Goal: Information Seeking & Learning: Compare options

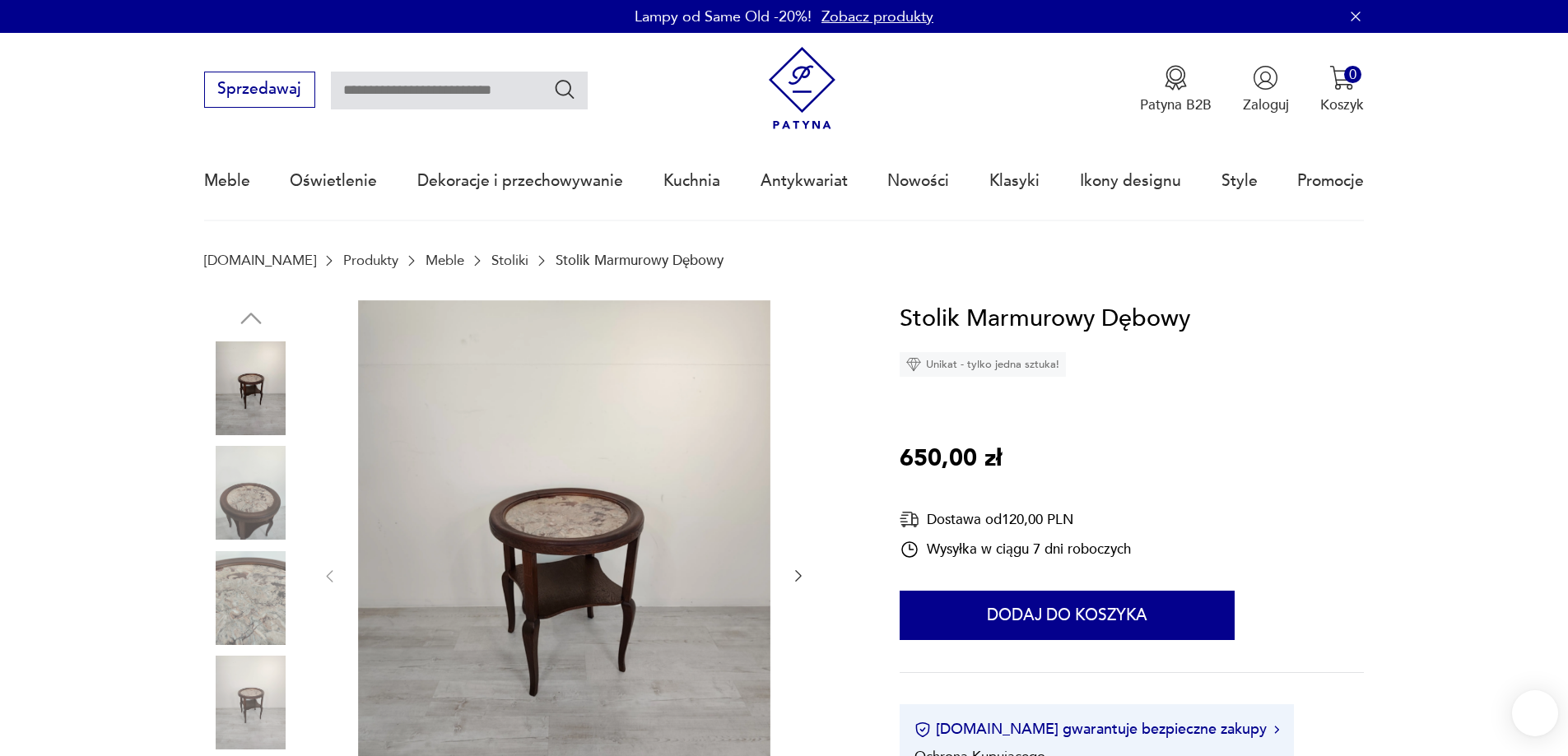
click at [576, 541] on img at bounding box center [564, 574] width 412 height 550
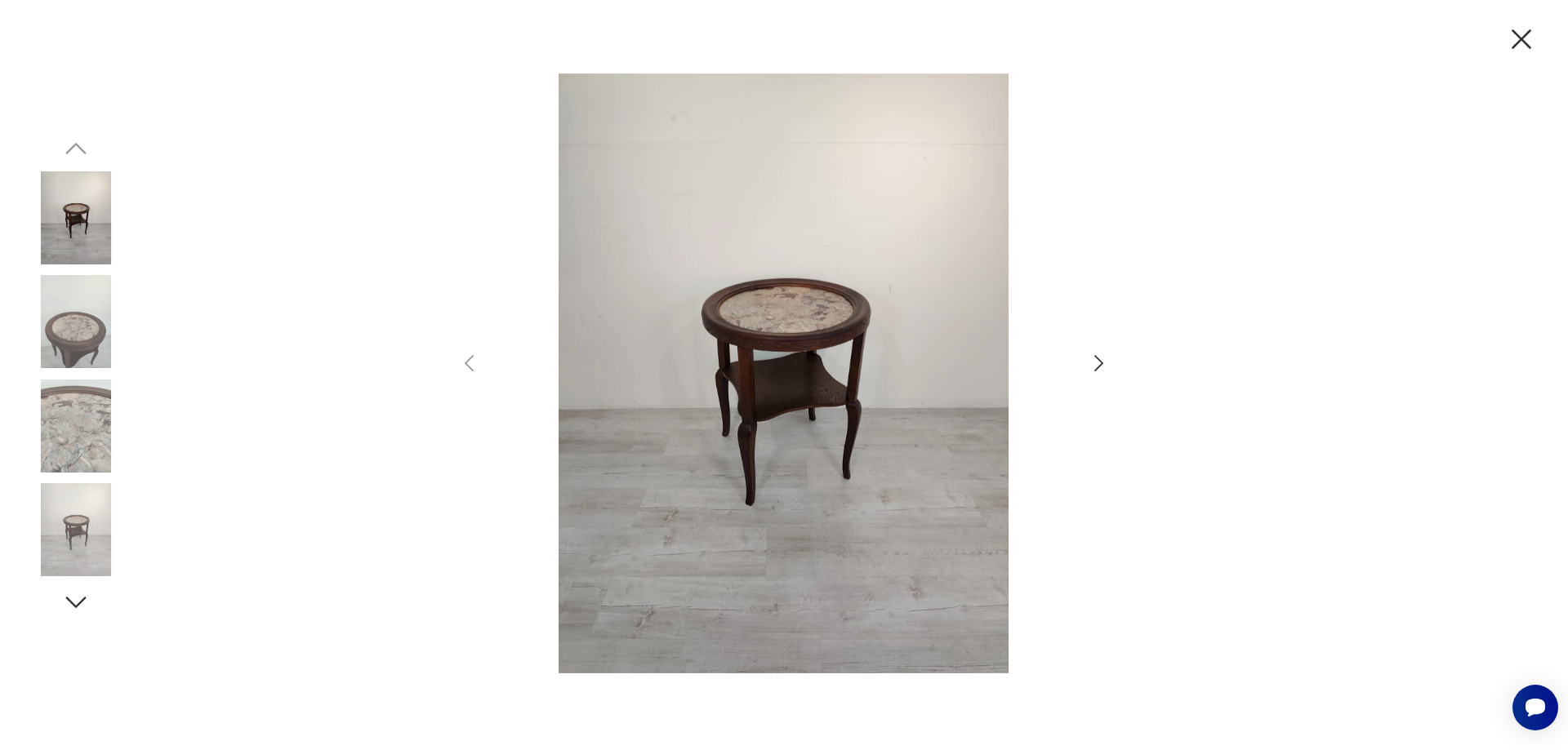
click at [102, 426] on img at bounding box center [76, 427] width 93 height 93
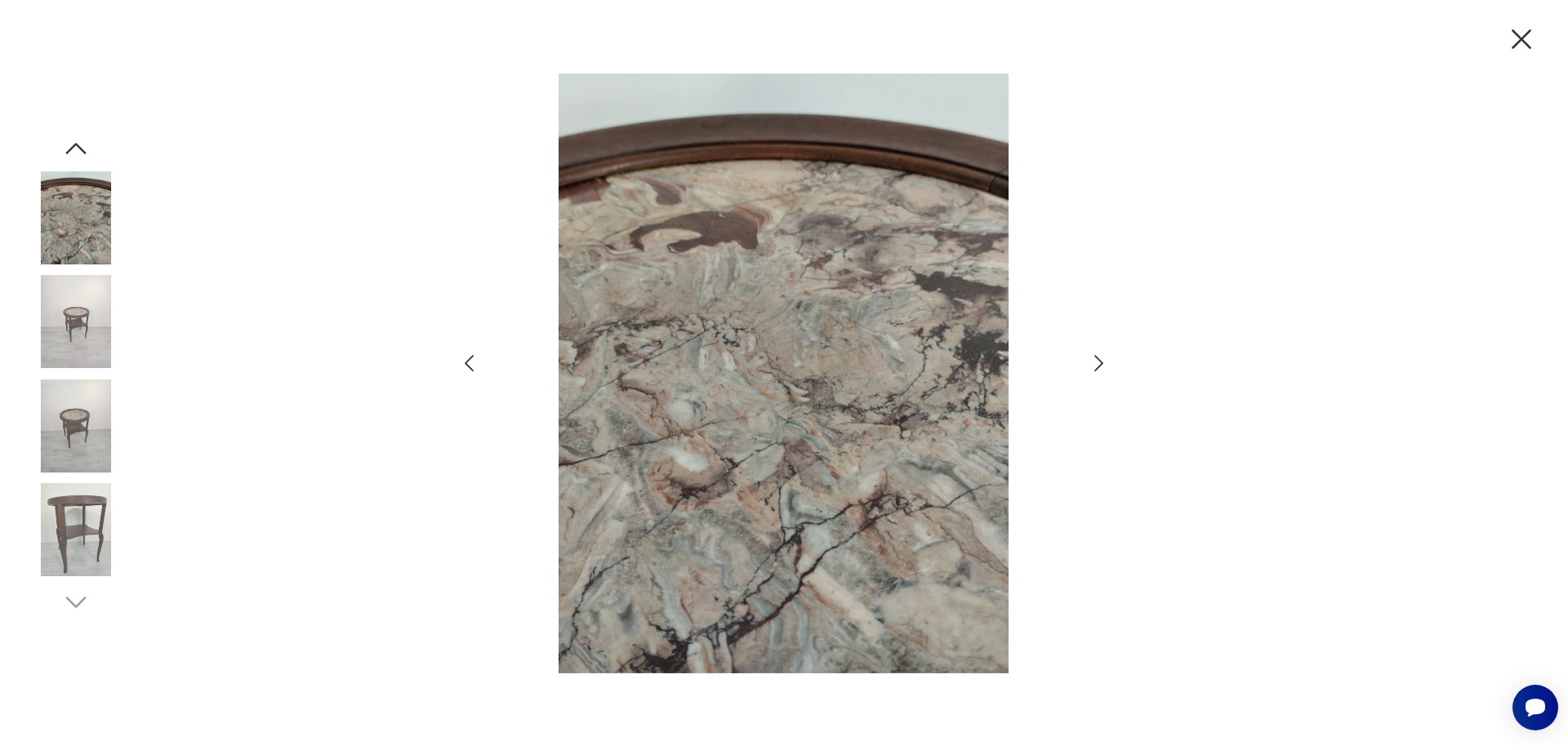
click at [1526, 35] on icon "button" at bounding box center [1521, 39] width 20 height 20
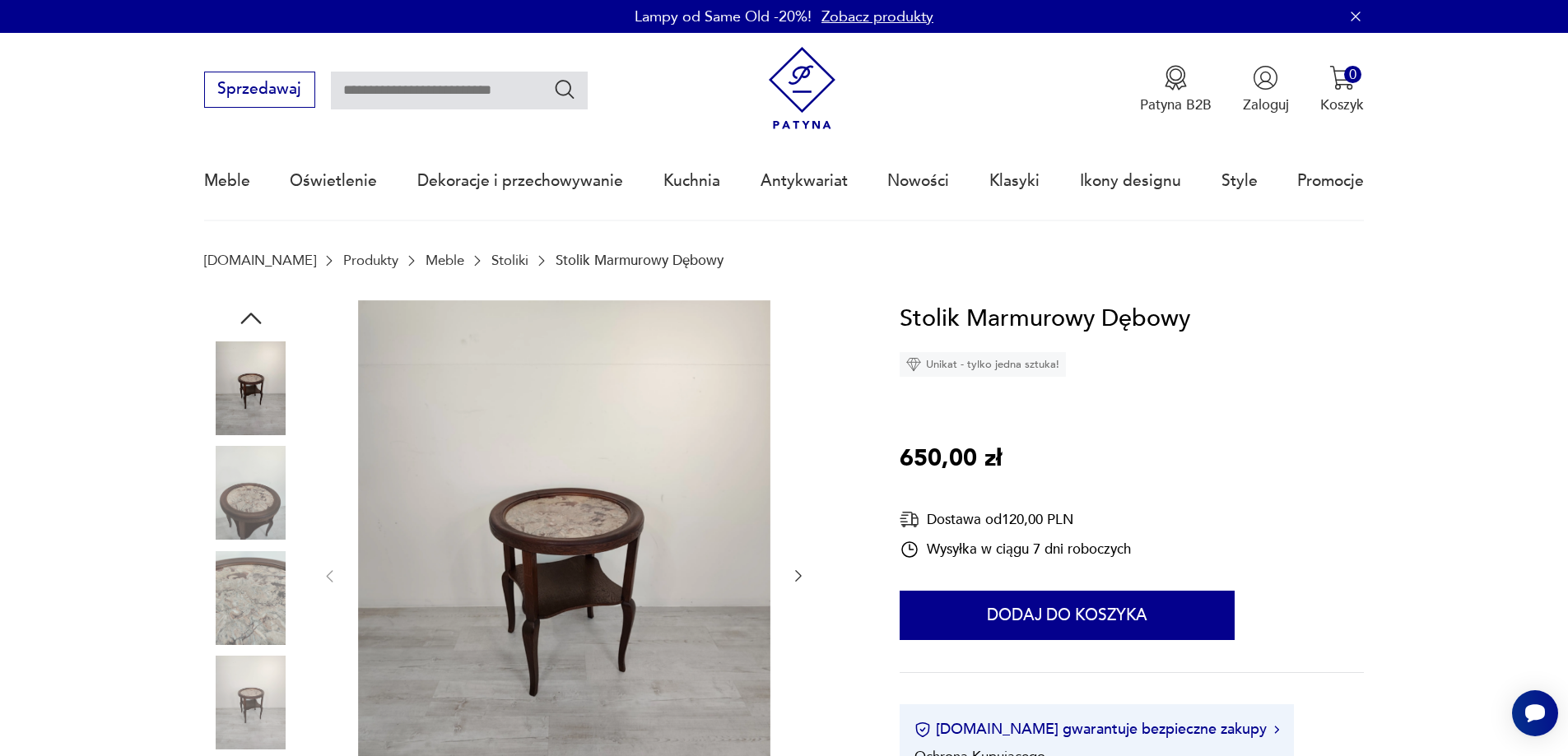
click at [492, 258] on link "Stoliki" at bounding box center [510, 260] width 37 height 15
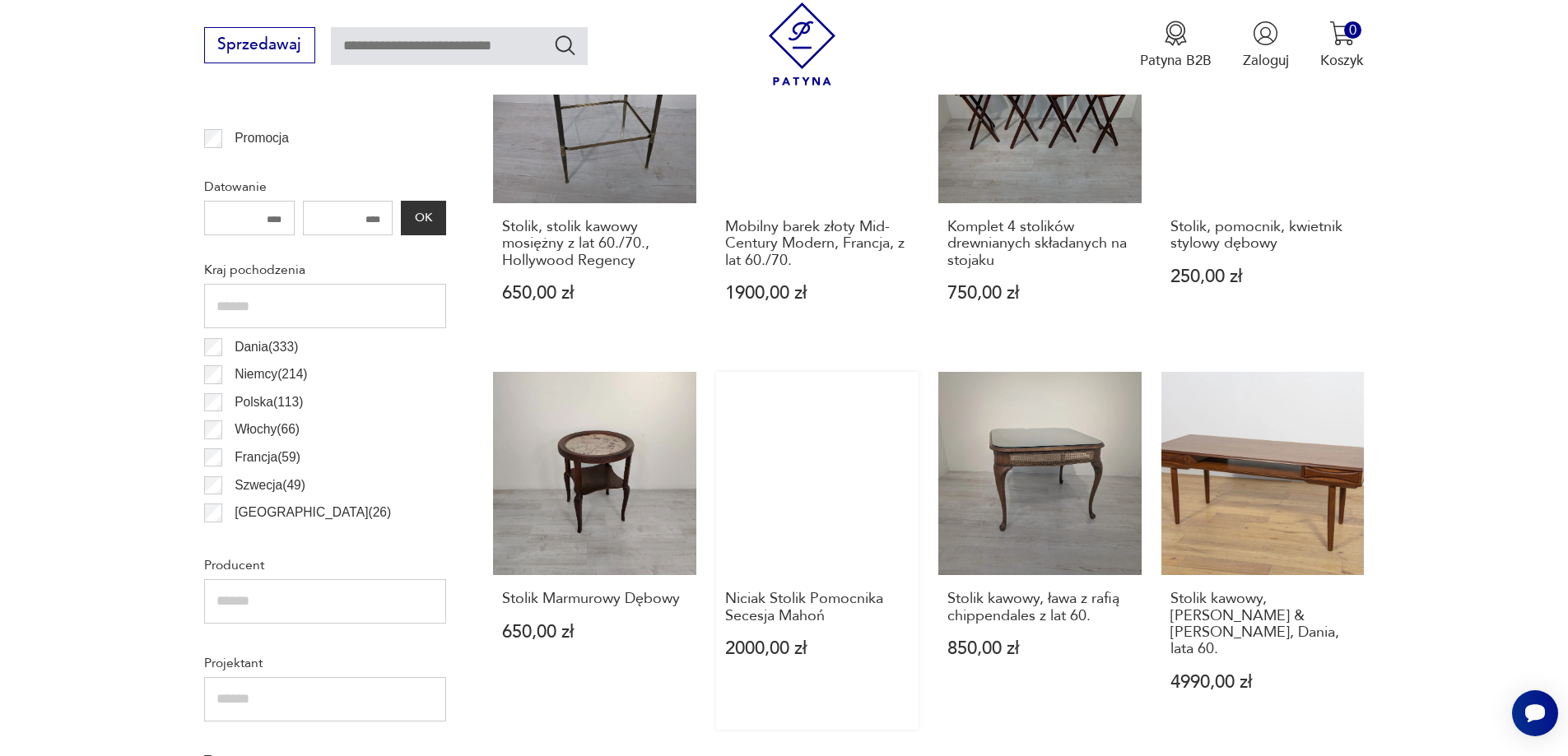
scroll to position [1042, 0]
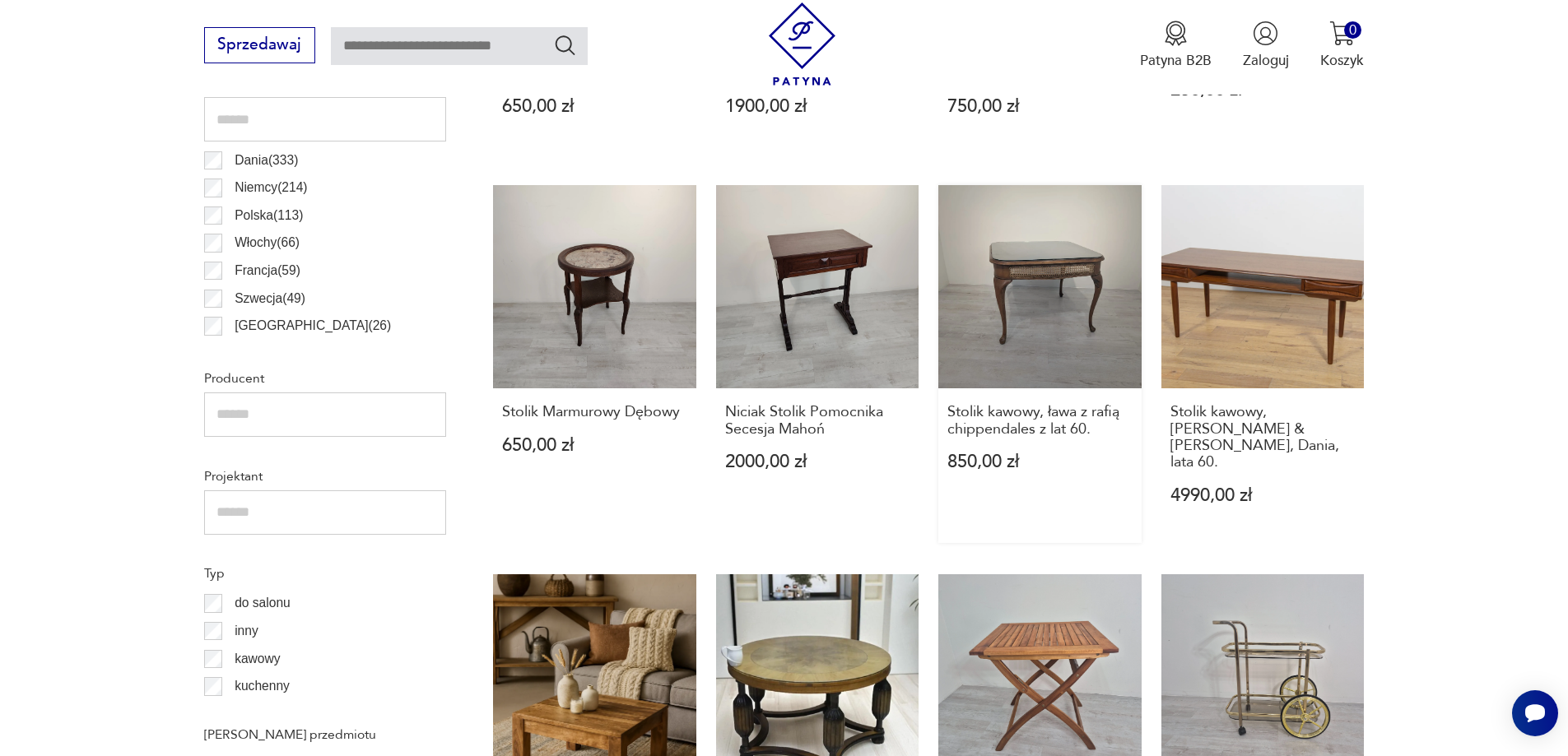
click at [1048, 264] on link "Stolik kawowy, ława z rafią chippendales z lat 60. 850,00 zł" at bounding box center [1039, 363] width 203 height 357
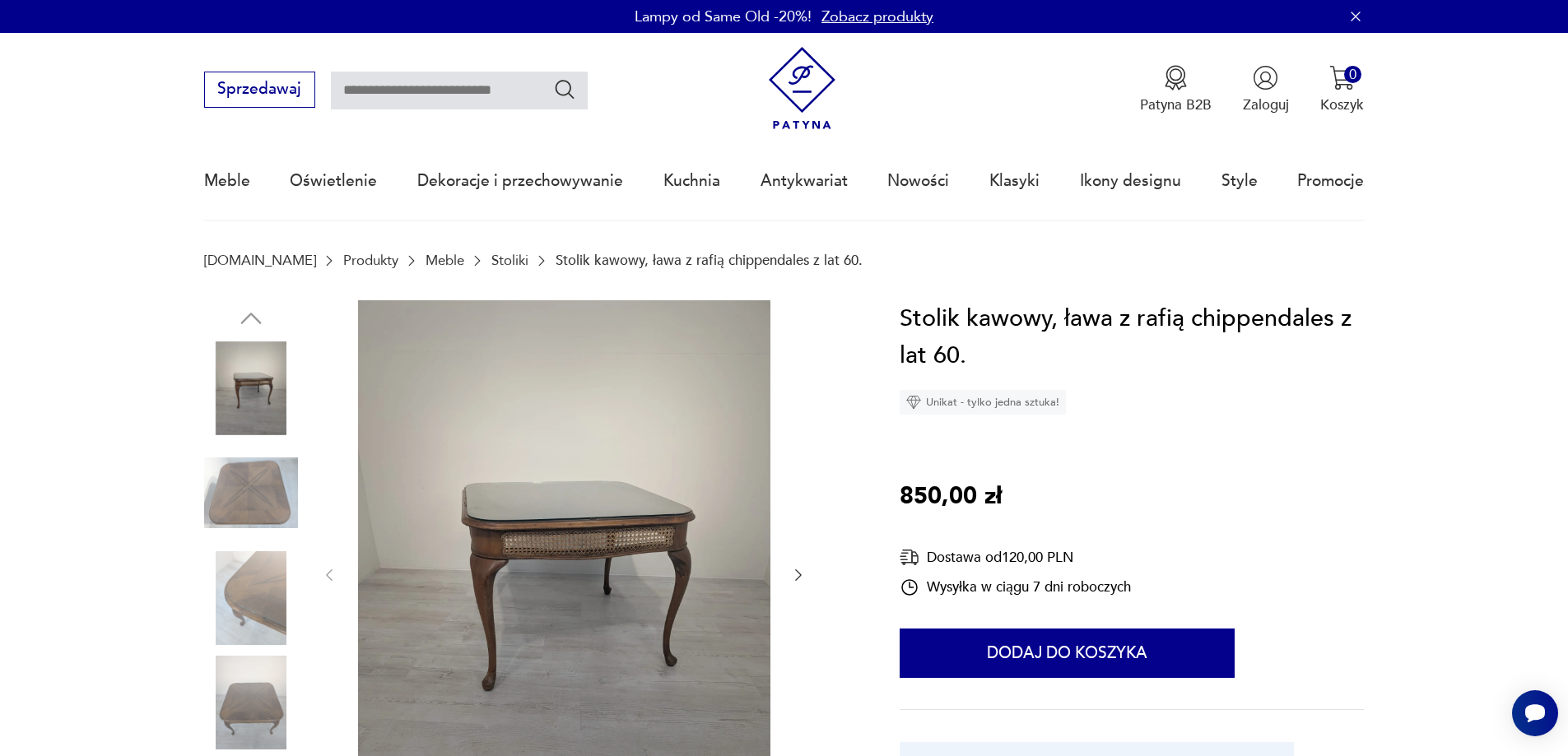
click at [580, 552] on img at bounding box center [564, 574] width 412 height 547
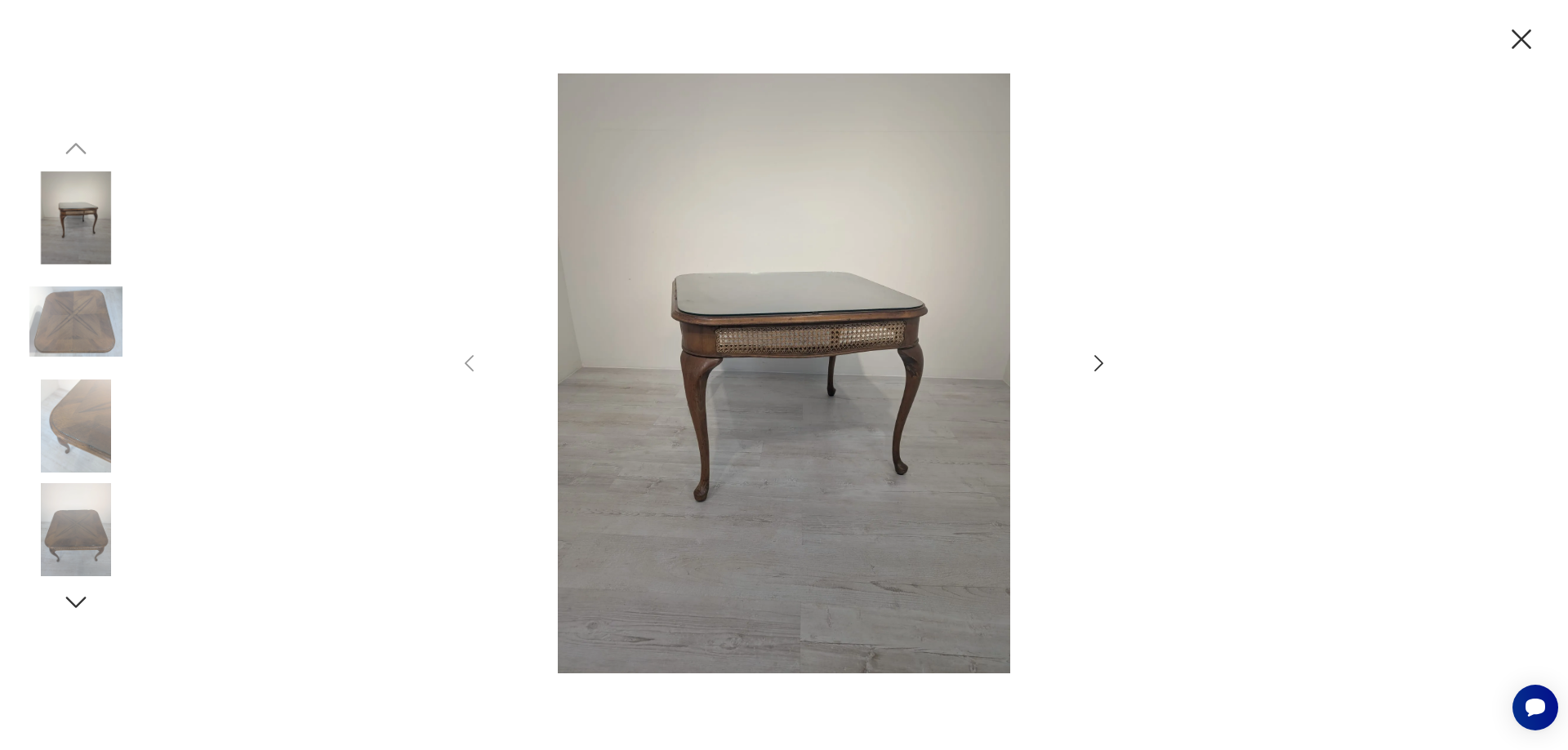
click at [1095, 371] on icon "button" at bounding box center [1098, 364] width 23 height 23
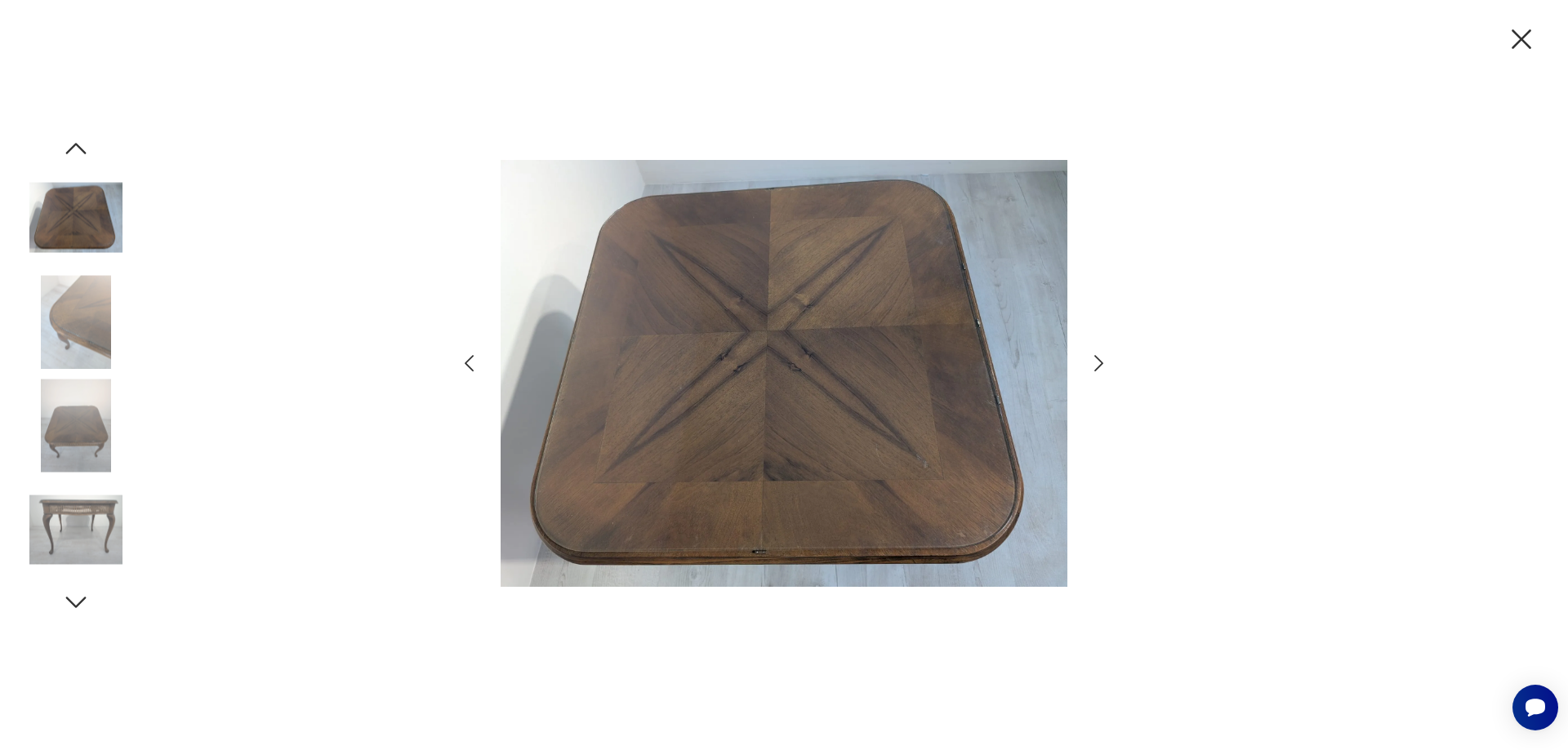
click at [1095, 371] on icon "button" at bounding box center [1098, 364] width 23 height 23
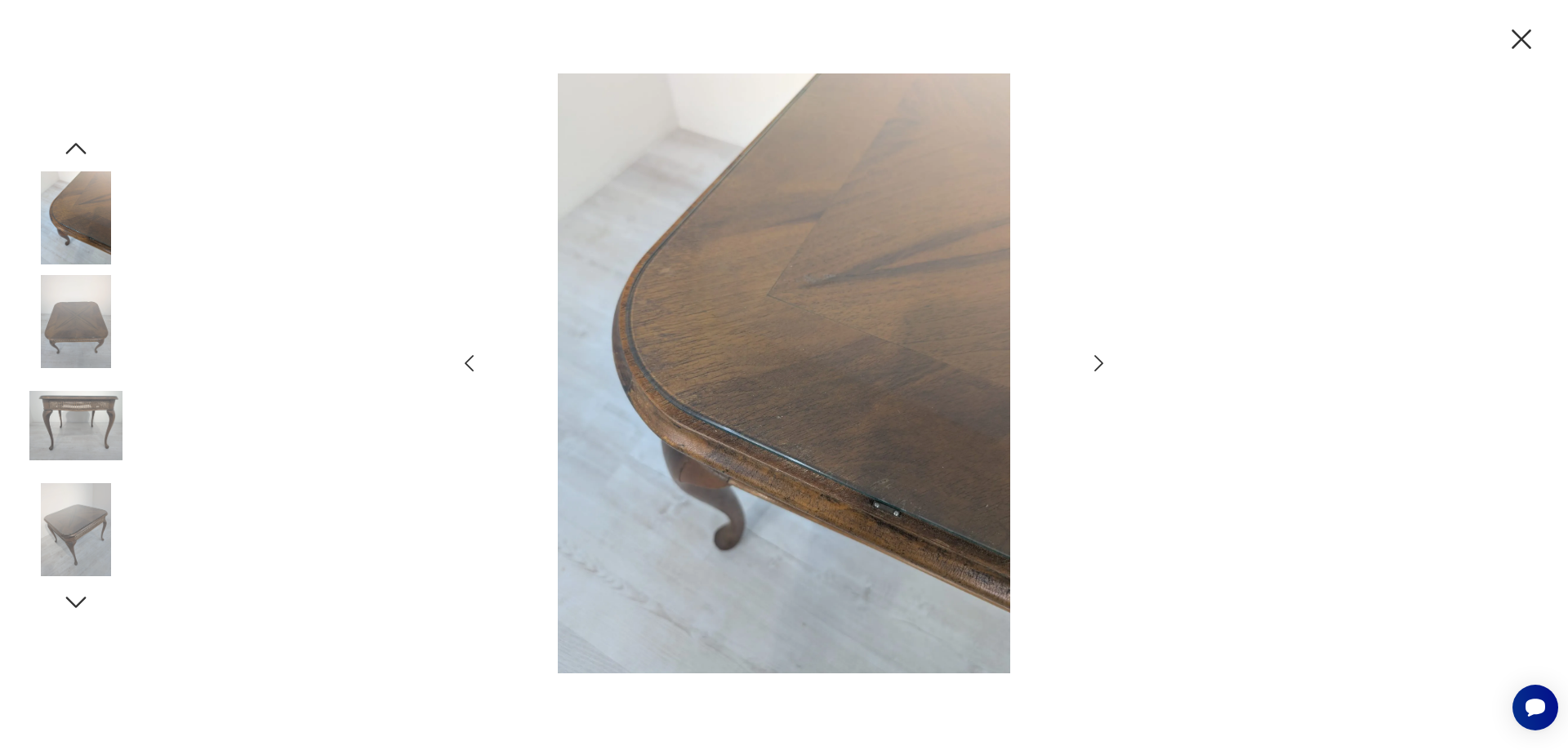
click at [1520, 31] on icon "button" at bounding box center [1521, 39] width 34 height 34
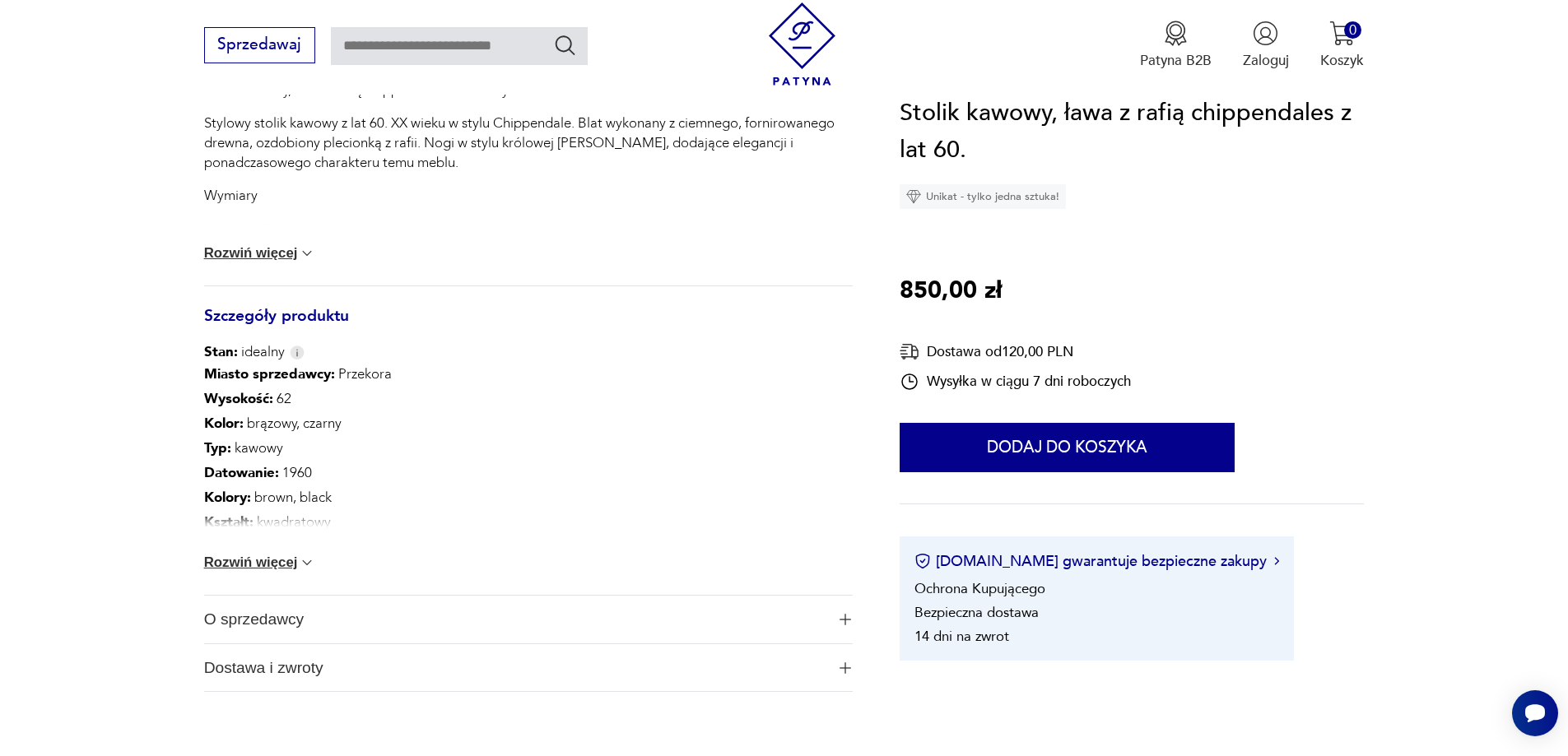
scroll to position [1069, 0]
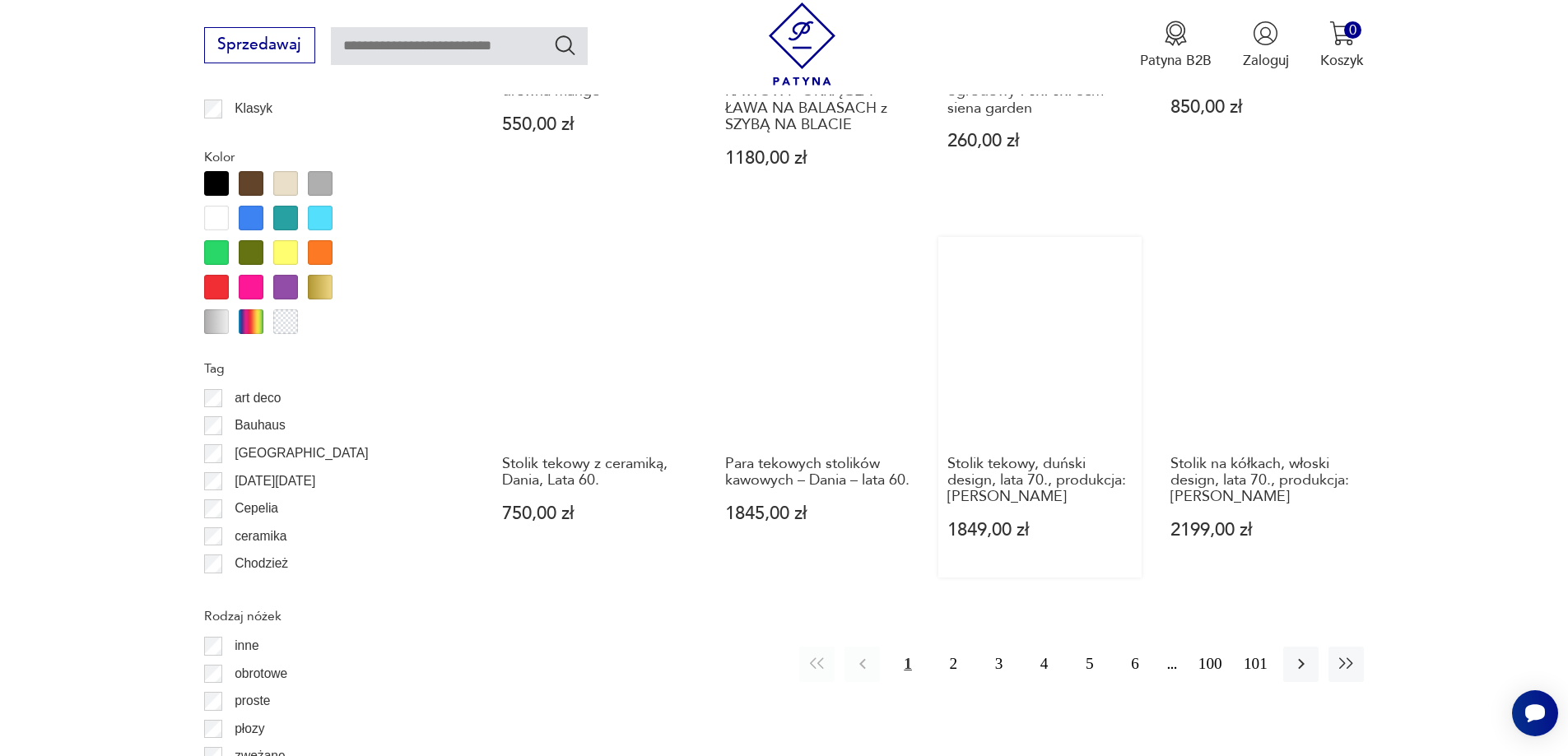
scroll to position [1783, 0]
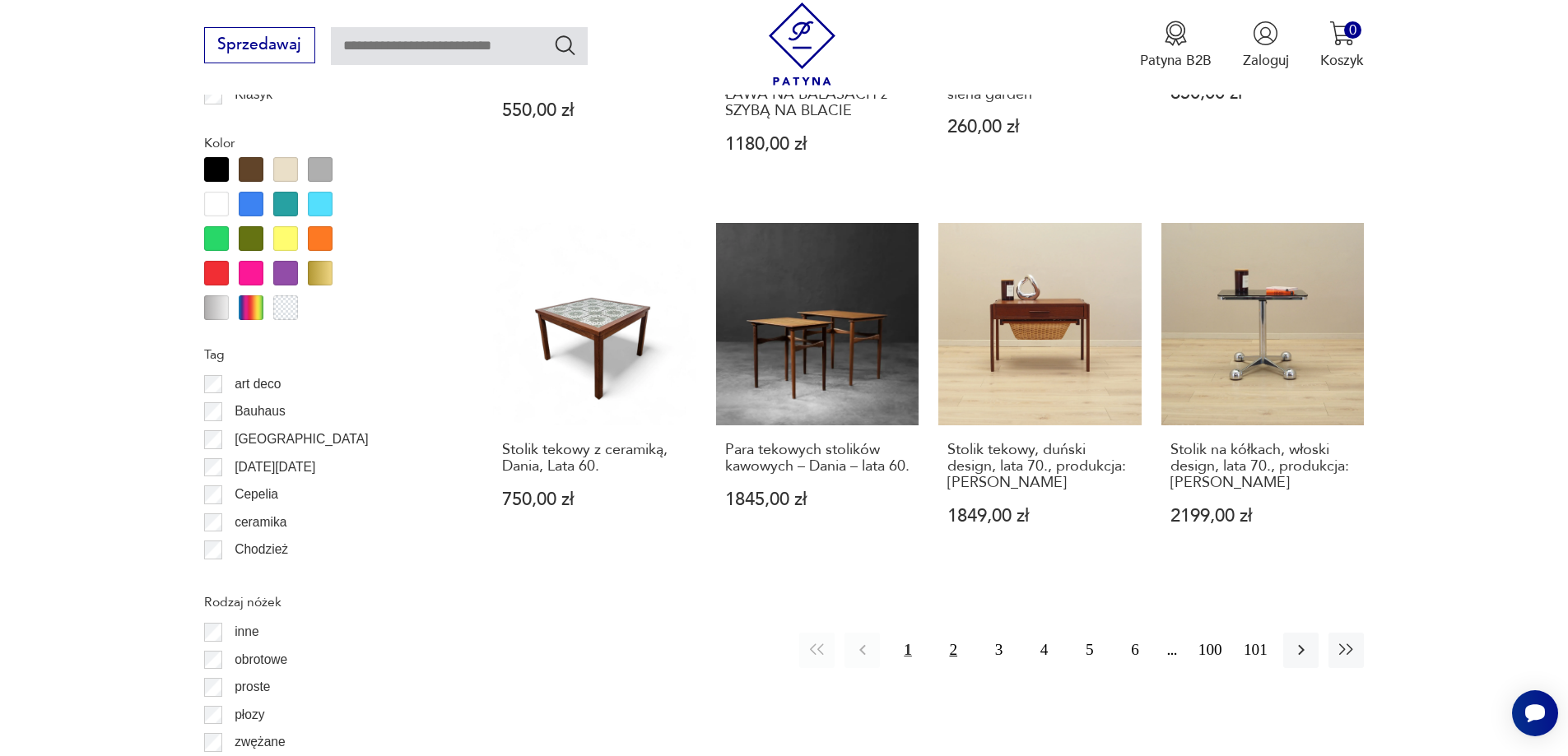
click at [948, 633] on button "2" at bounding box center [953, 650] width 35 height 35
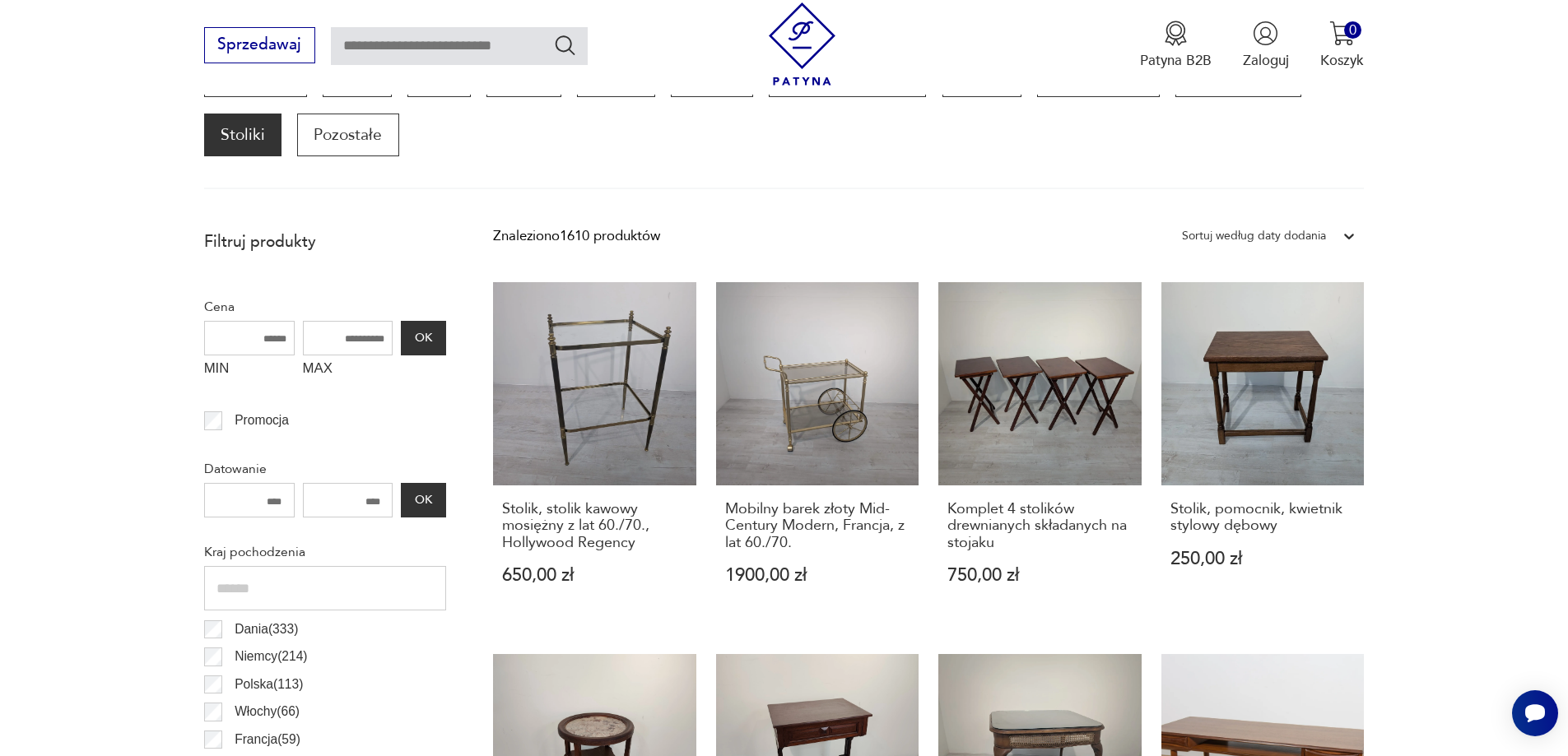
scroll to position [548, 0]
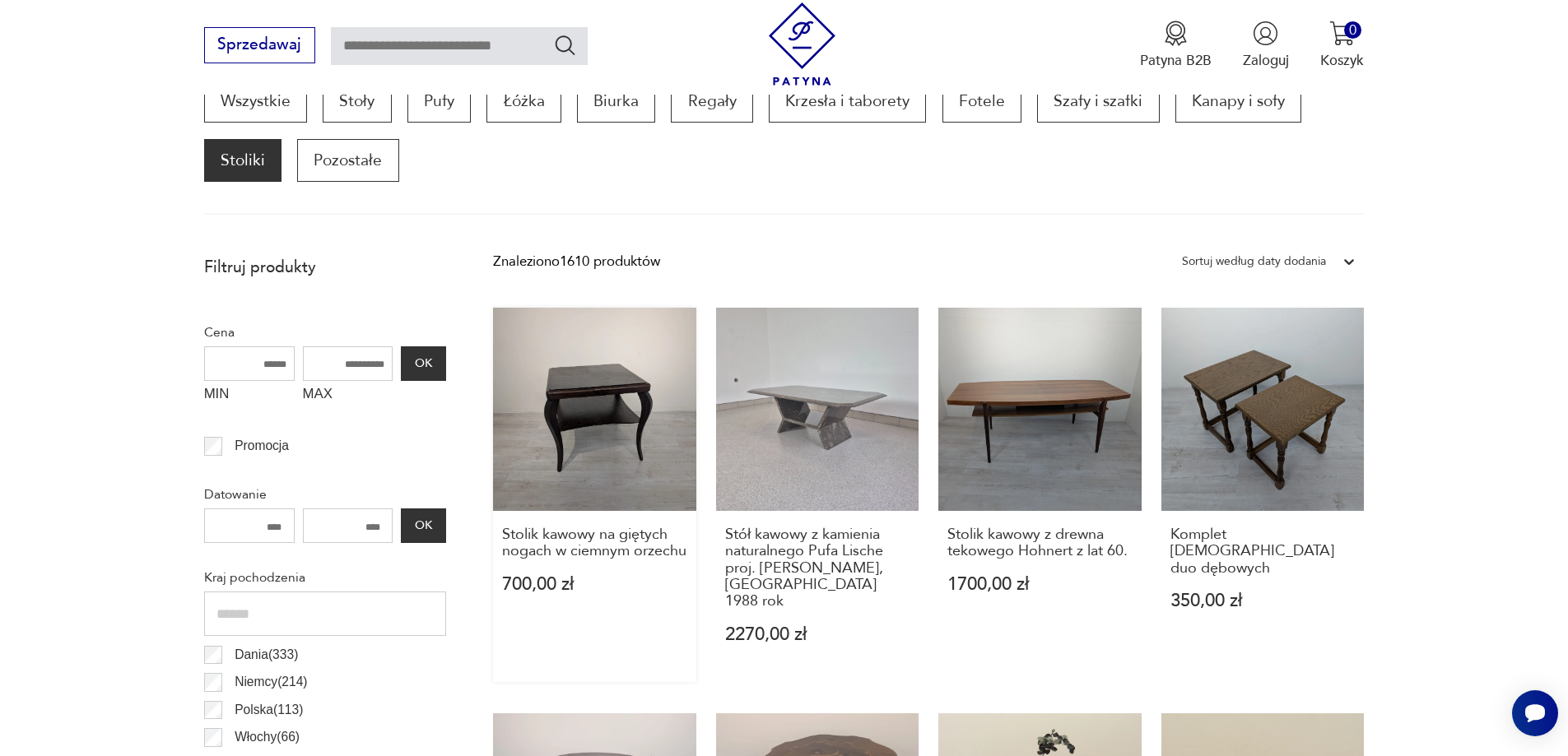
click at [580, 388] on link "Stolik kawowy na giętych nogach w ciemnym orzechu 700,00 zł" at bounding box center [595, 495] width 203 height 374
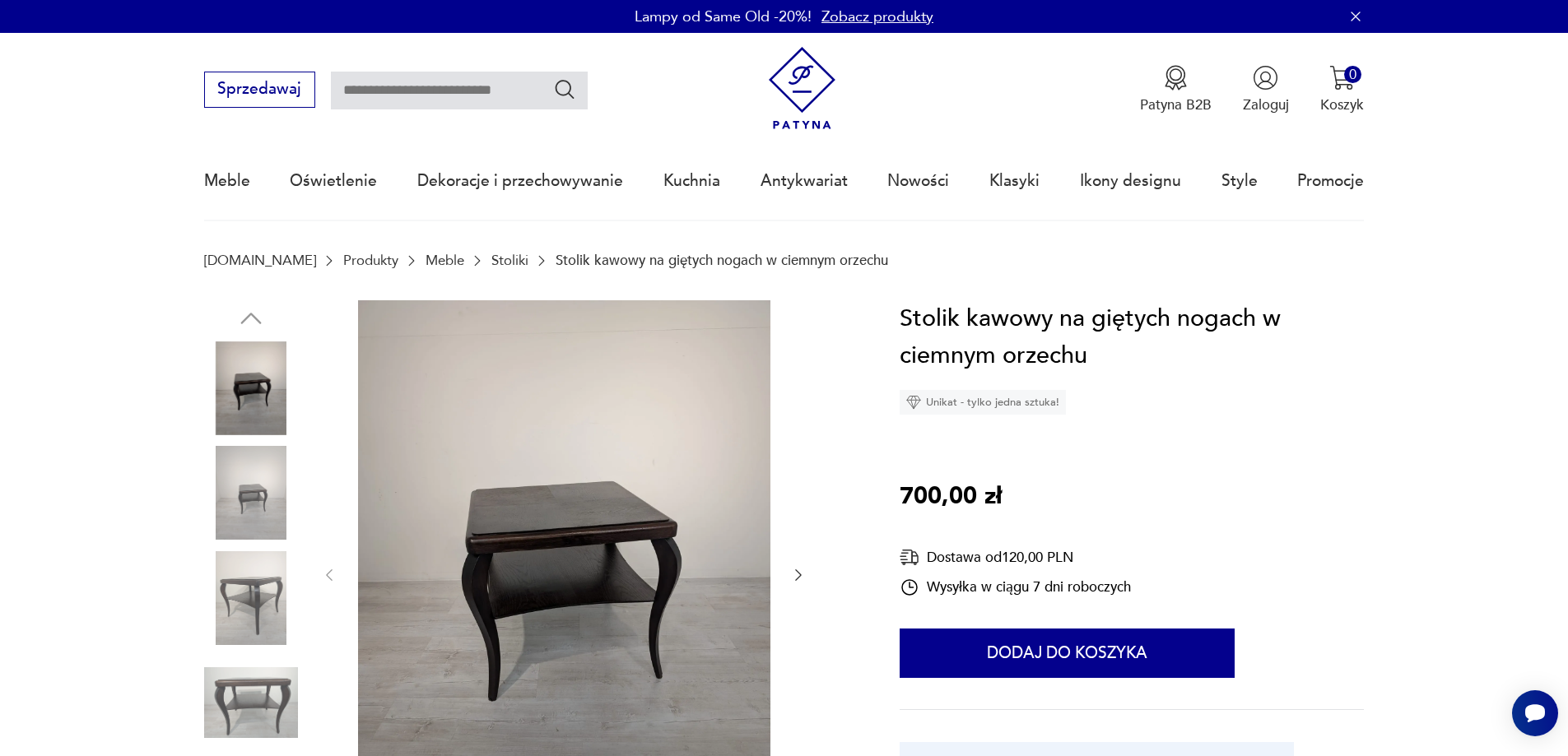
click at [581, 549] on img at bounding box center [564, 574] width 412 height 547
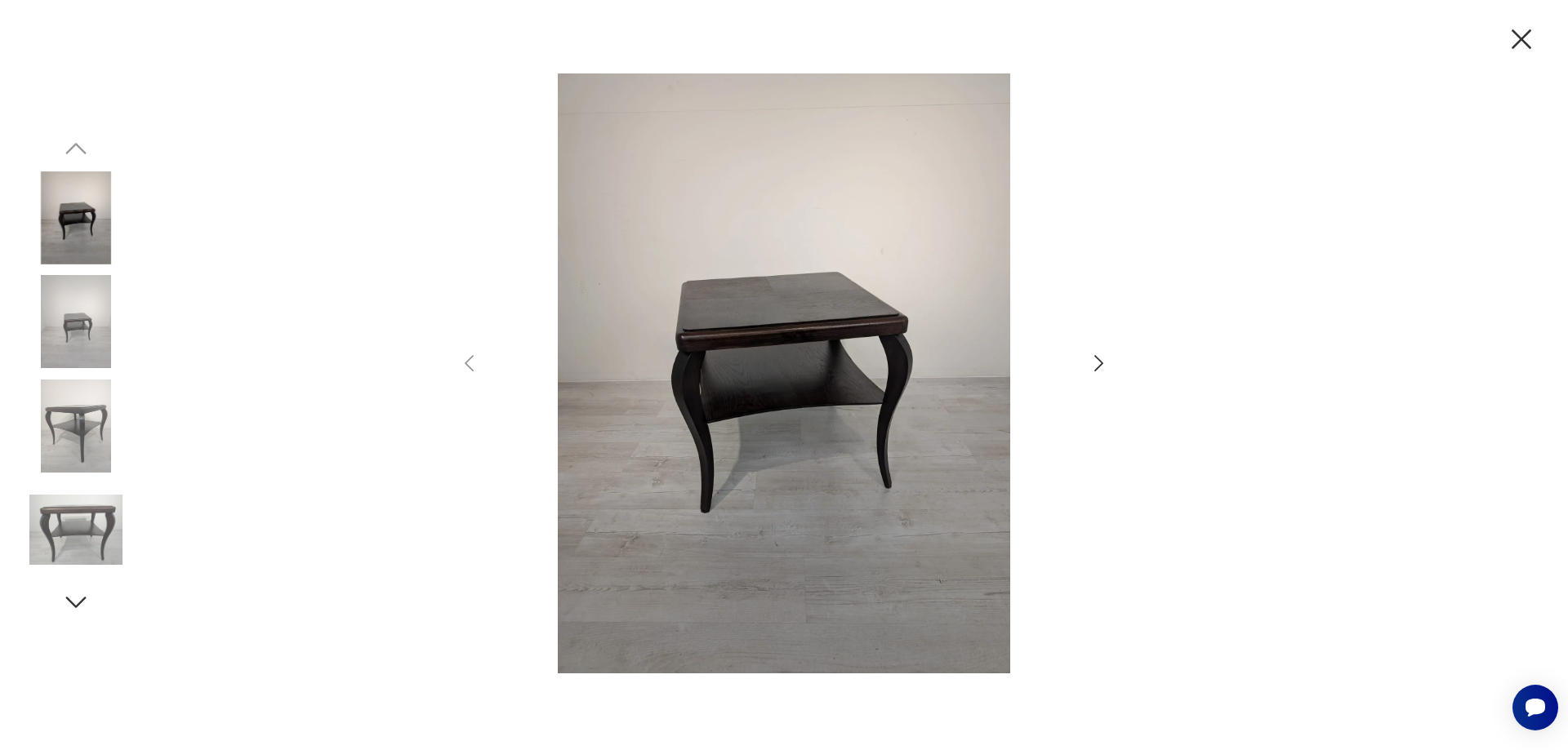
click at [1087, 364] on div at bounding box center [784, 375] width 654 height 603
click at [1100, 361] on icon "button" at bounding box center [1099, 363] width 9 height 16
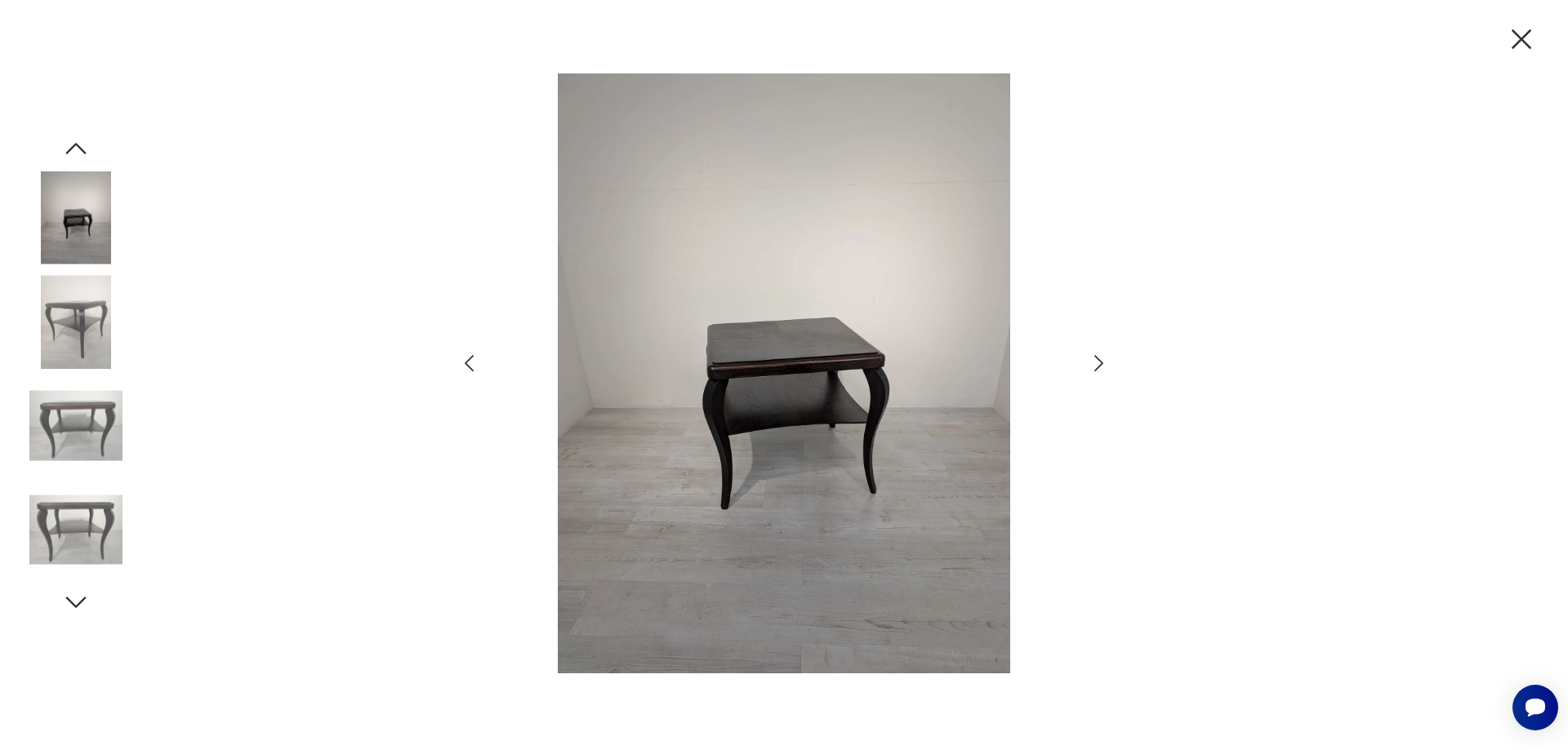
click at [1100, 360] on icon "button" at bounding box center [1099, 363] width 9 height 16
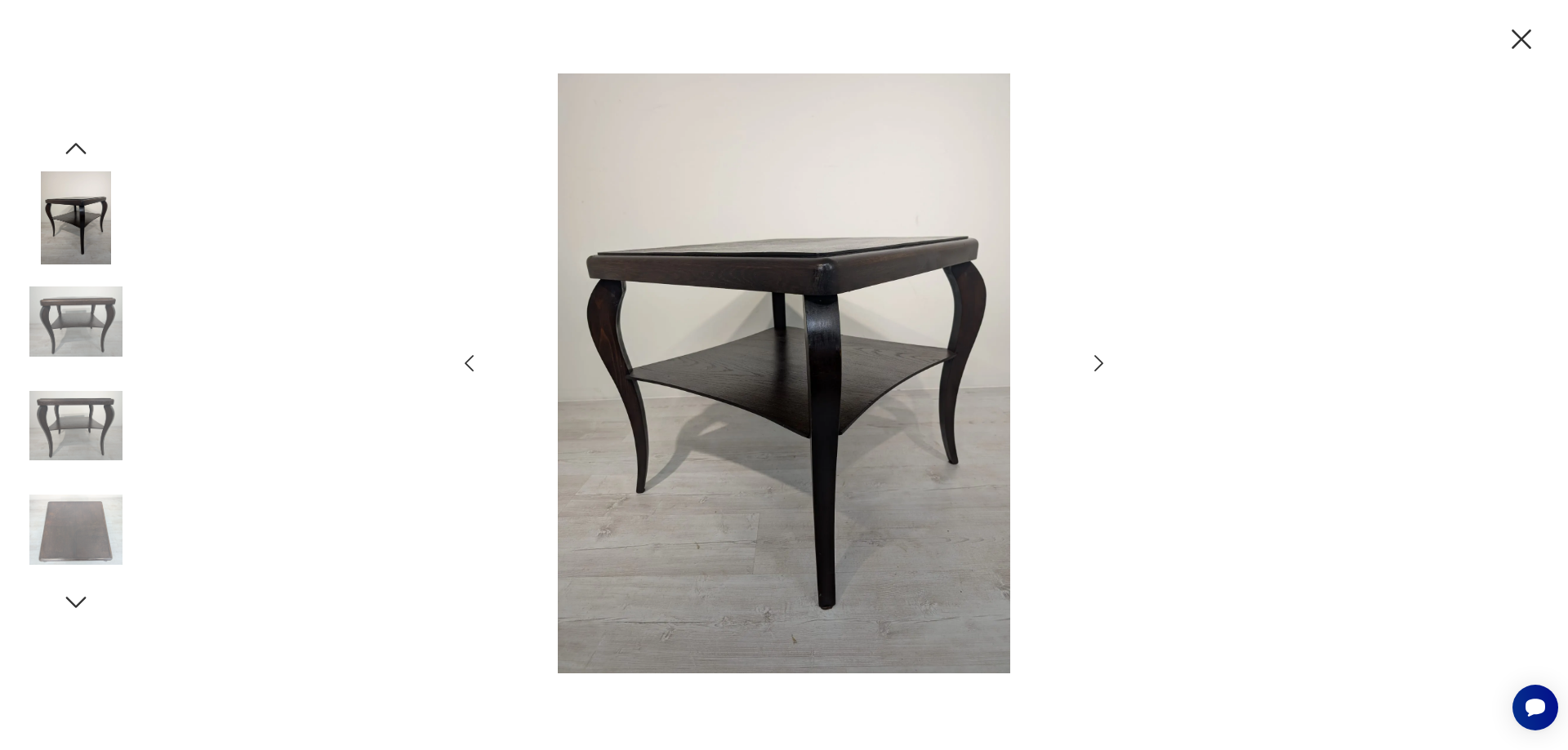
click at [1100, 360] on icon "button" at bounding box center [1099, 363] width 9 height 16
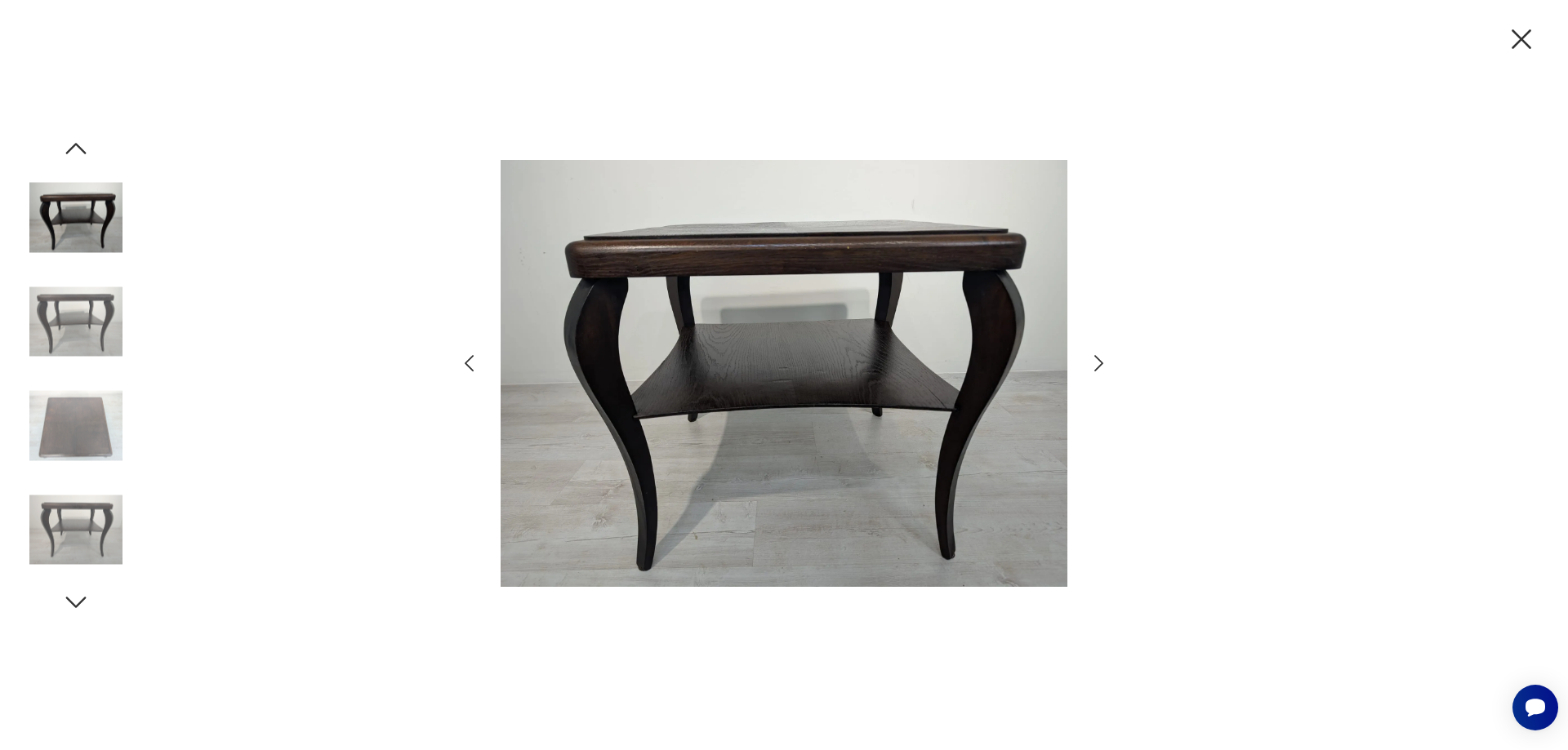
click at [1518, 34] on icon "button" at bounding box center [1521, 39] width 34 height 34
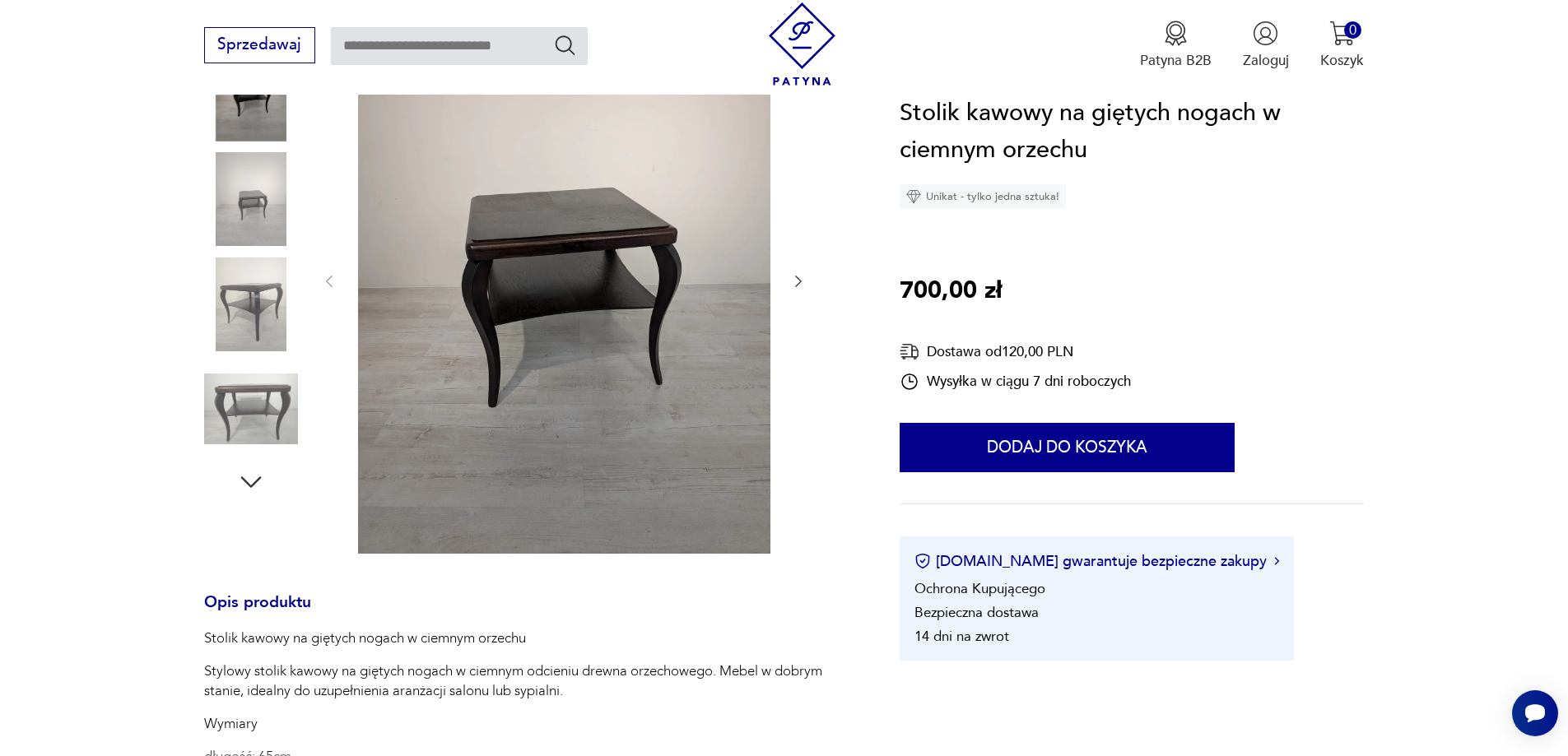
scroll to position [247, 0]
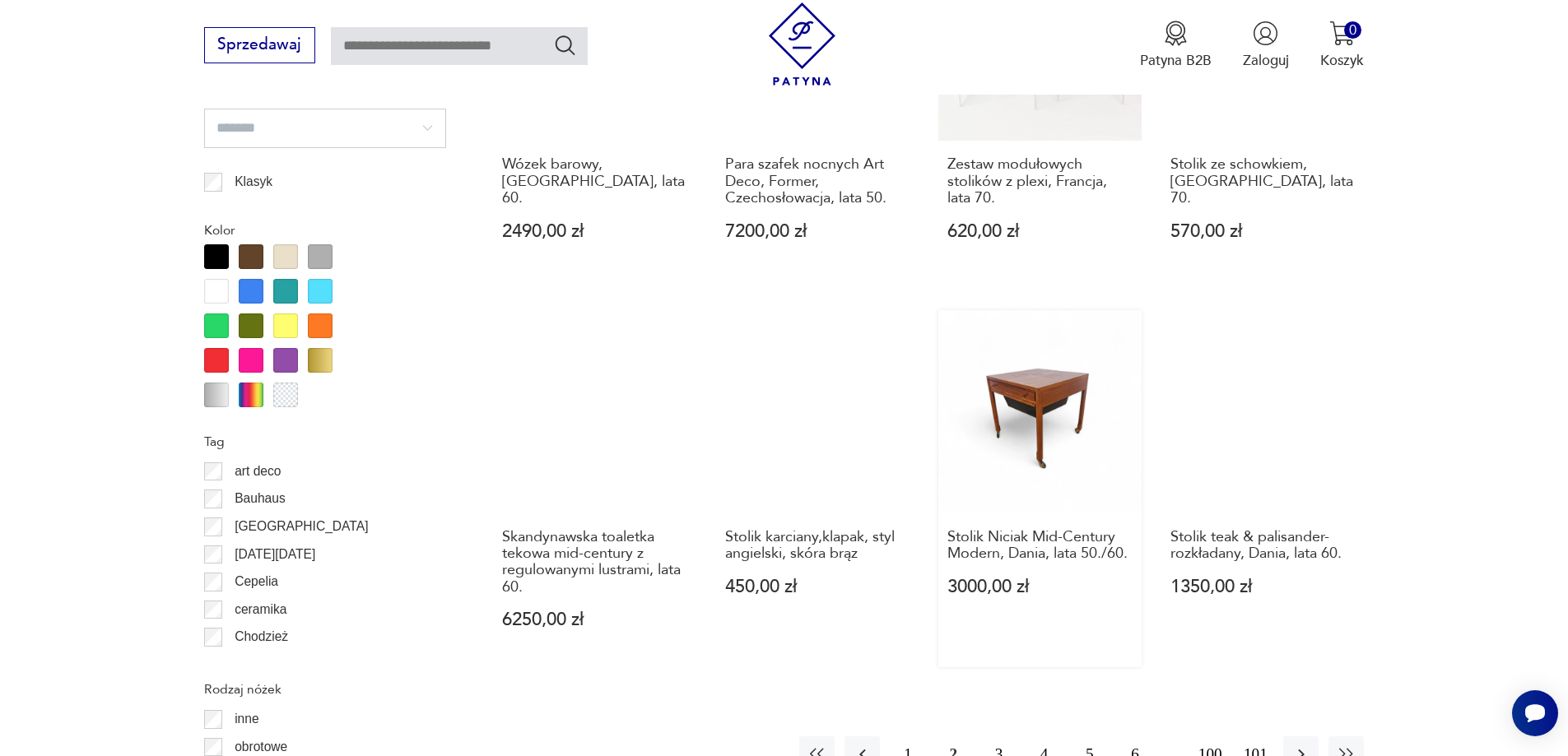
scroll to position [1782, 0]
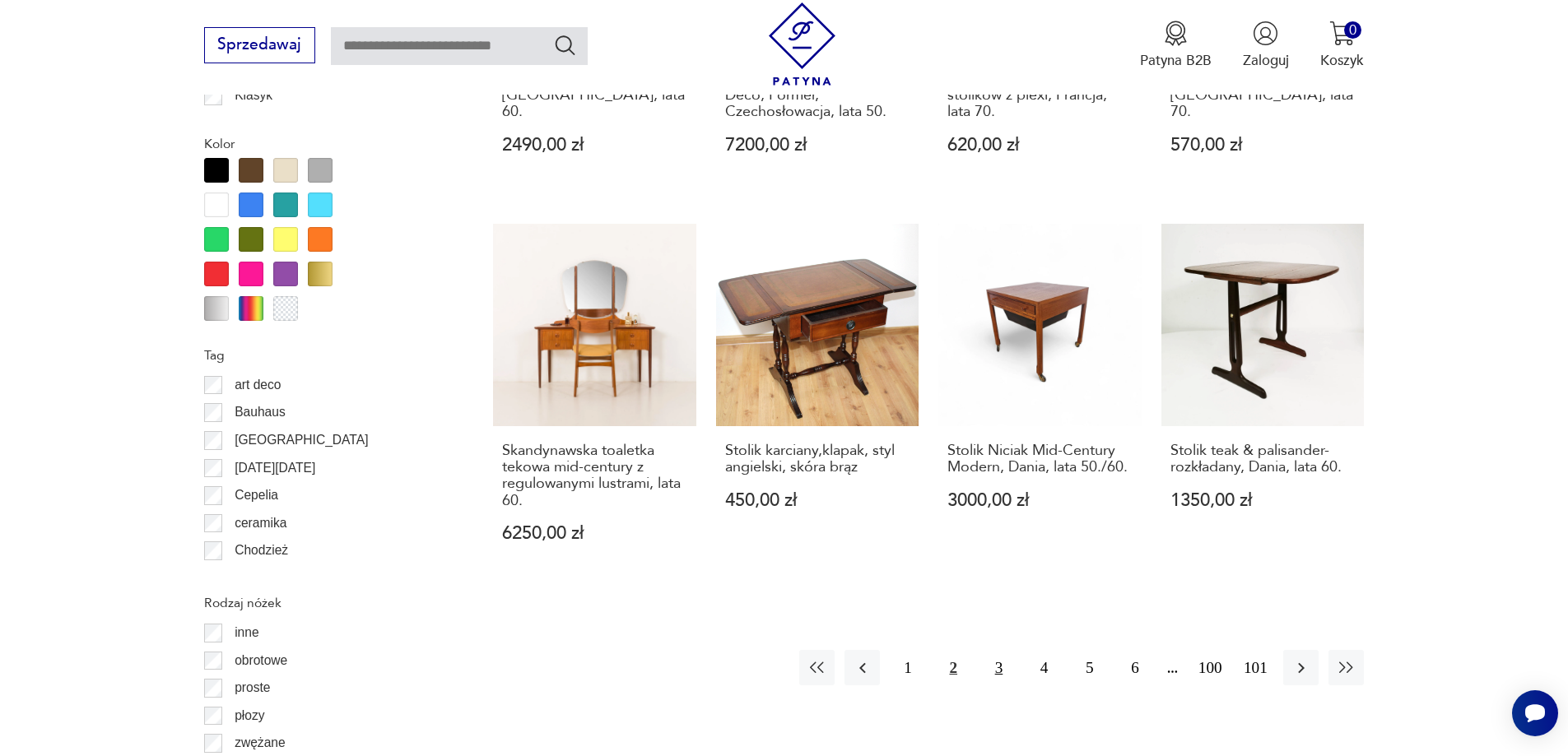
click at [998, 650] on button "3" at bounding box center [999, 667] width 35 height 35
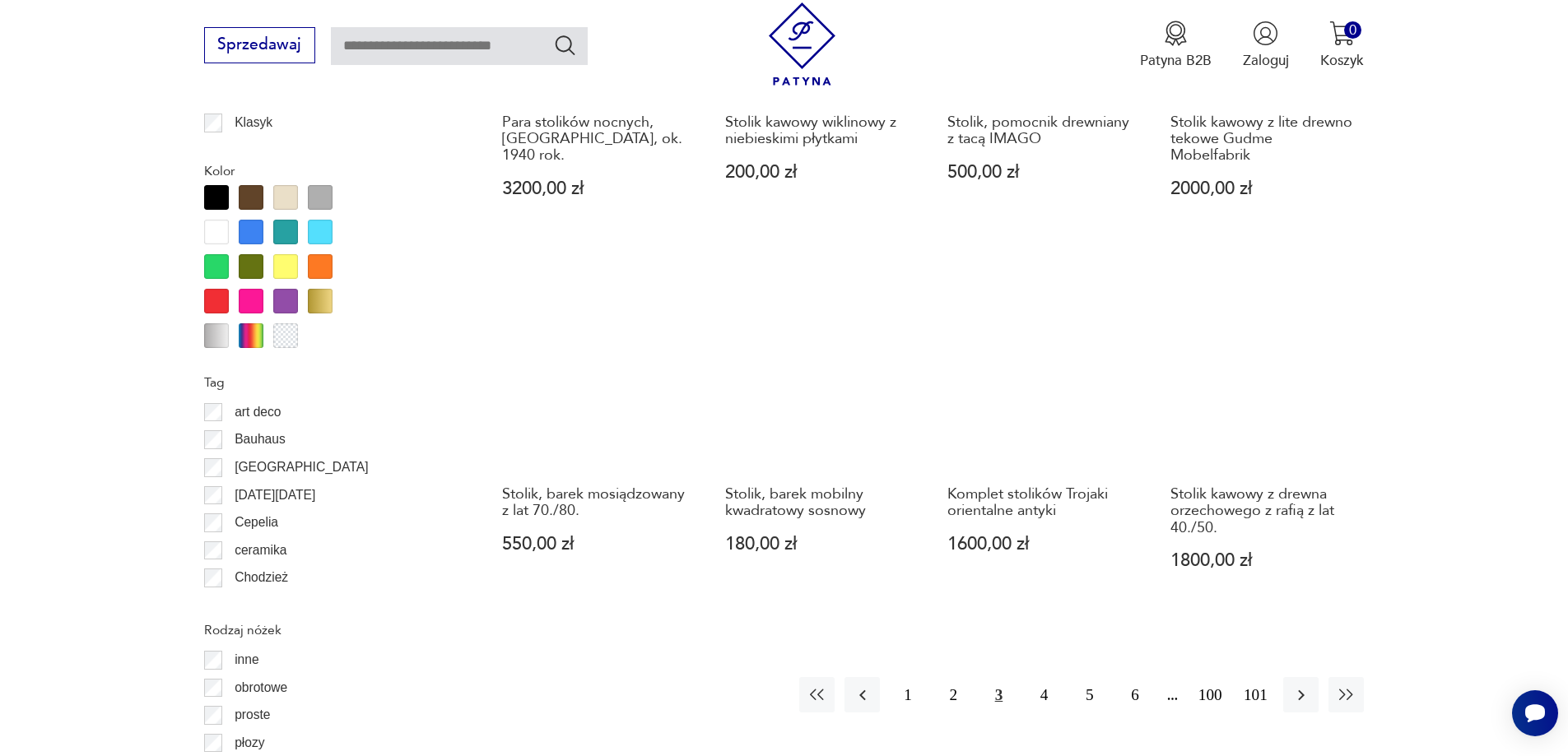
scroll to position [1782, 0]
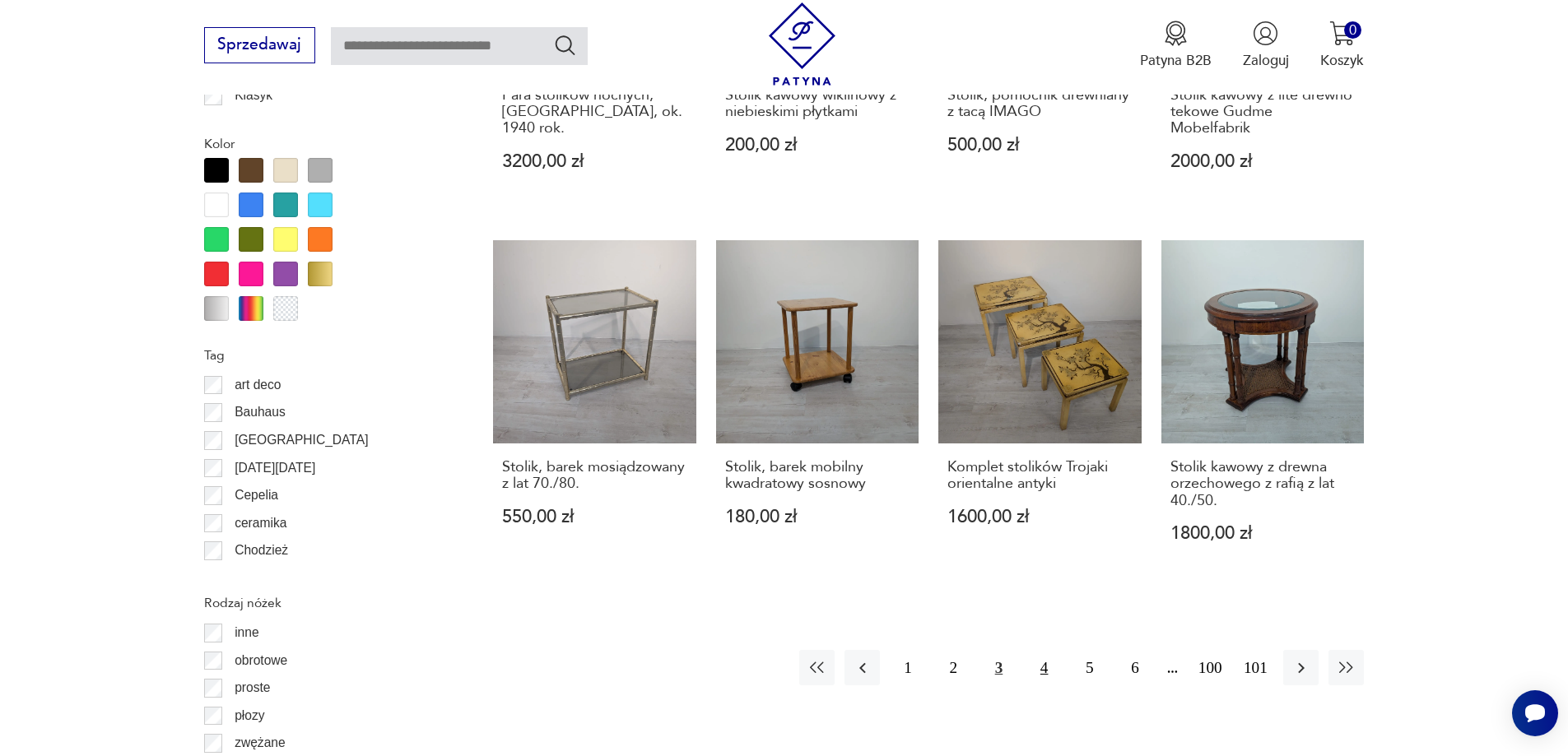
click at [1045, 650] on button "4" at bounding box center [1044, 667] width 35 height 35
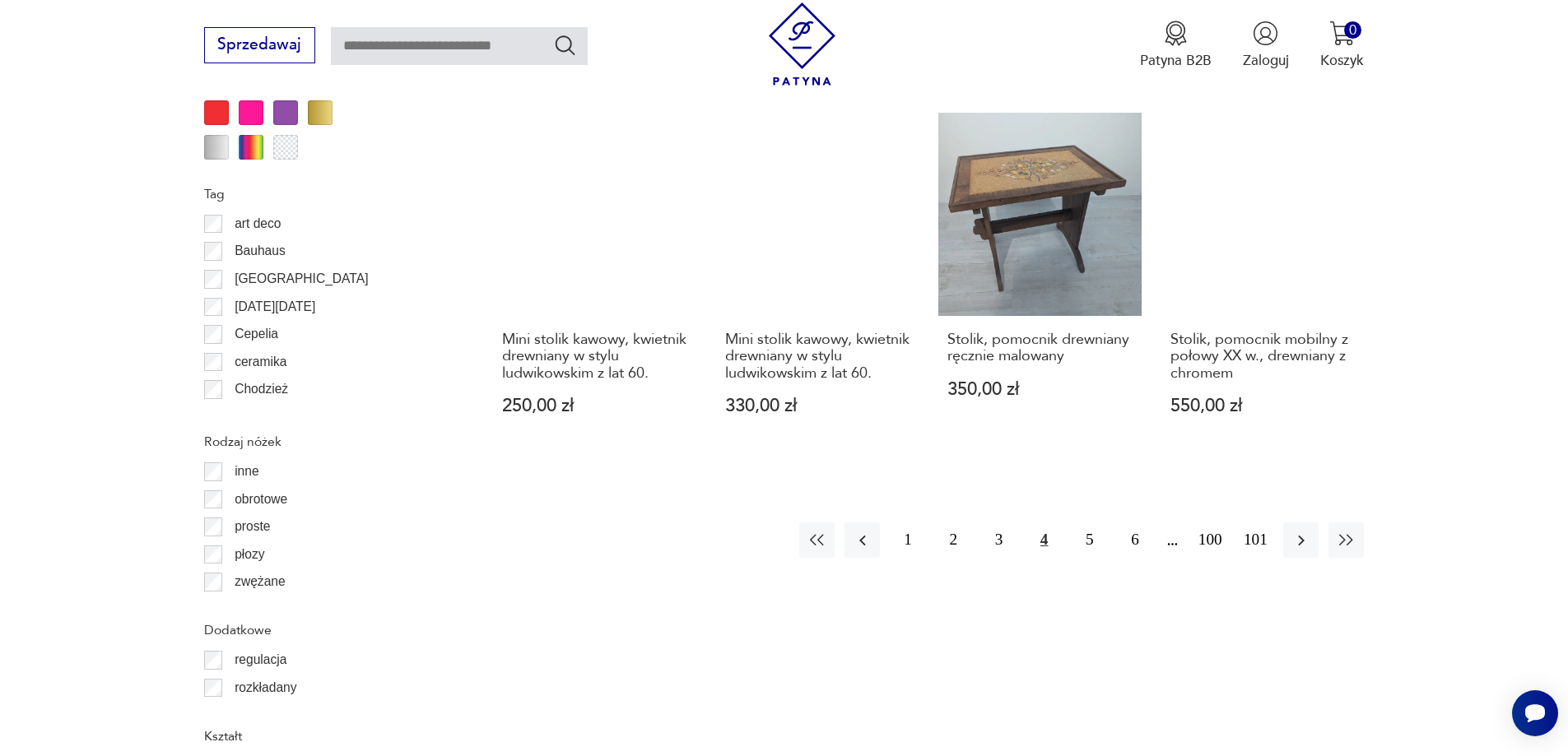
scroll to position [1946, 0]
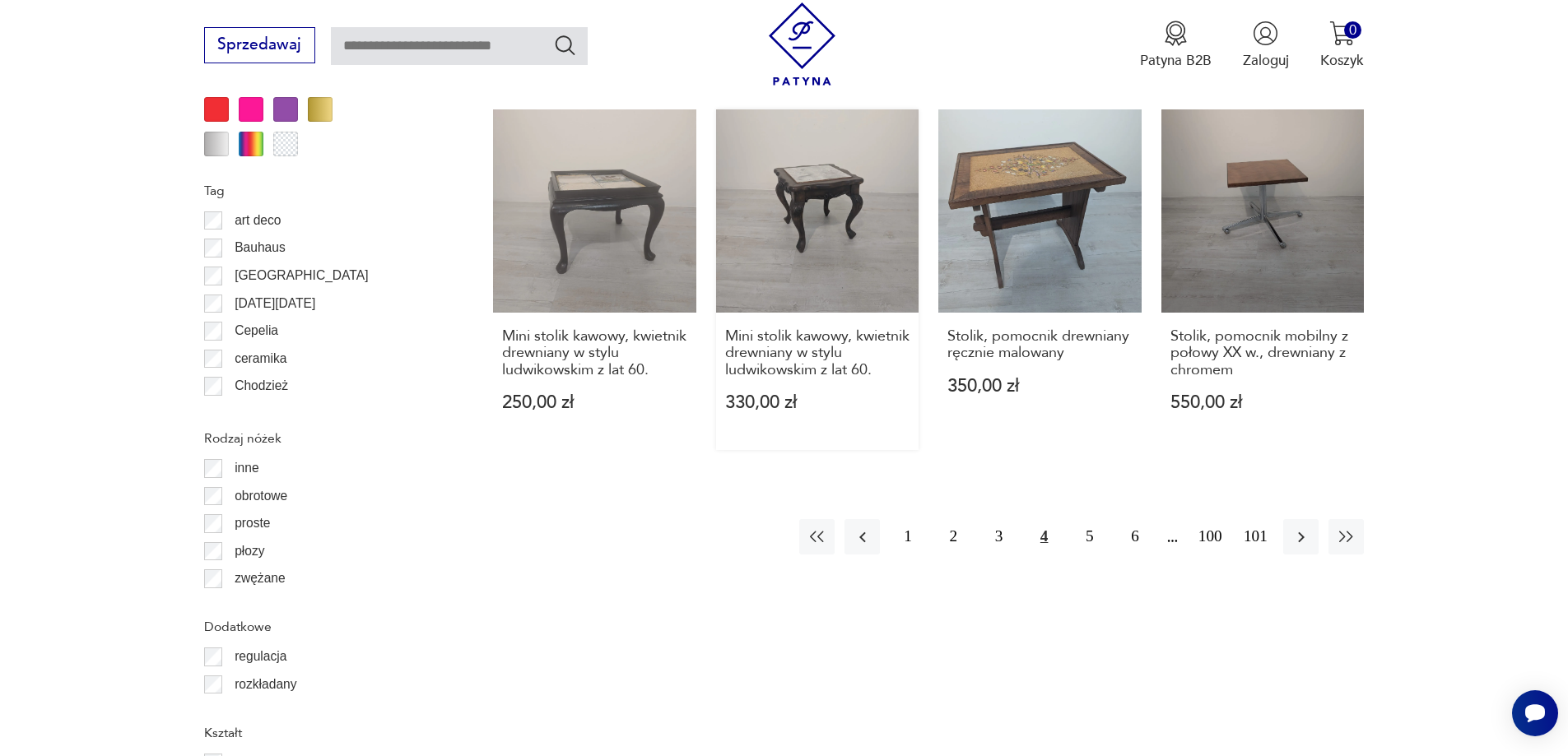
click at [803, 160] on link "Mini stolik kawowy, kwietnik drewniany w stylu ludwikowskim z lat 60. 330,00 zł" at bounding box center [818, 279] width 203 height 341
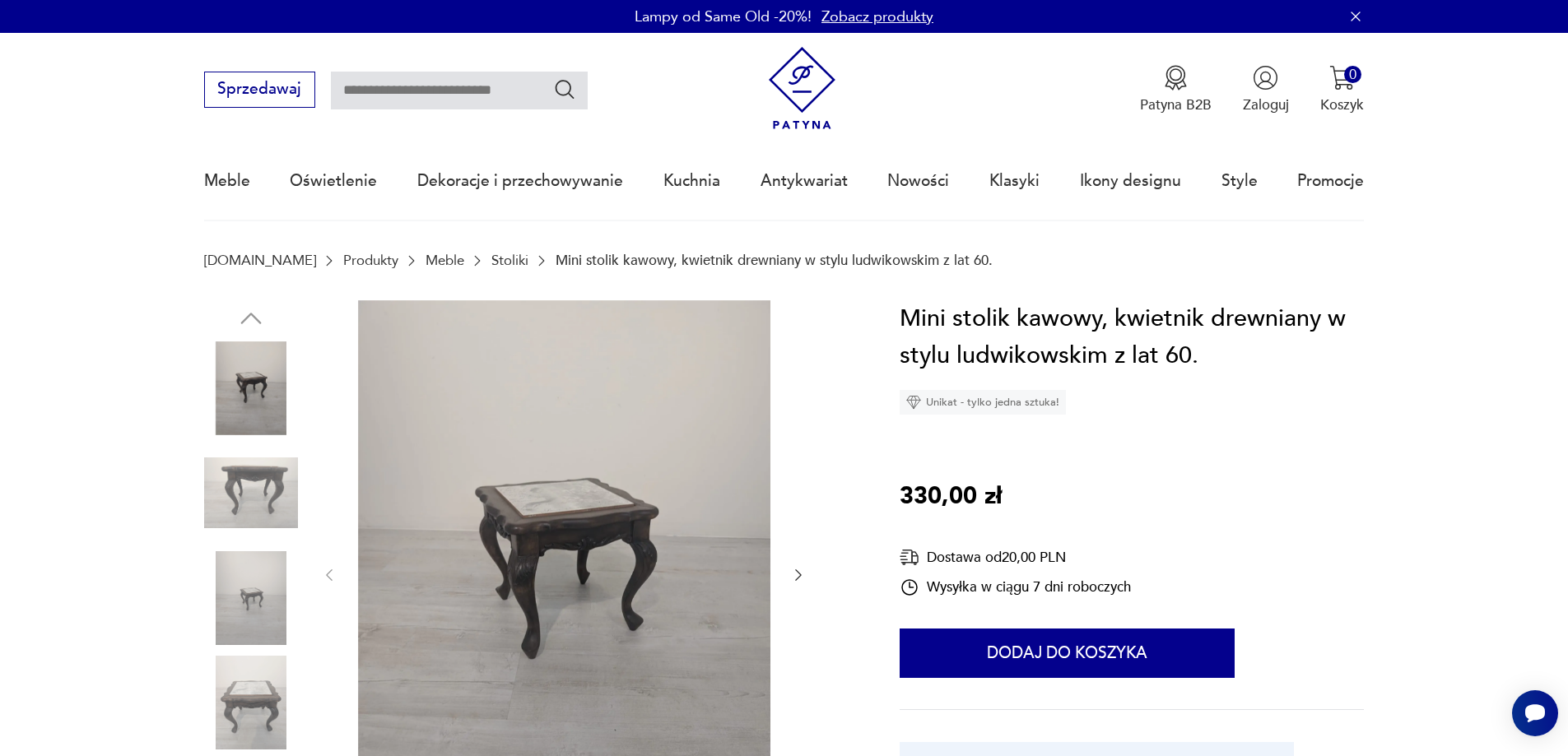
click at [606, 518] on img at bounding box center [564, 574] width 412 height 547
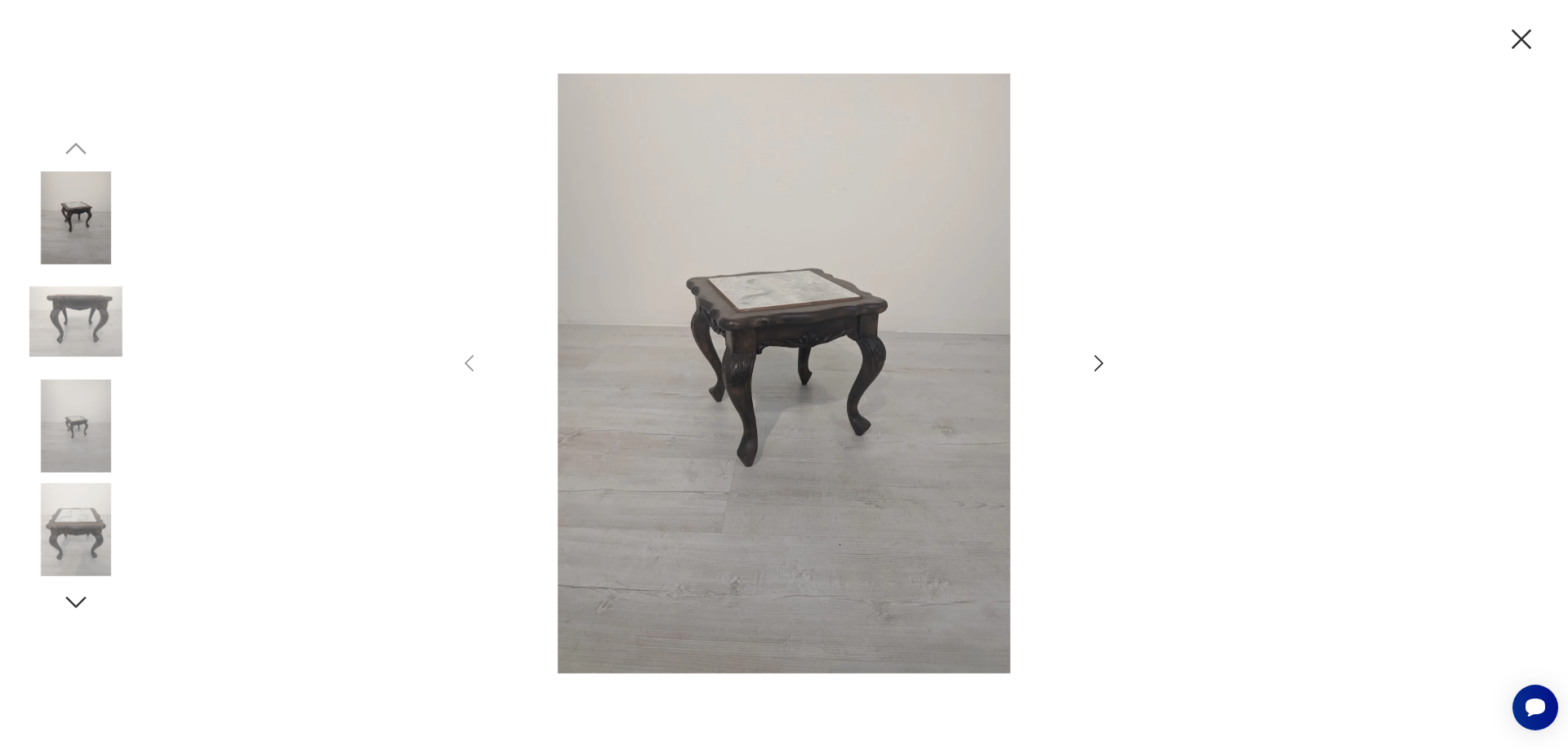
click at [1099, 363] on icon "button" at bounding box center [1098, 364] width 23 height 23
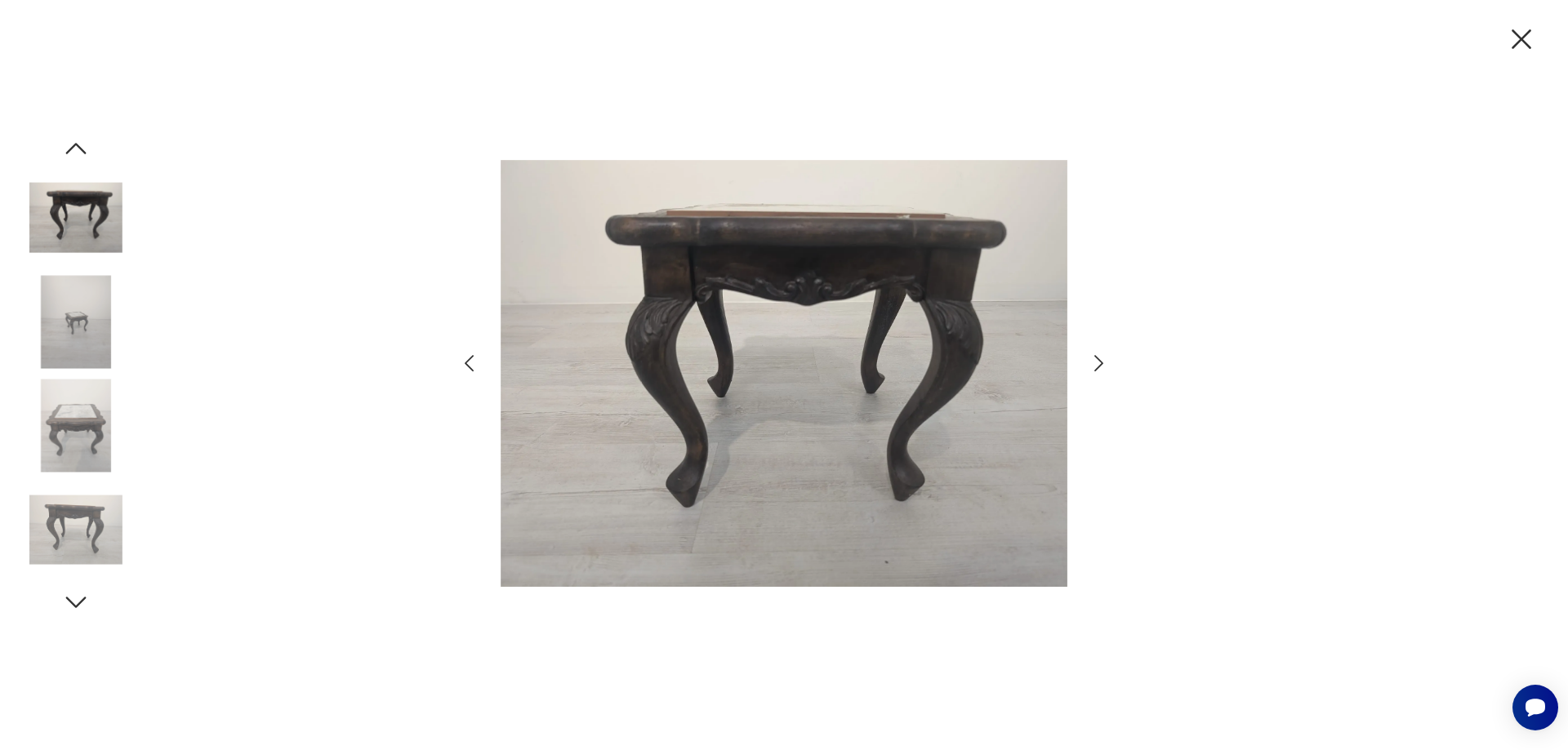
click at [1101, 363] on icon "button" at bounding box center [1098, 364] width 23 height 23
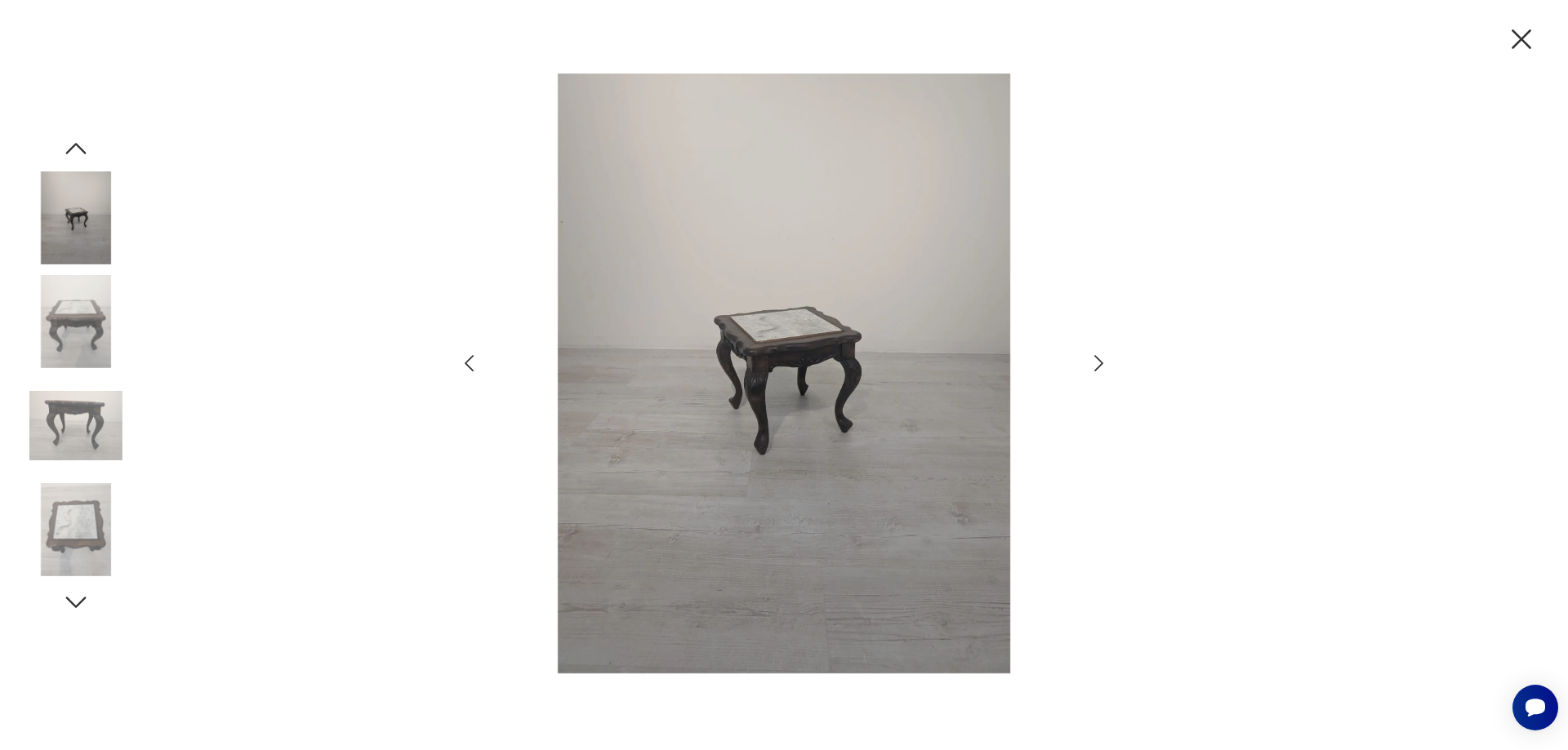
click at [1101, 363] on icon "button" at bounding box center [1098, 364] width 23 height 23
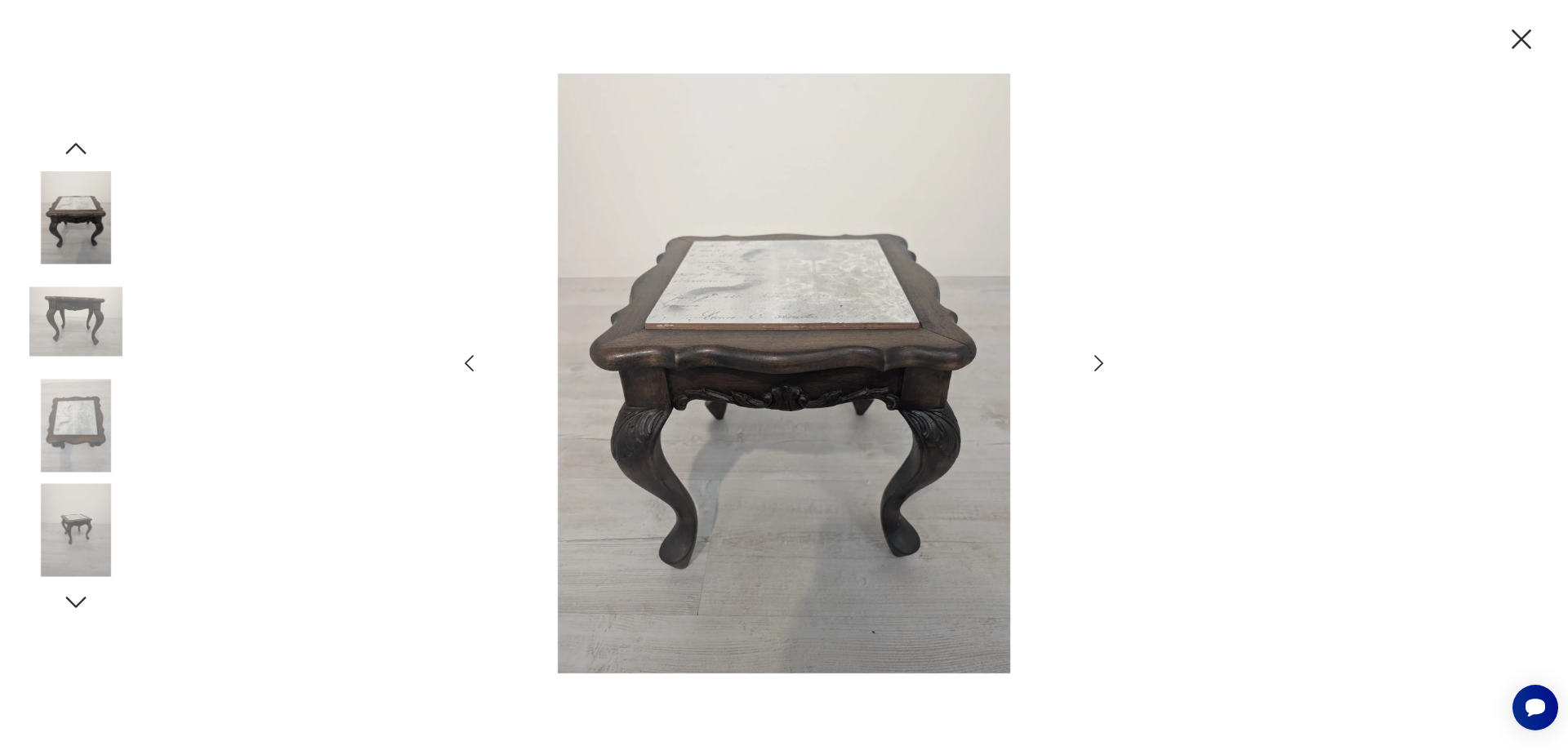
click at [1529, 41] on icon "button" at bounding box center [1521, 39] width 34 height 34
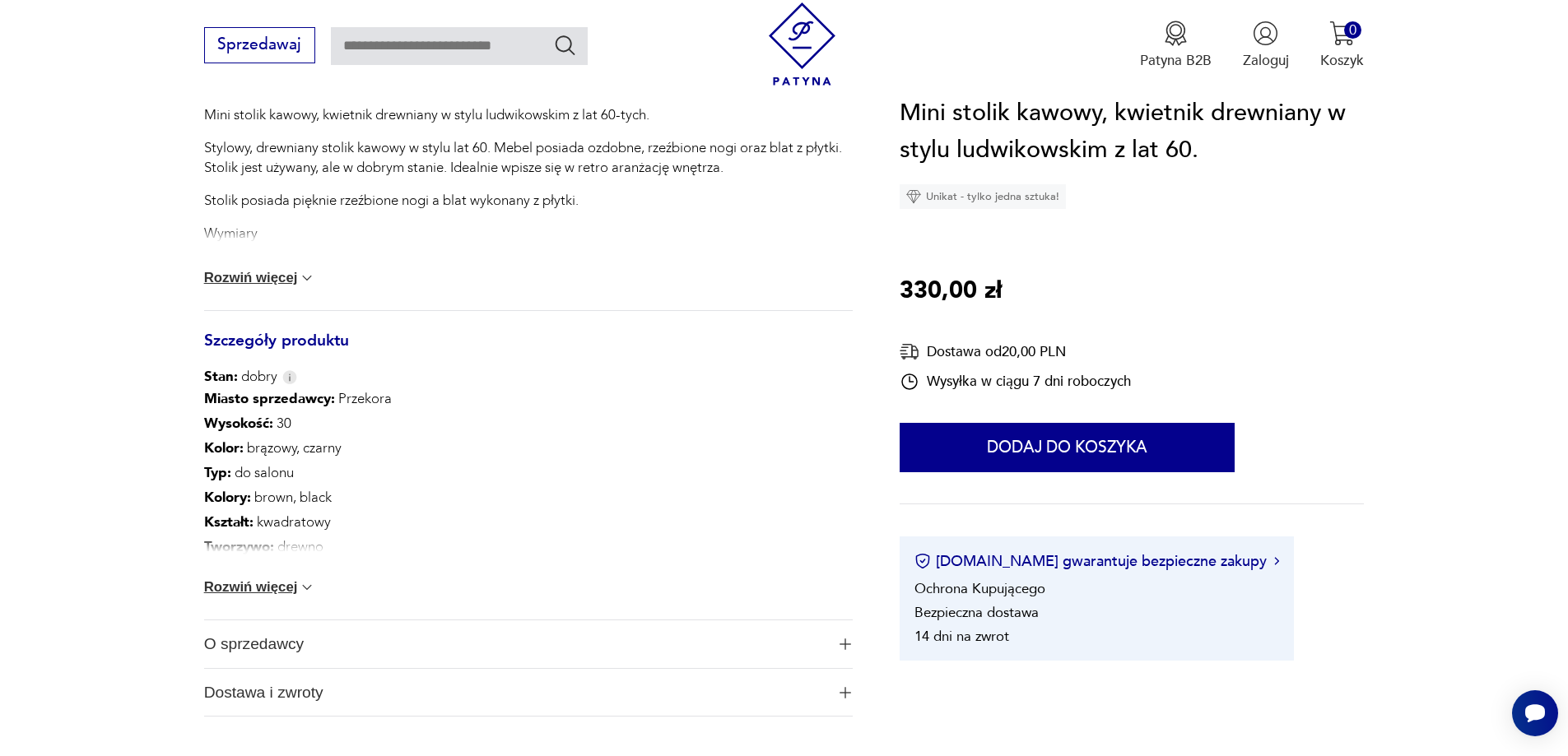
scroll to position [823, 0]
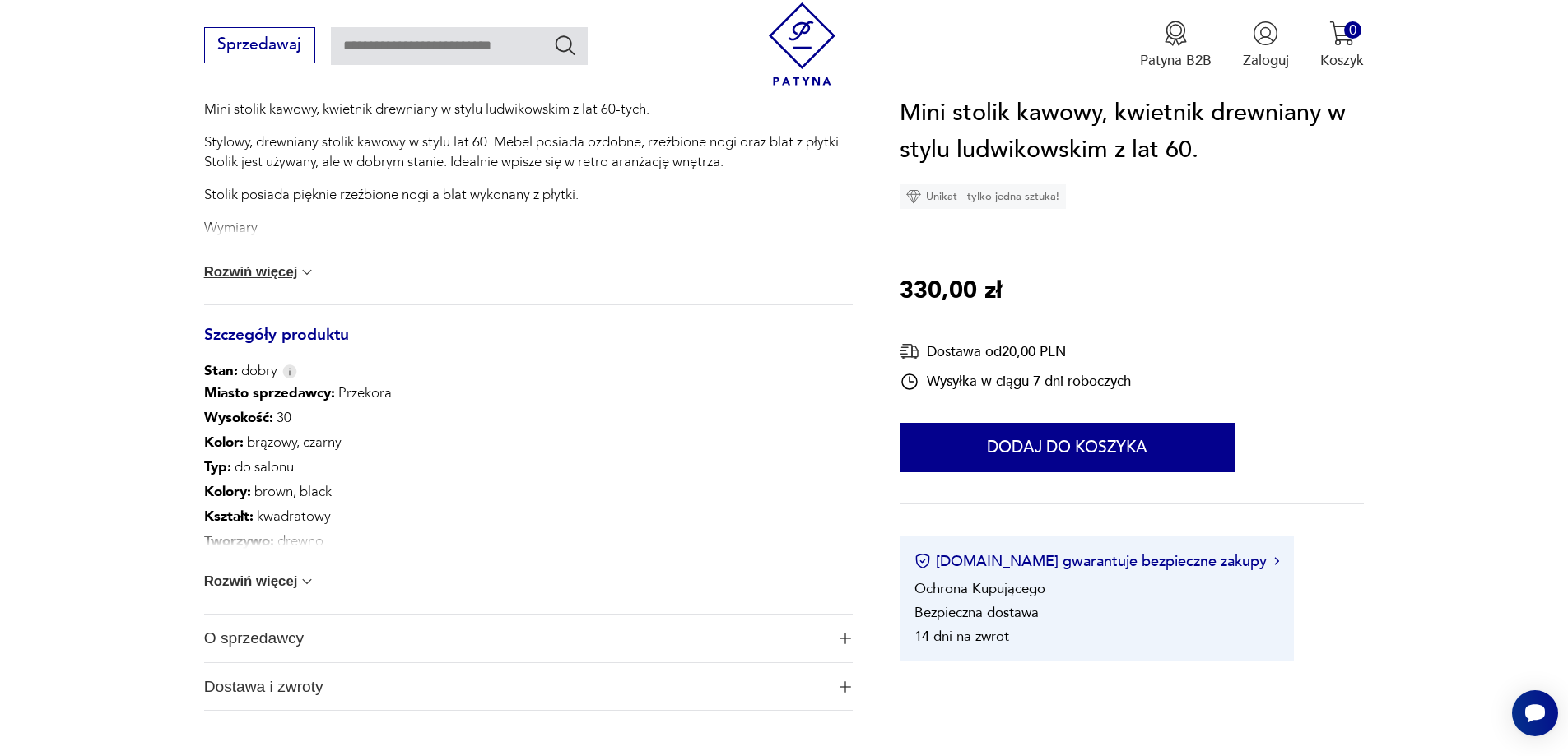
click at [273, 581] on button "Rozwiń więcej" at bounding box center [260, 582] width 112 height 16
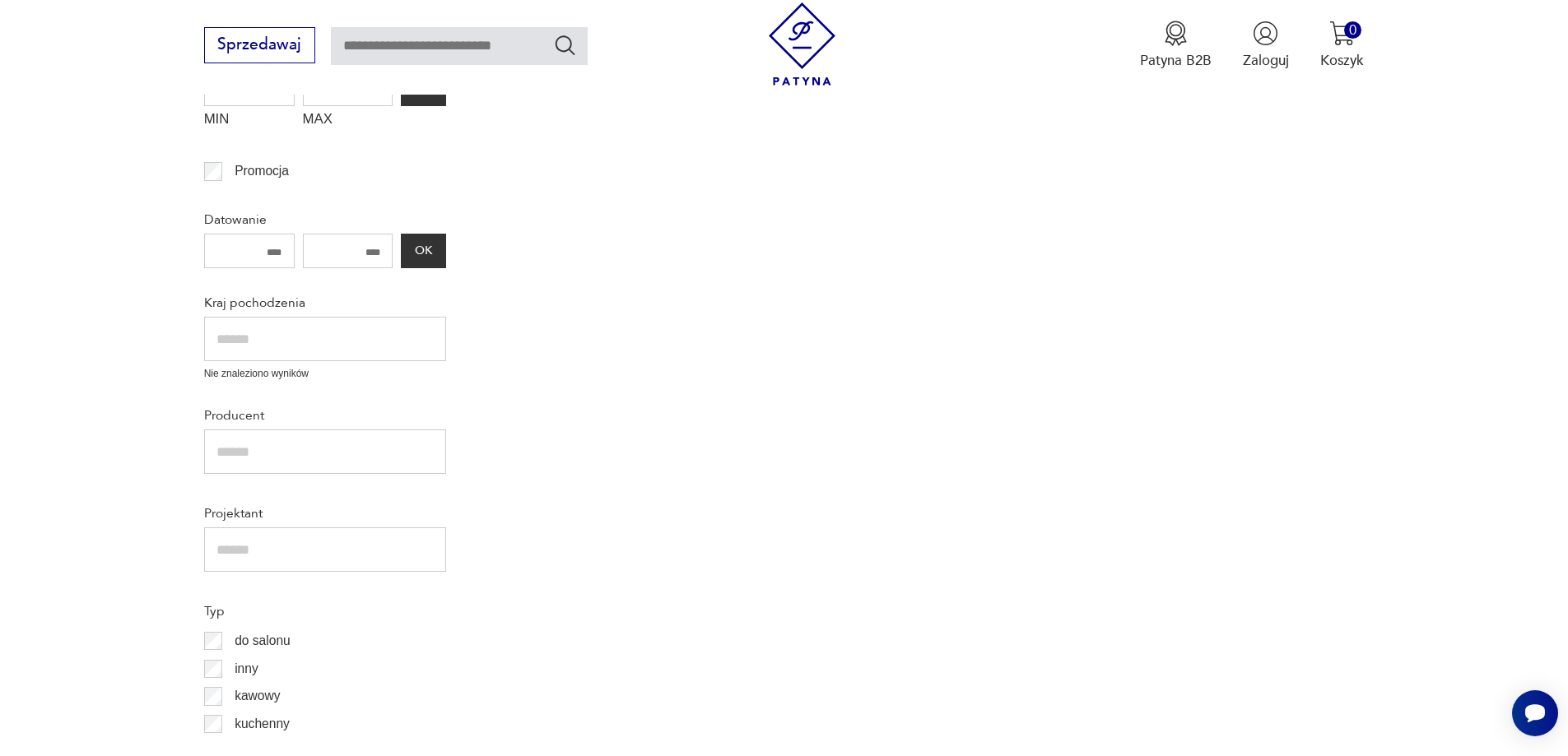
scroll to position [2130, 0]
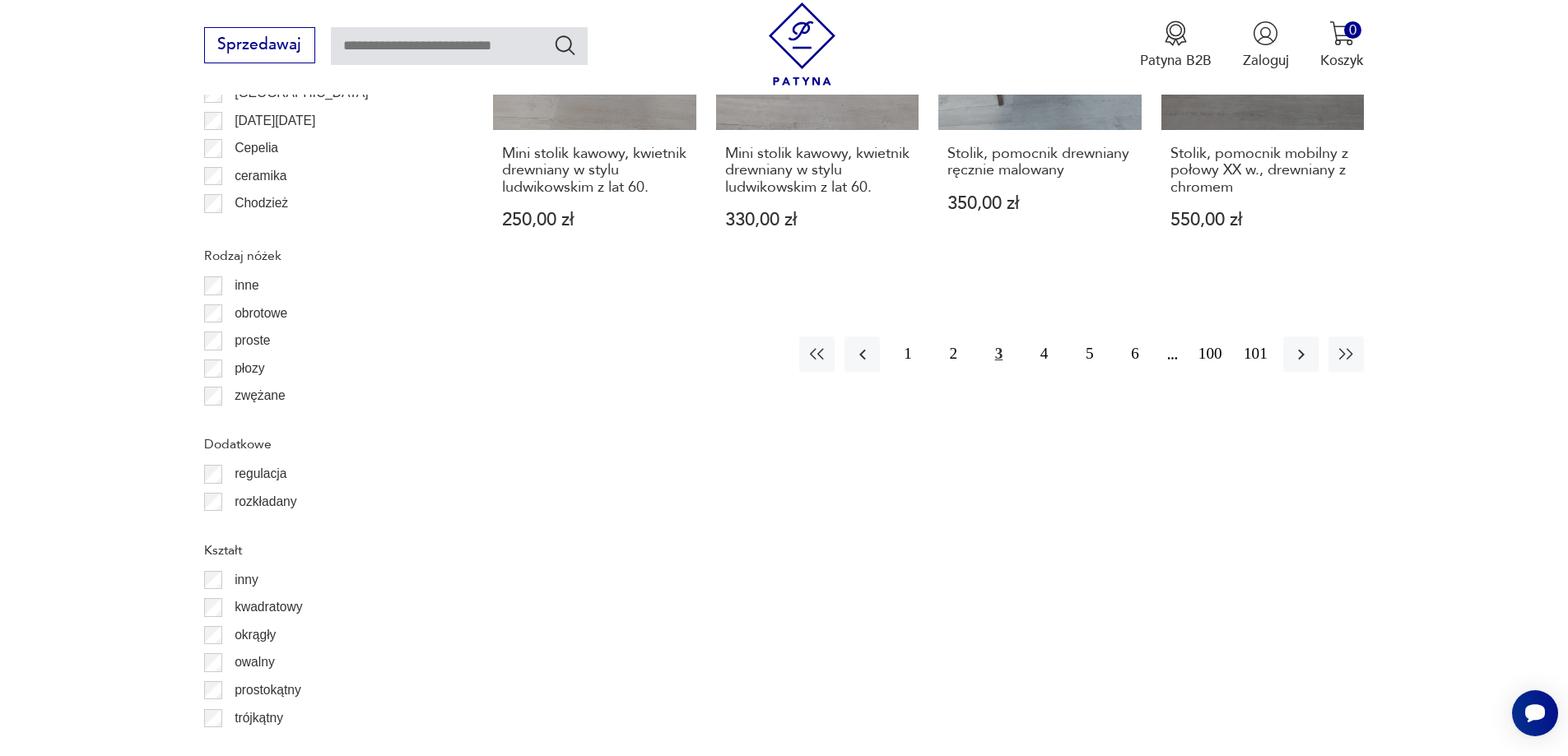
scroll to position [1782, 0]
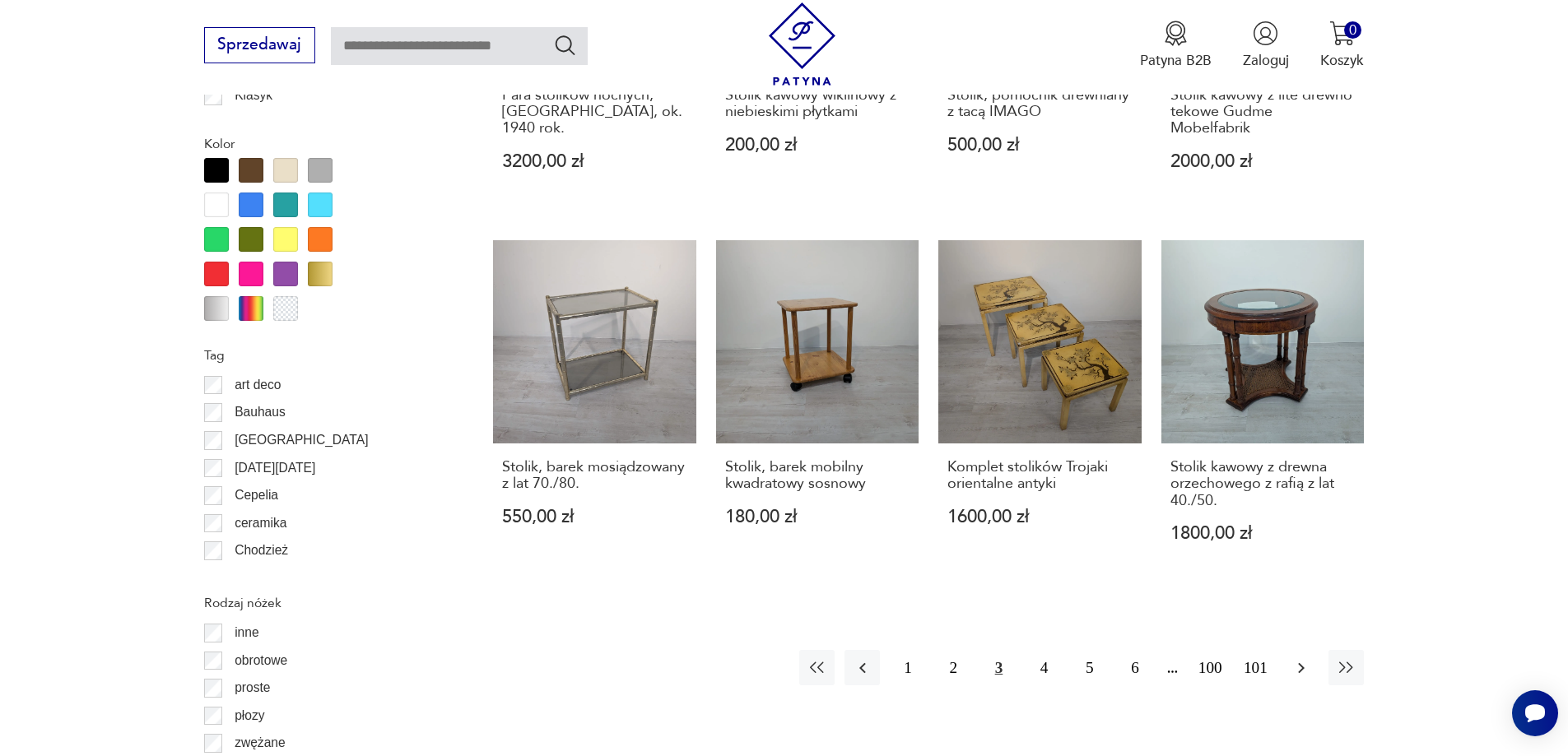
click at [1302, 658] on icon "button" at bounding box center [1301, 668] width 20 height 20
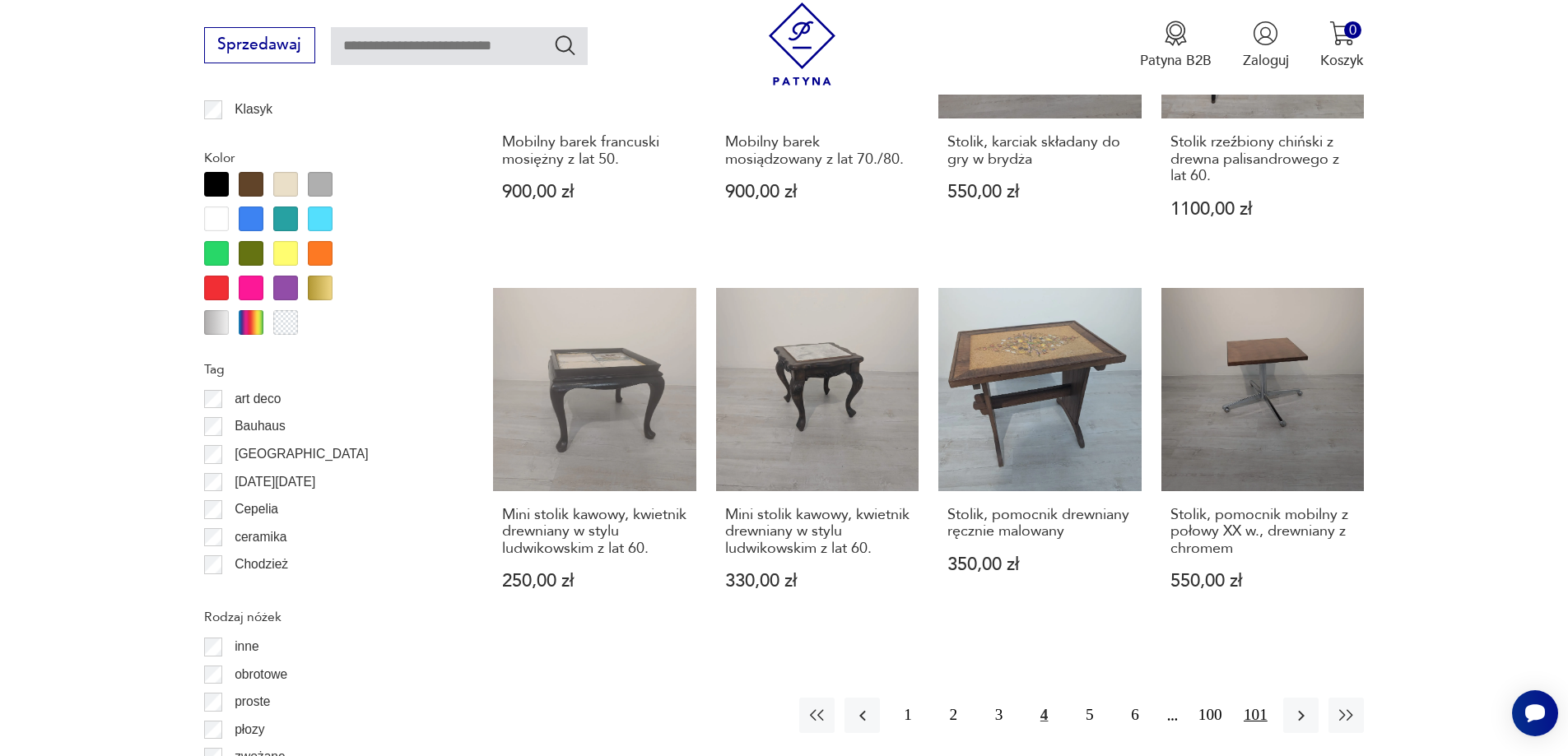
scroll to position [1864, 0]
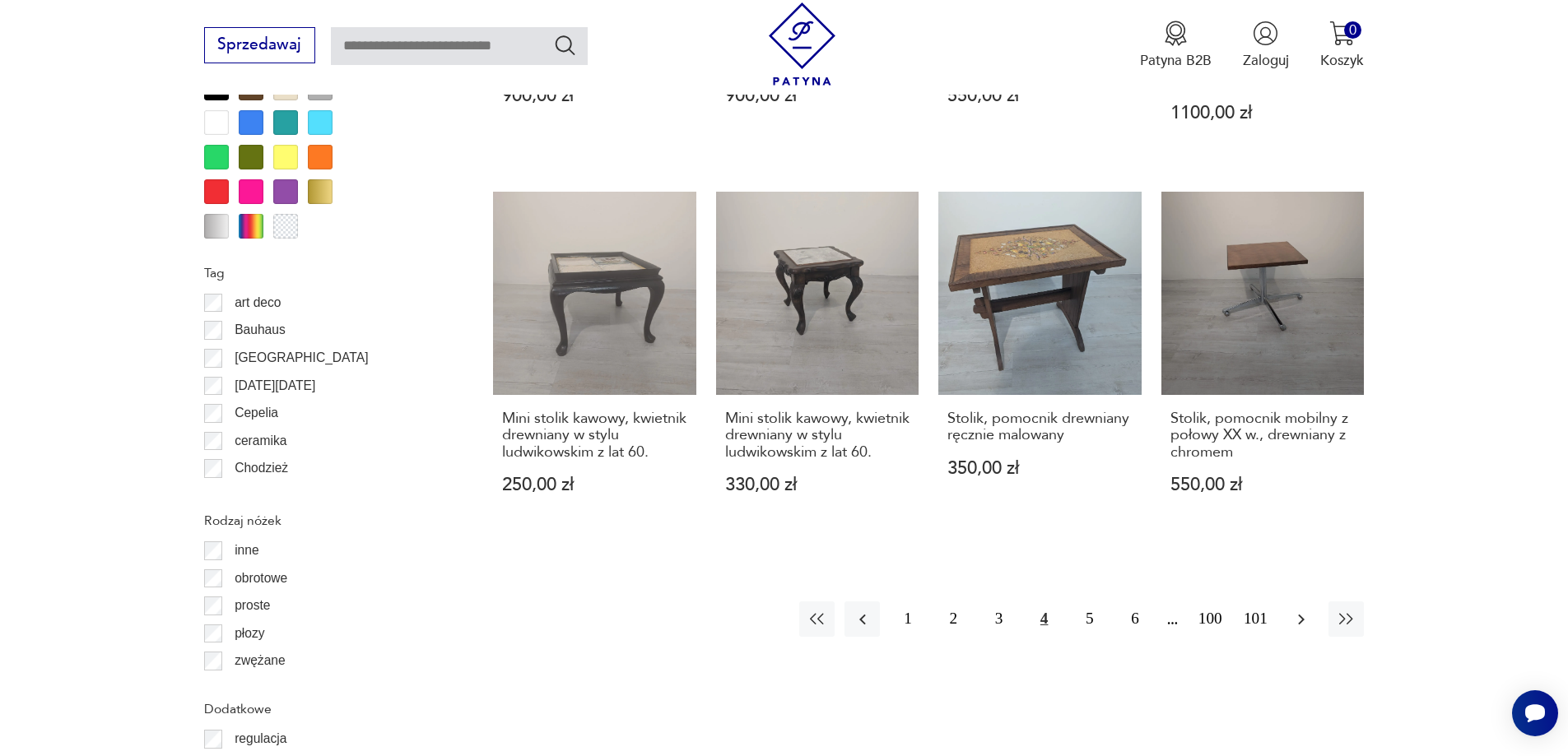
click at [1290, 602] on button "button" at bounding box center [1300, 619] width 35 height 35
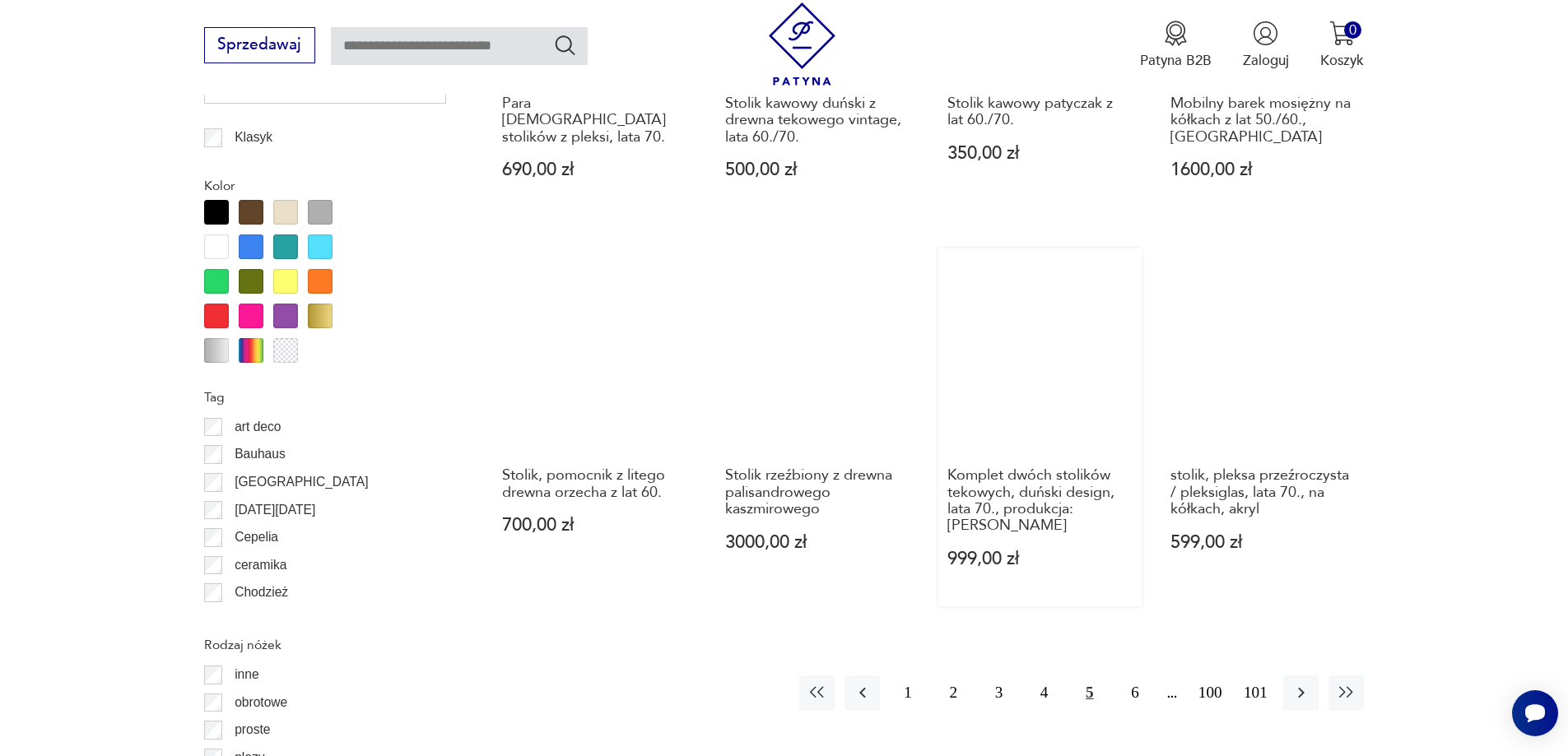
scroll to position [1782, 0]
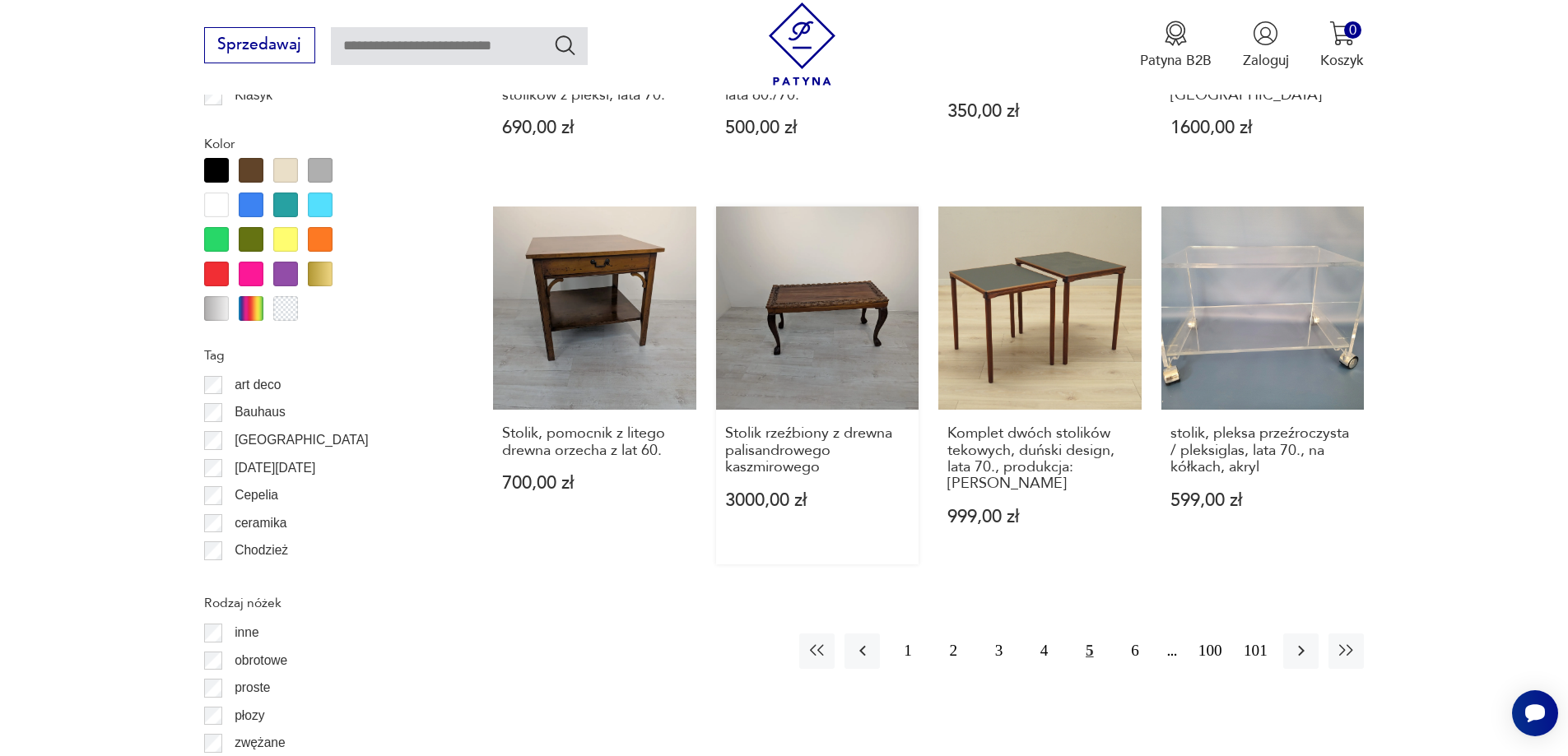
click at [842, 281] on link "Stolik rzeźbiony z drewna palisandrowego kaszmirowego 3000,00 zł" at bounding box center [818, 385] width 203 height 357
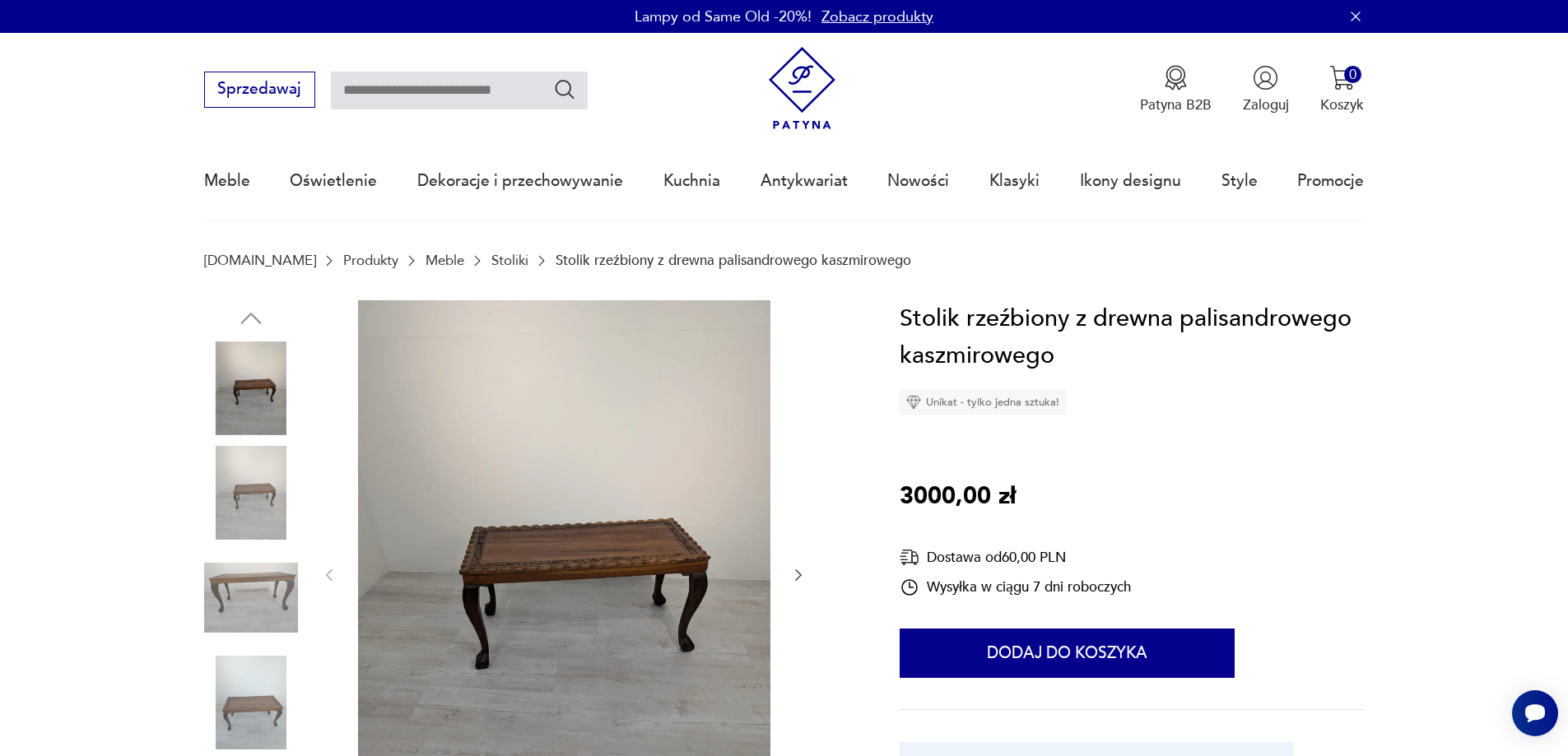
click at [620, 551] on img at bounding box center [564, 574] width 412 height 547
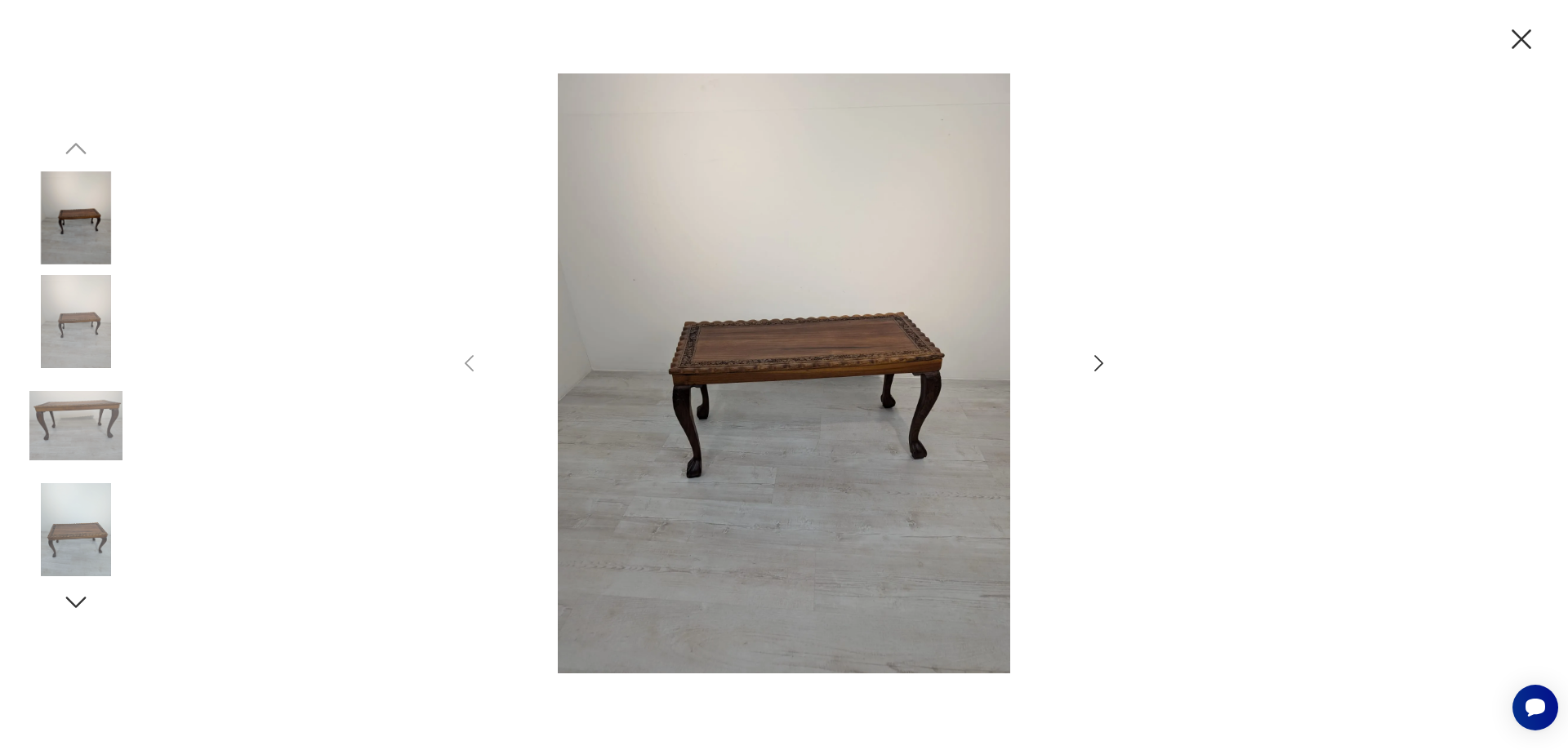
click at [1525, 39] on icon "button" at bounding box center [1521, 39] width 34 height 34
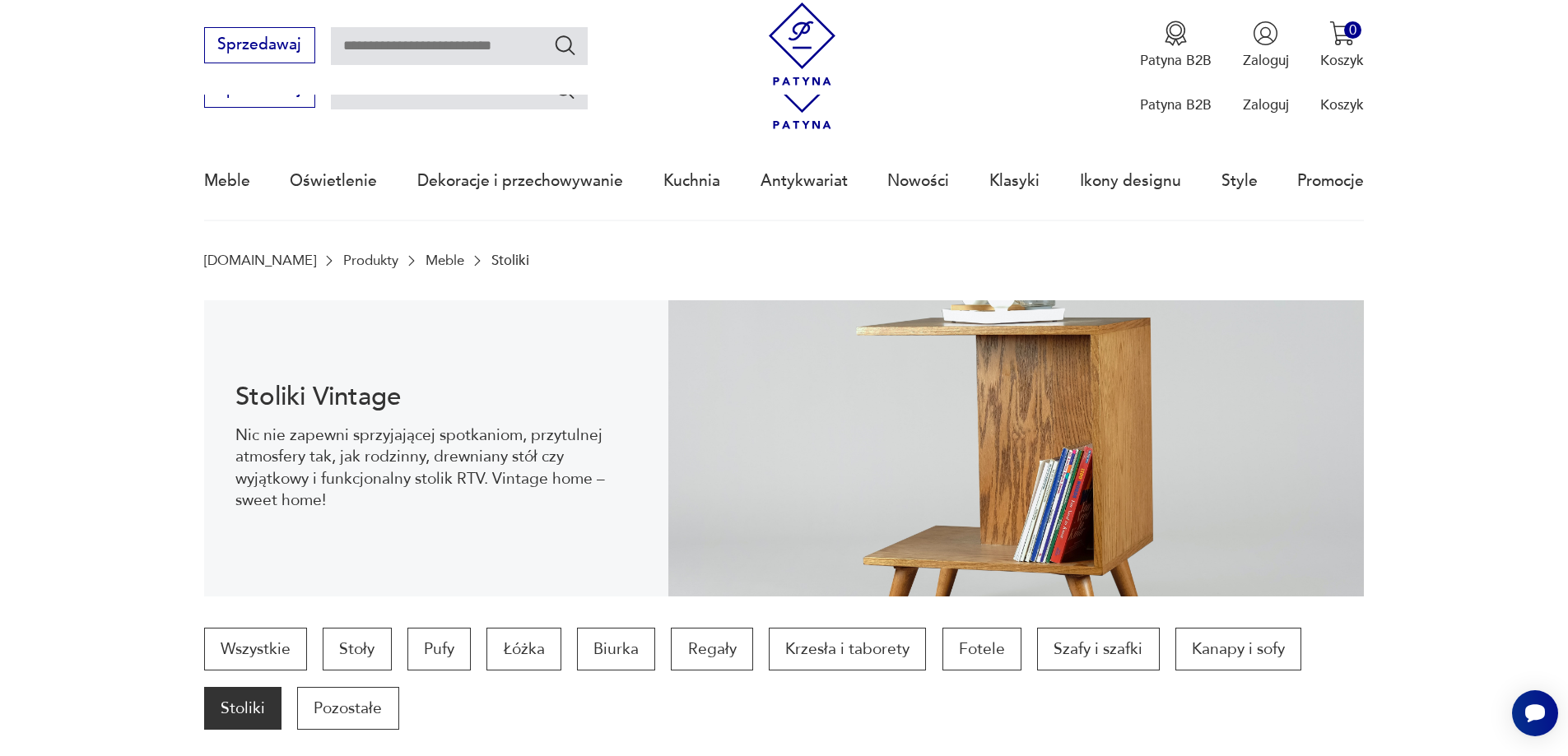
scroll to position [1964, 0]
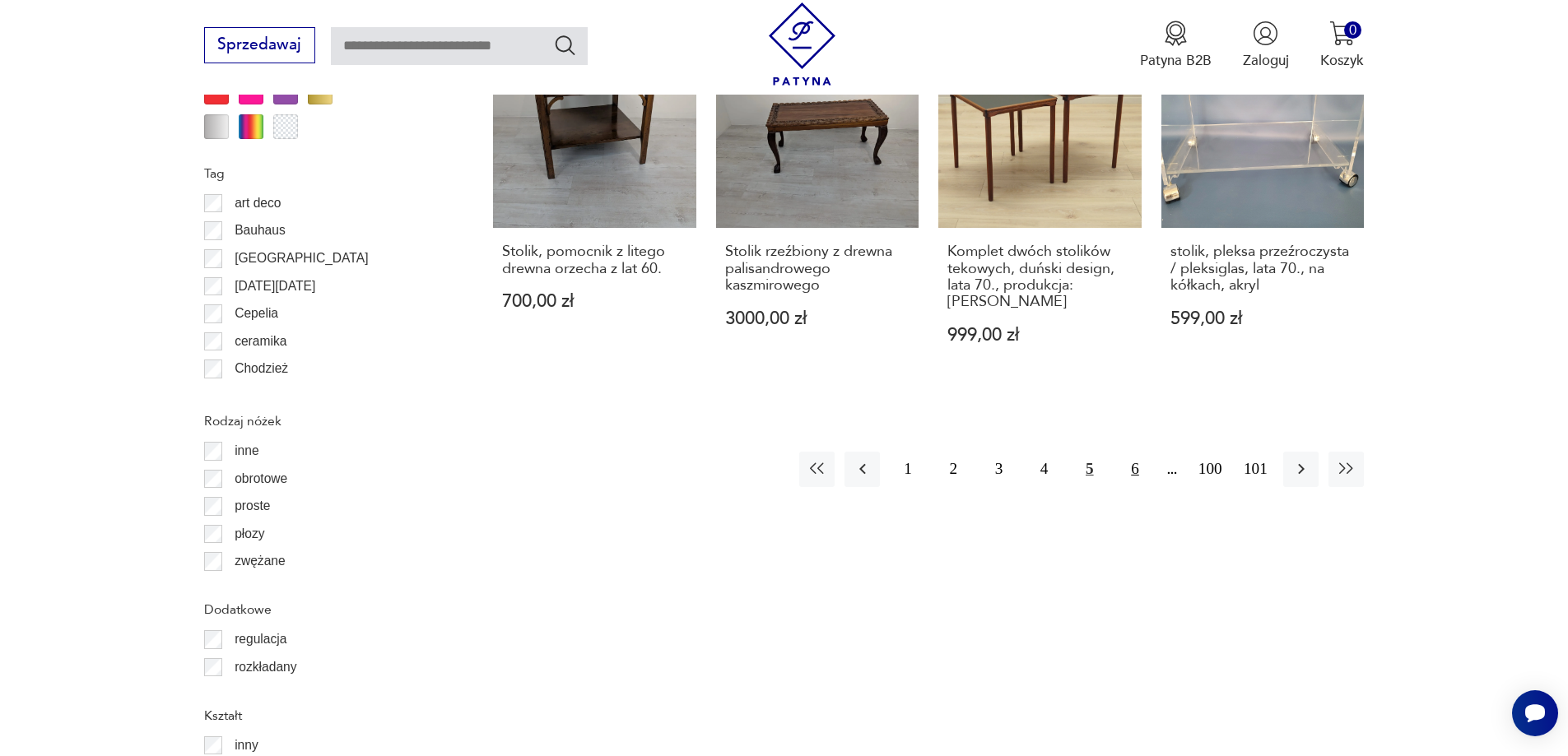
click at [1132, 452] on button "6" at bounding box center [1134, 469] width 35 height 35
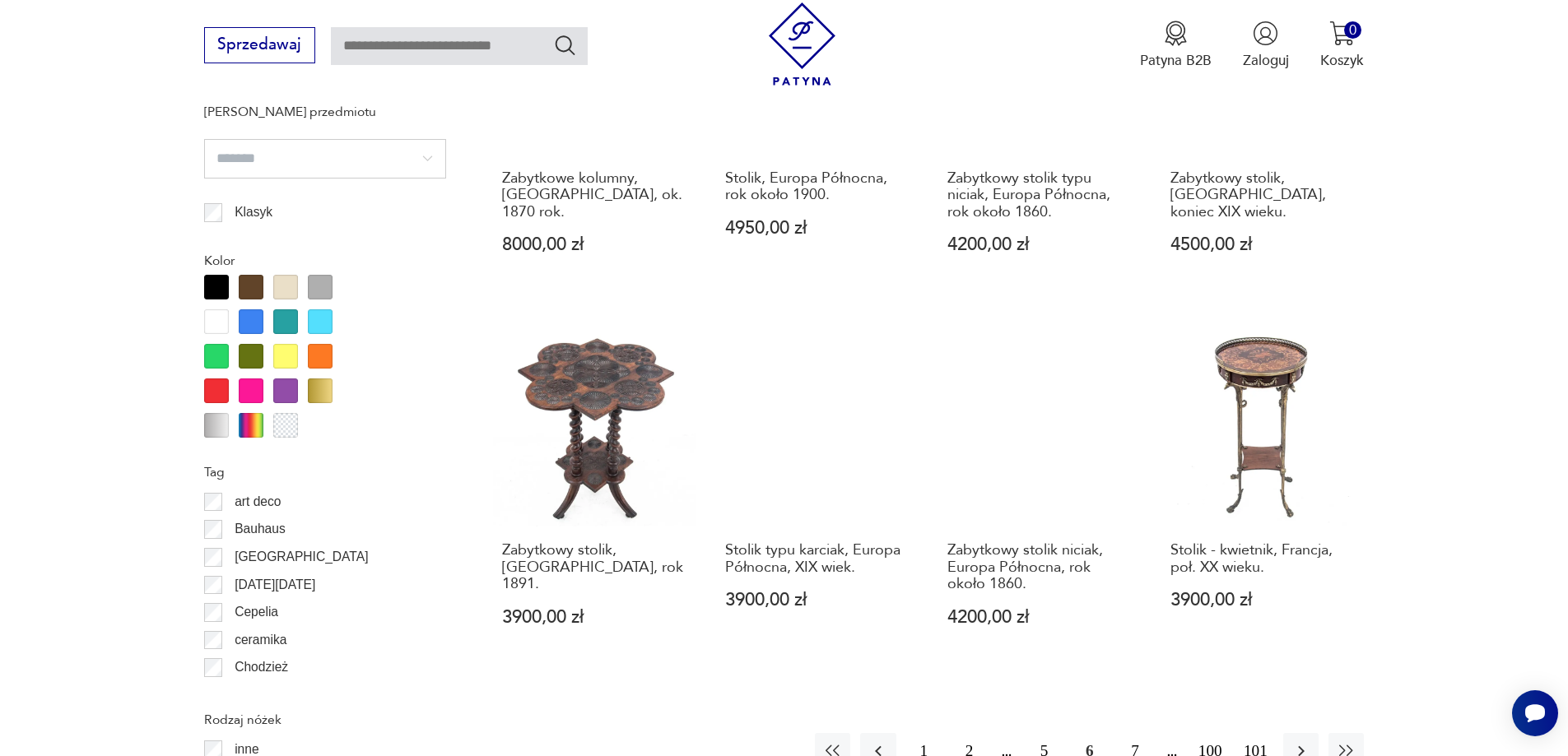
scroll to position [1700, 0]
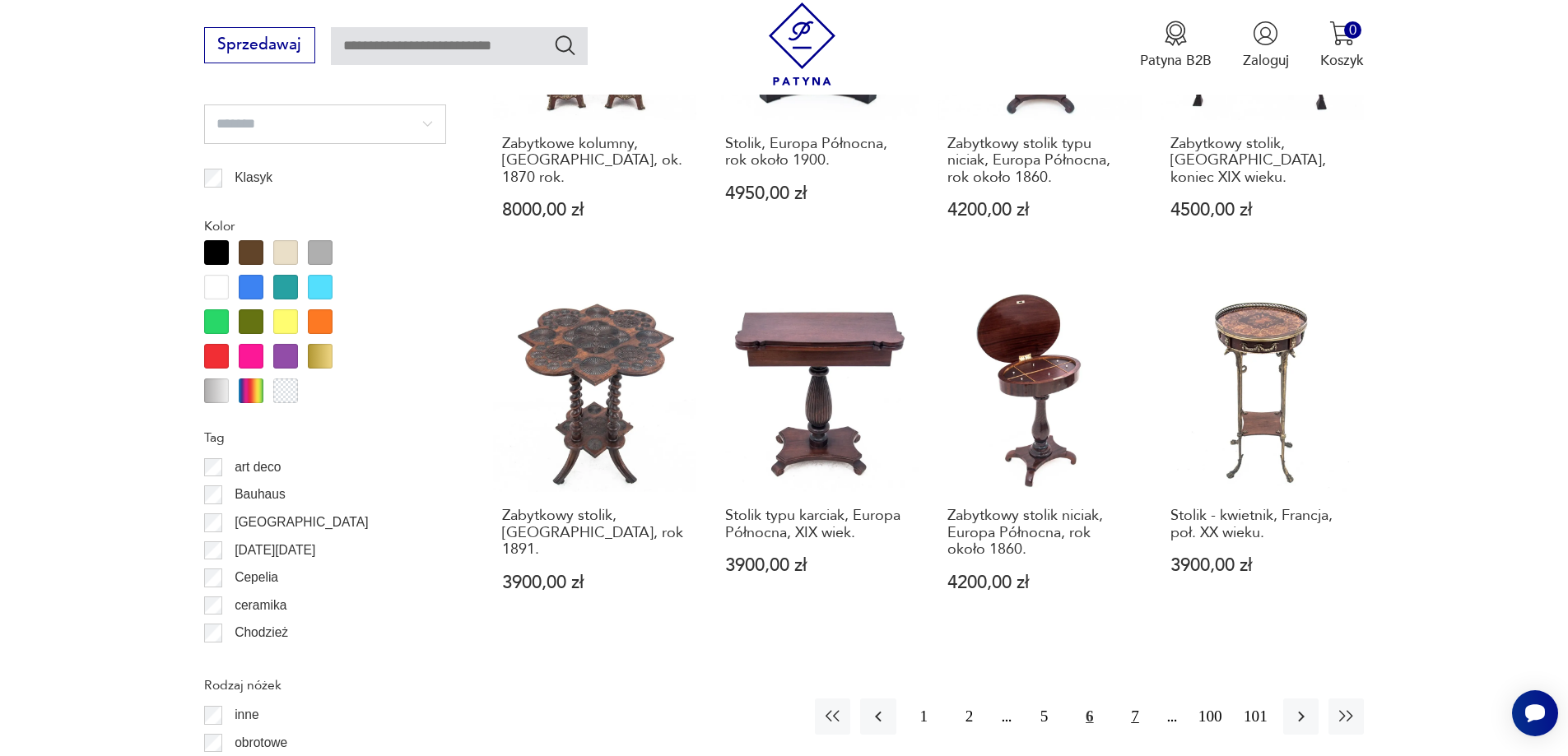
click at [1140, 698] on button "7" at bounding box center [1134, 715] width 35 height 35
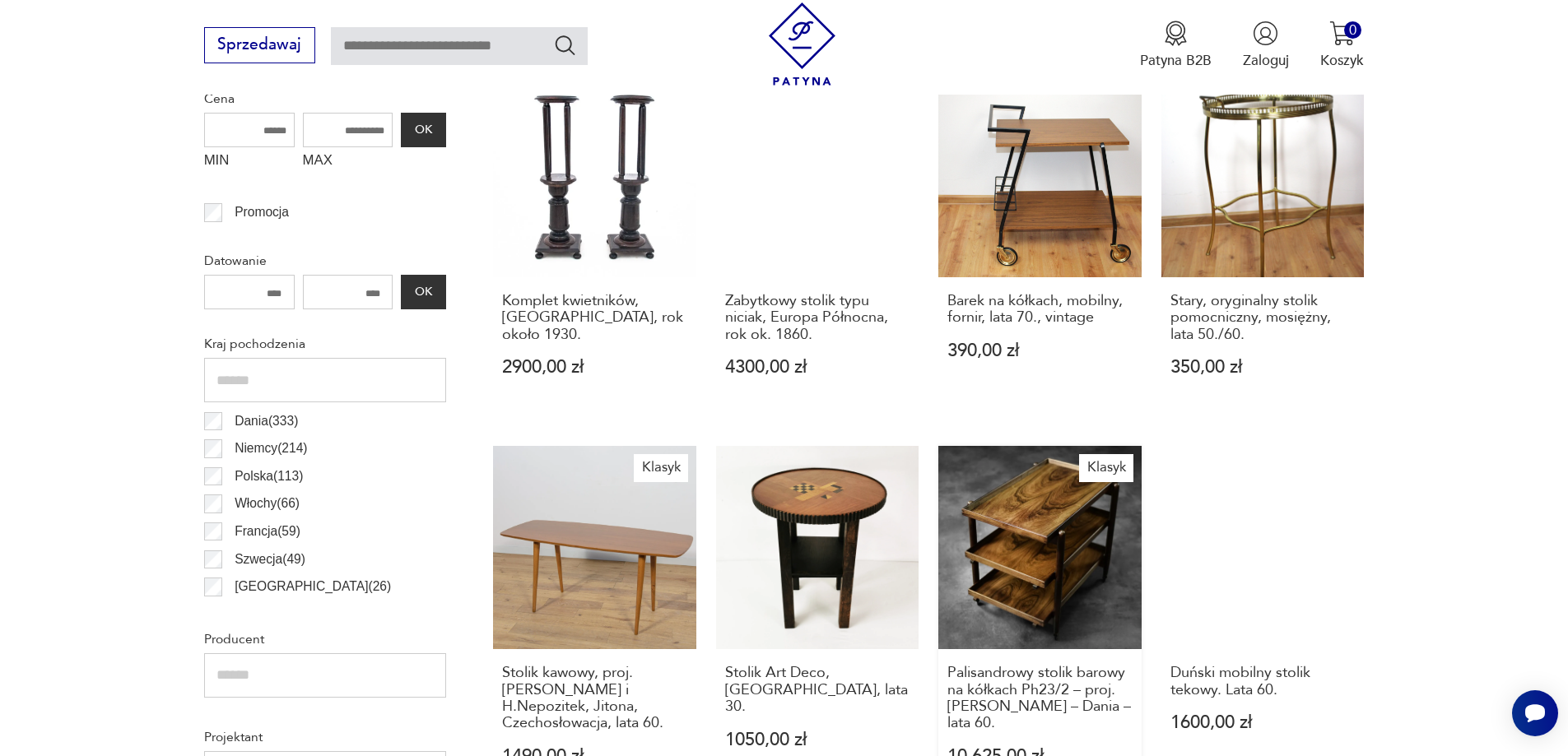
scroll to position [795, 0]
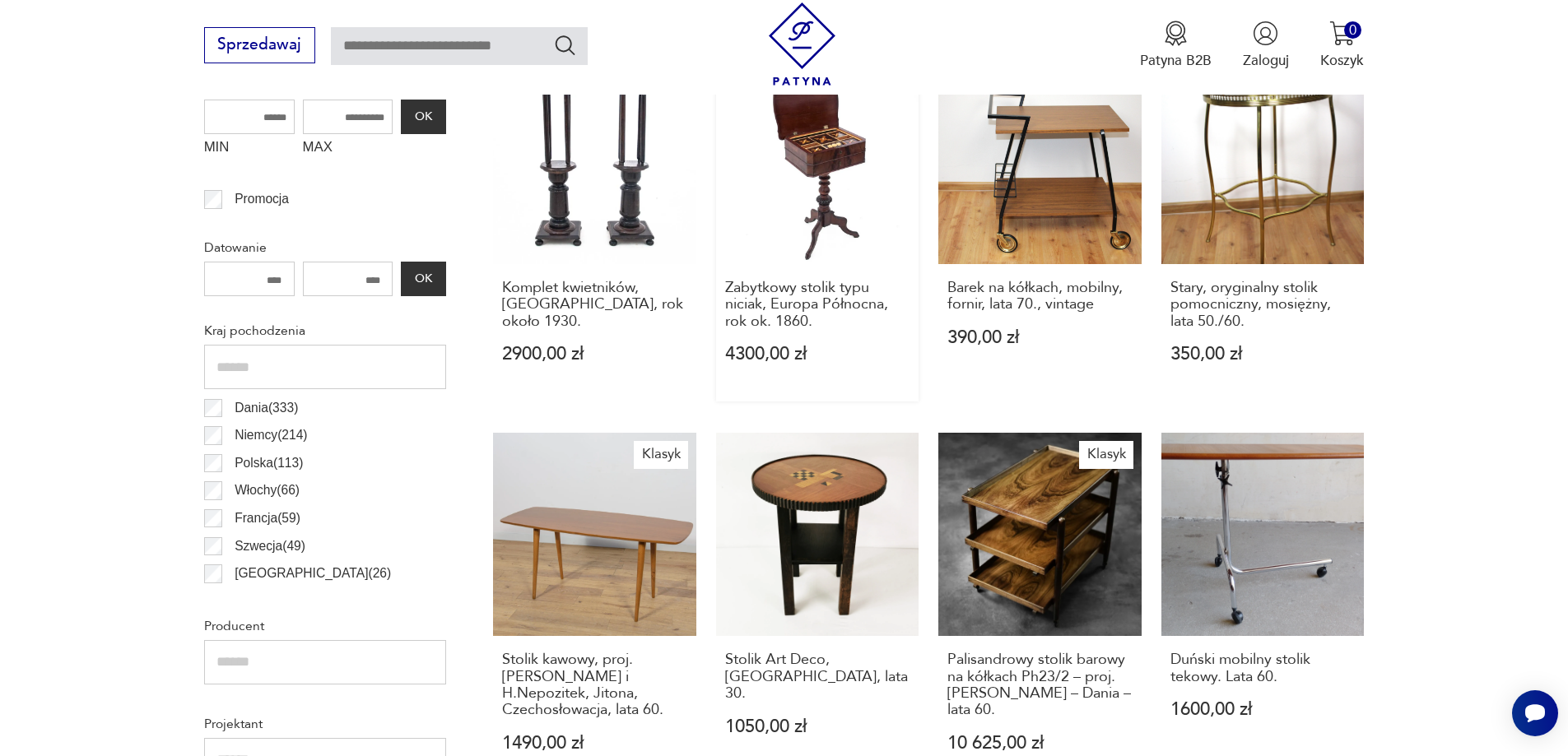
click at [834, 146] on link "Zabytkowy stolik typu niciak, Europa Północna, rok ok. 1860. 4300,00 zł" at bounding box center [818, 230] width 203 height 341
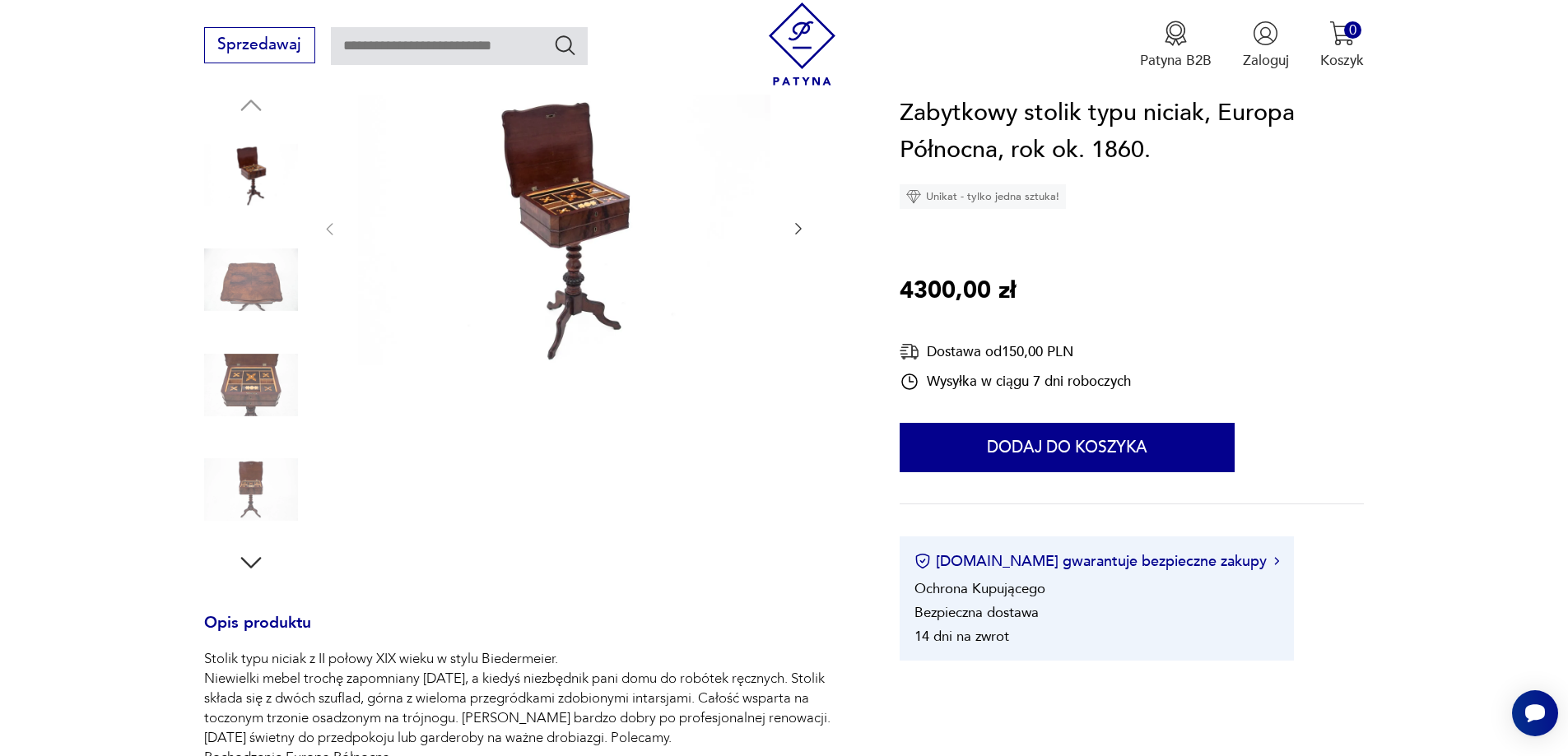
scroll to position [329, 0]
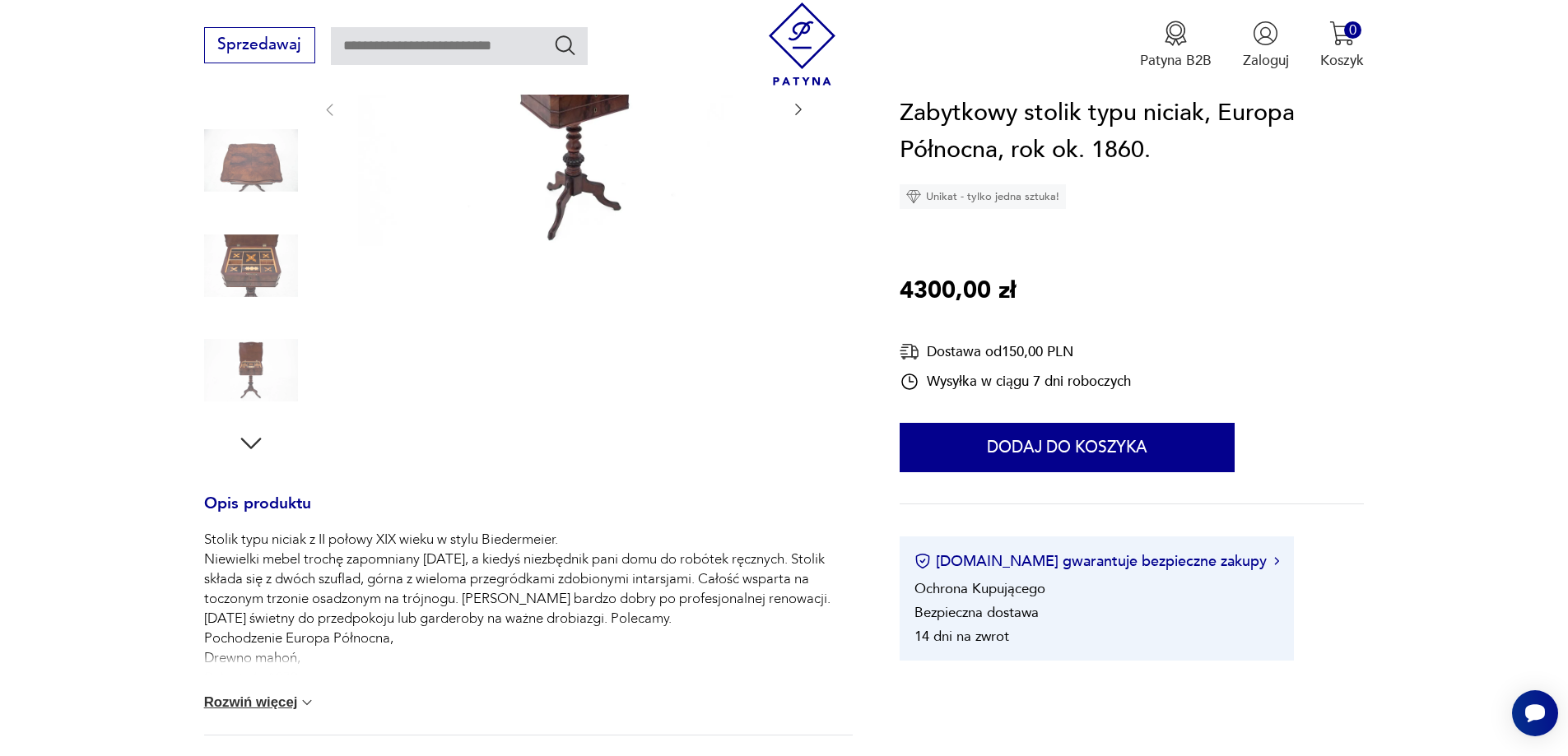
click at [233, 260] on img at bounding box center [251, 266] width 94 height 94
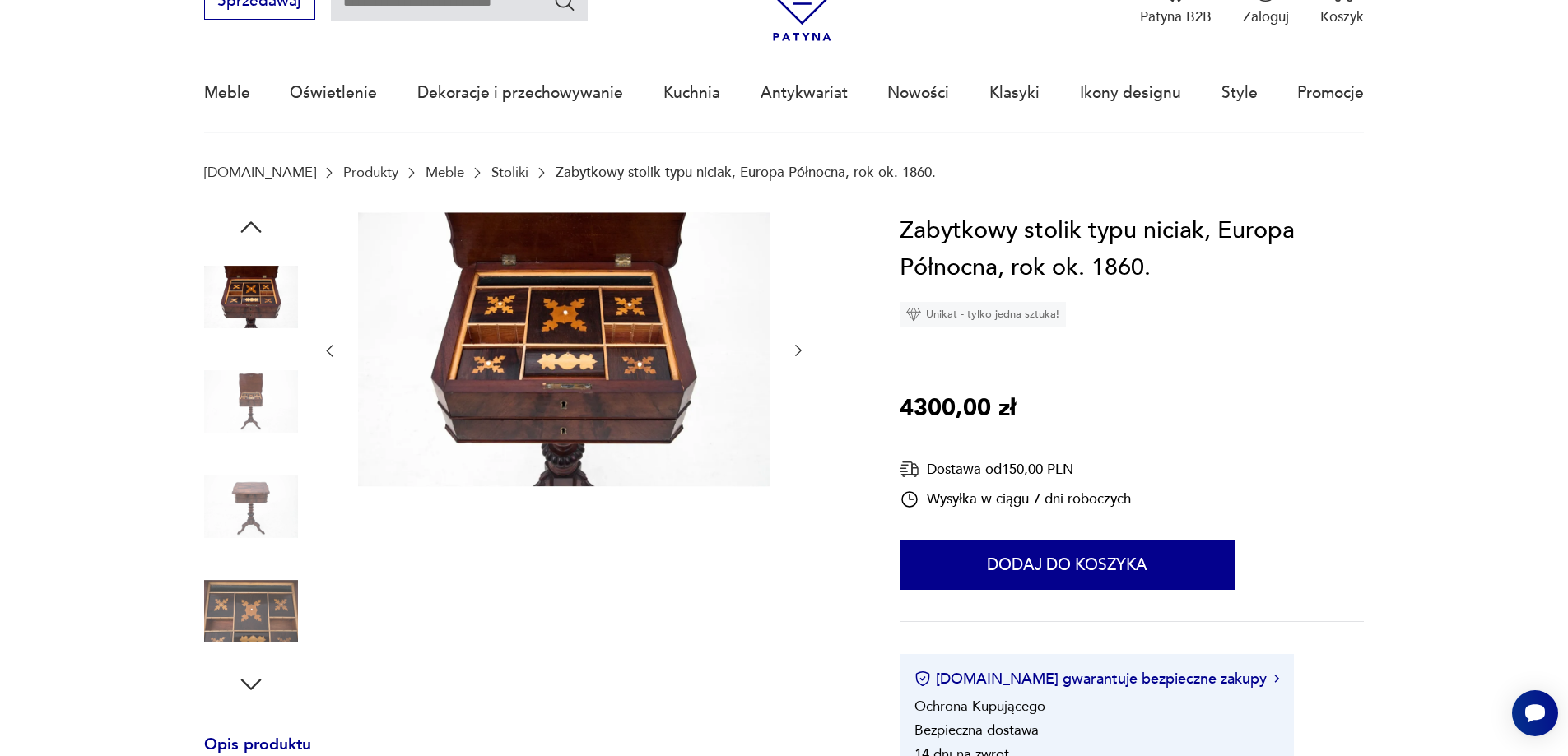
scroll to position [82, 0]
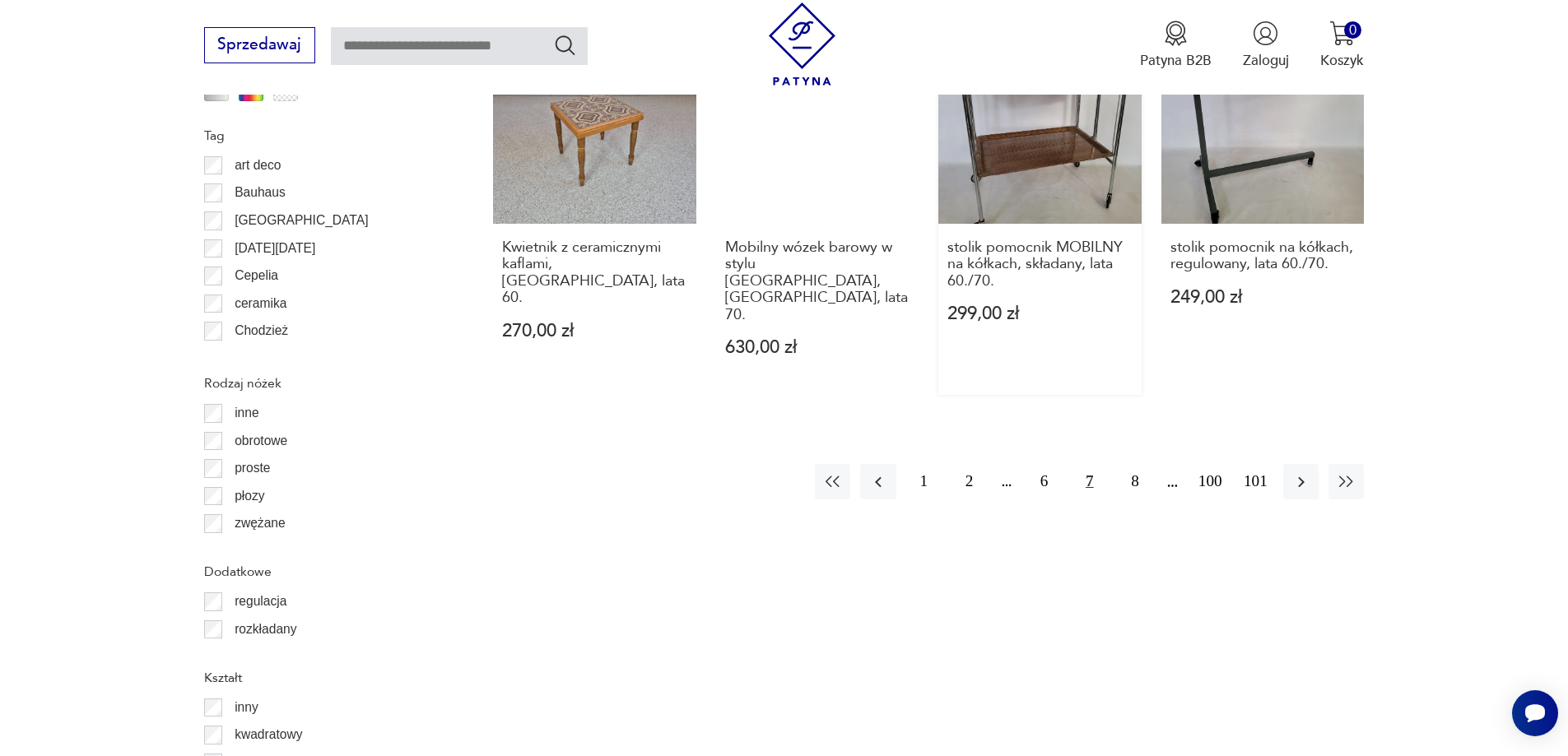
scroll to position [2029, 0]
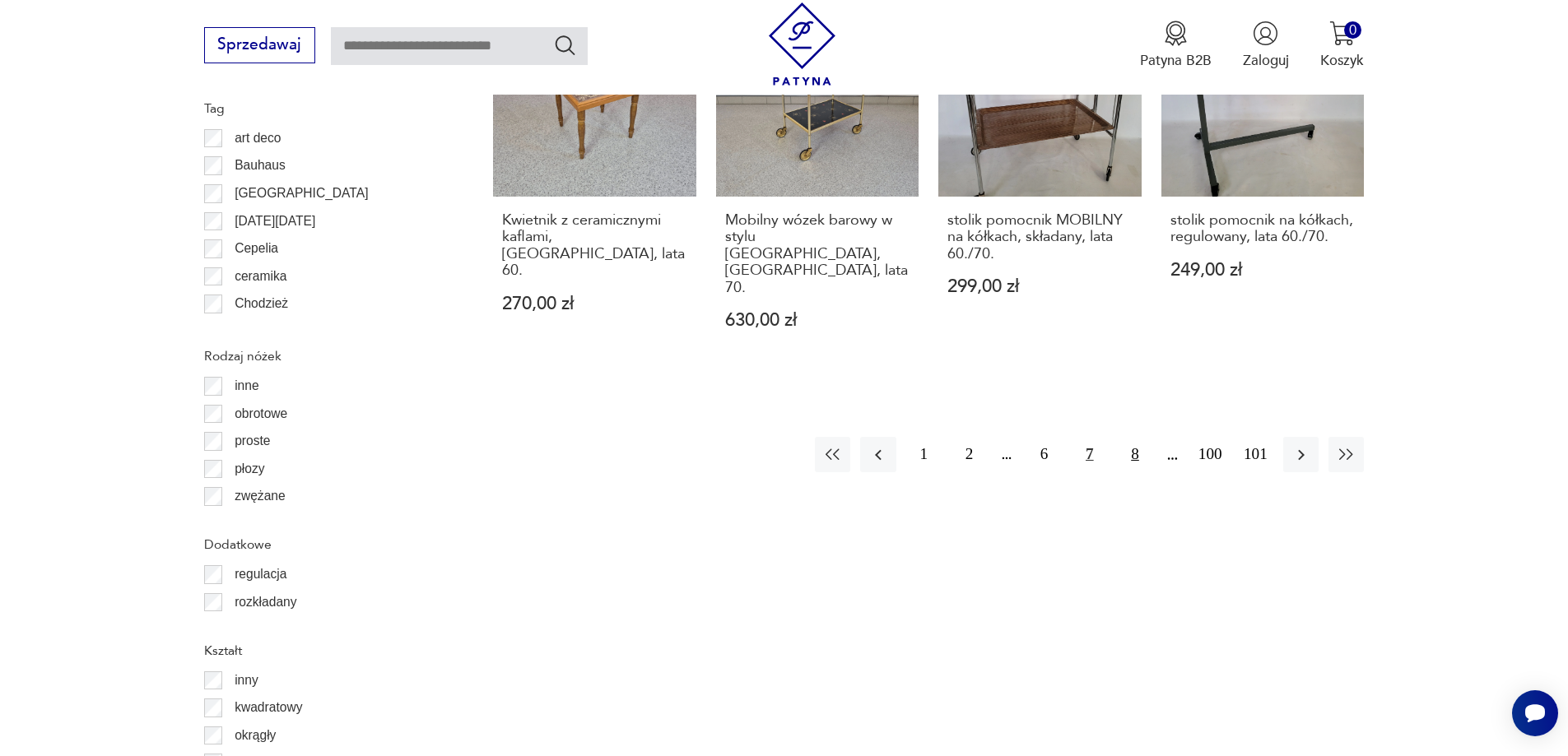
click at [1135, 437] on button "8" at bounding box center [1134, 454] width 35 height 35
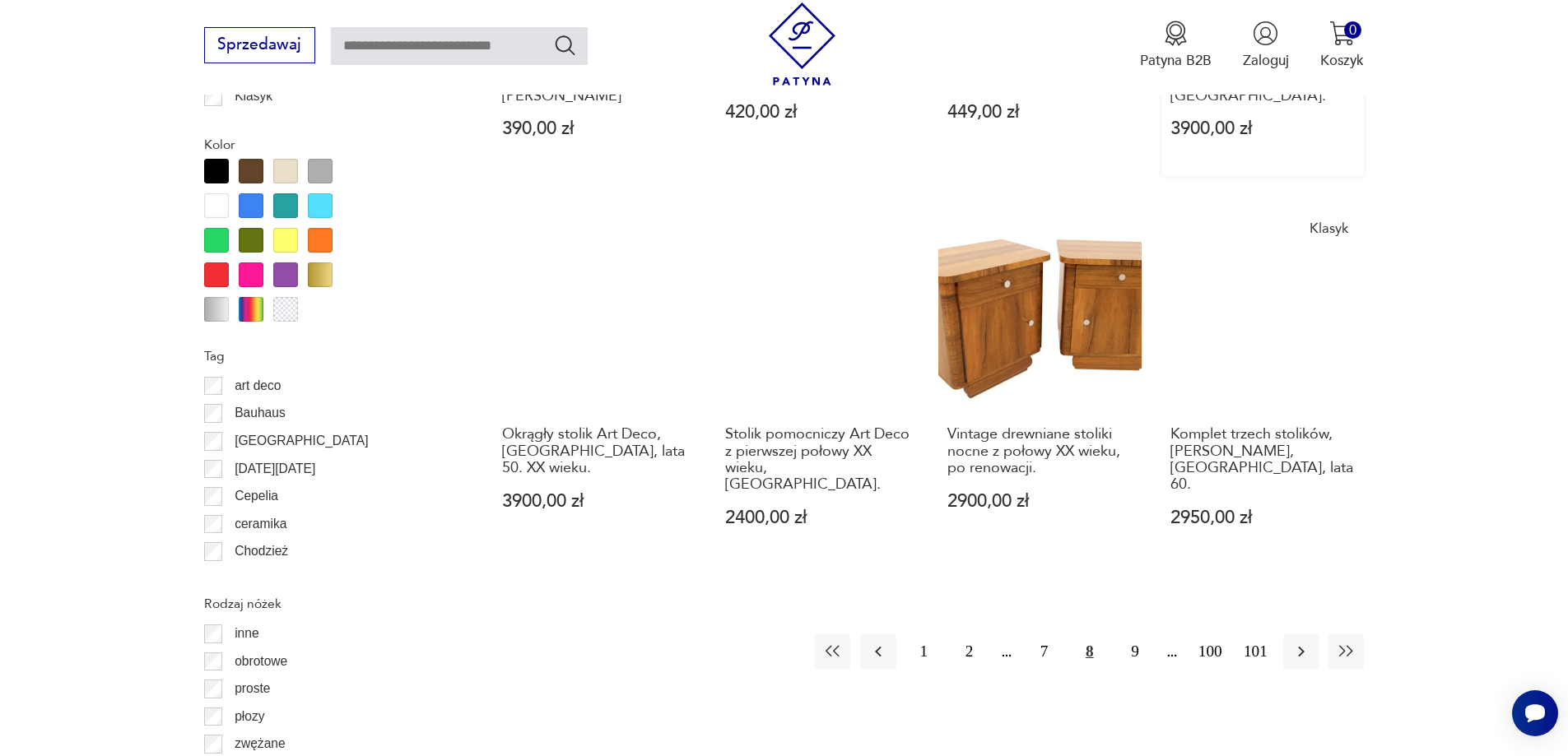
scroll to position [1782, 0]
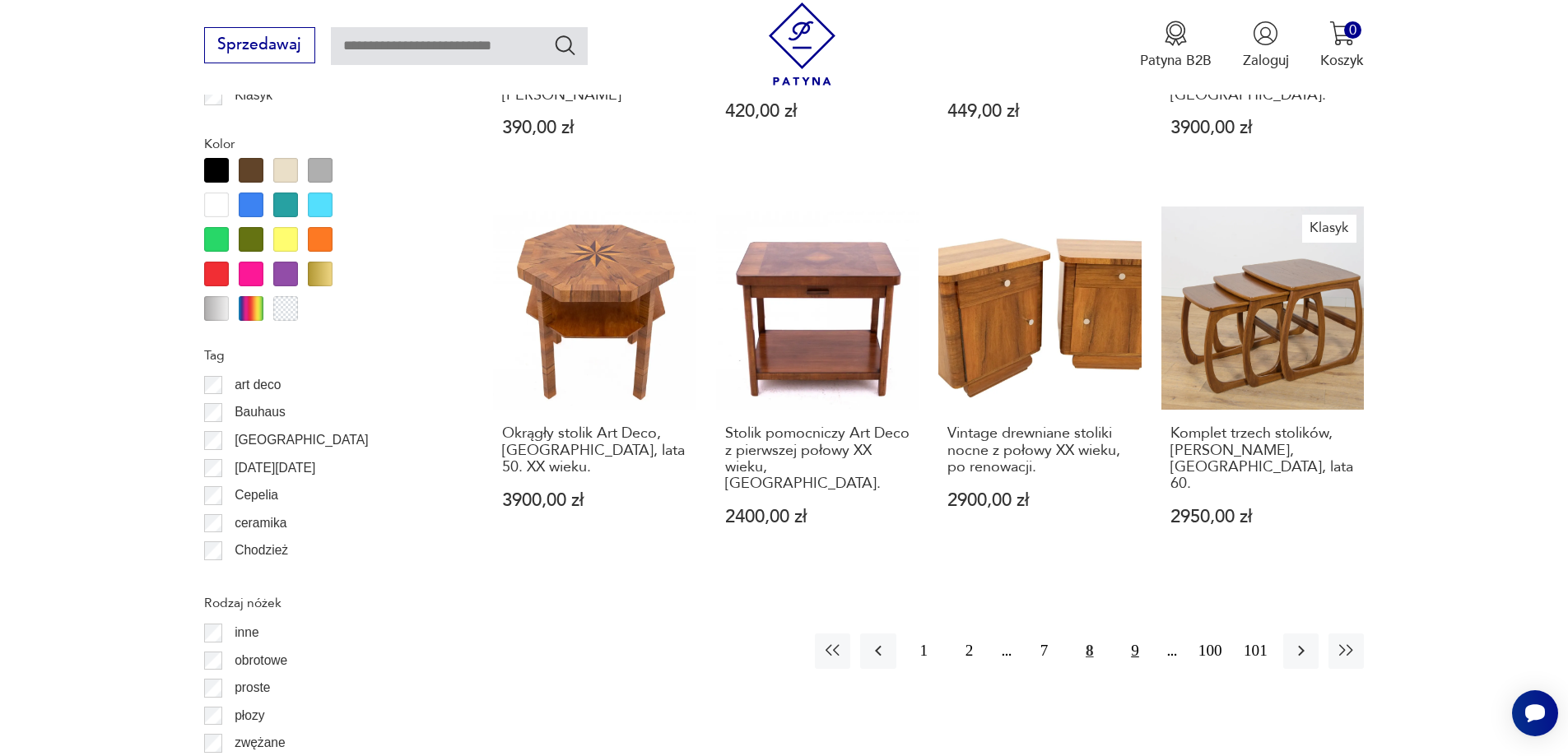
click at [1132, 633] on button "9" at bounding box center [1134, 650] width 35 height 35
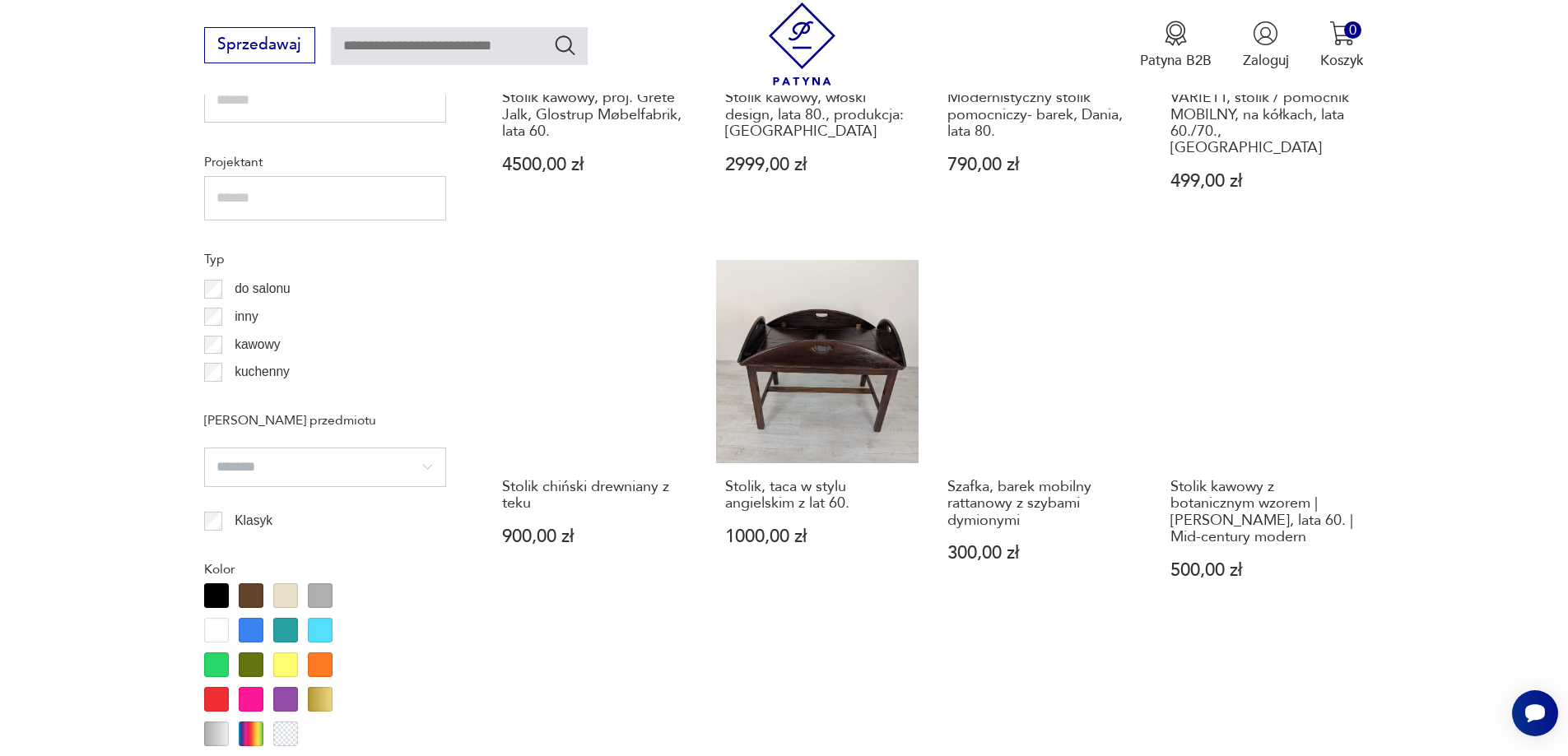
scroll to position [1453, 0]
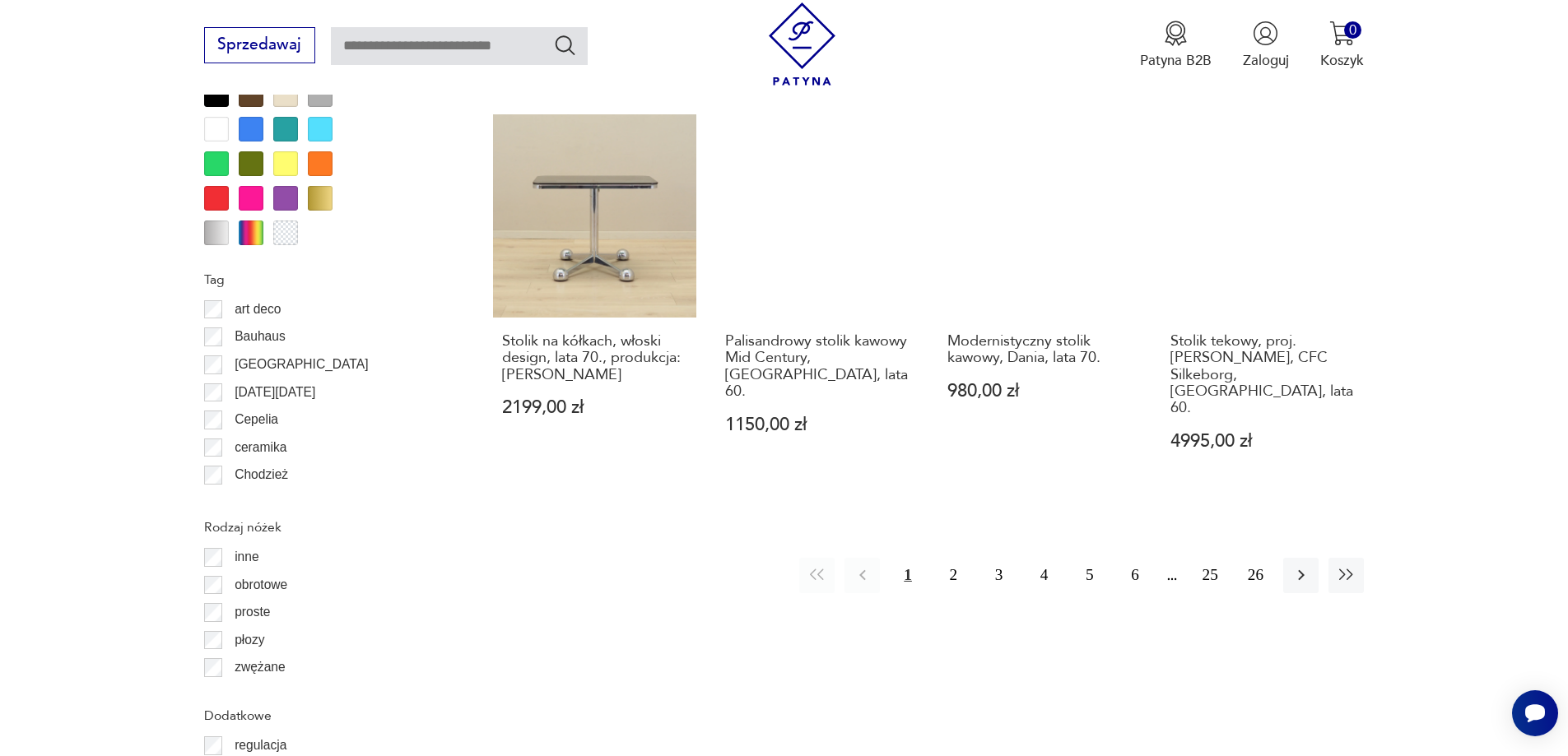
scroll to position [1864, 0]
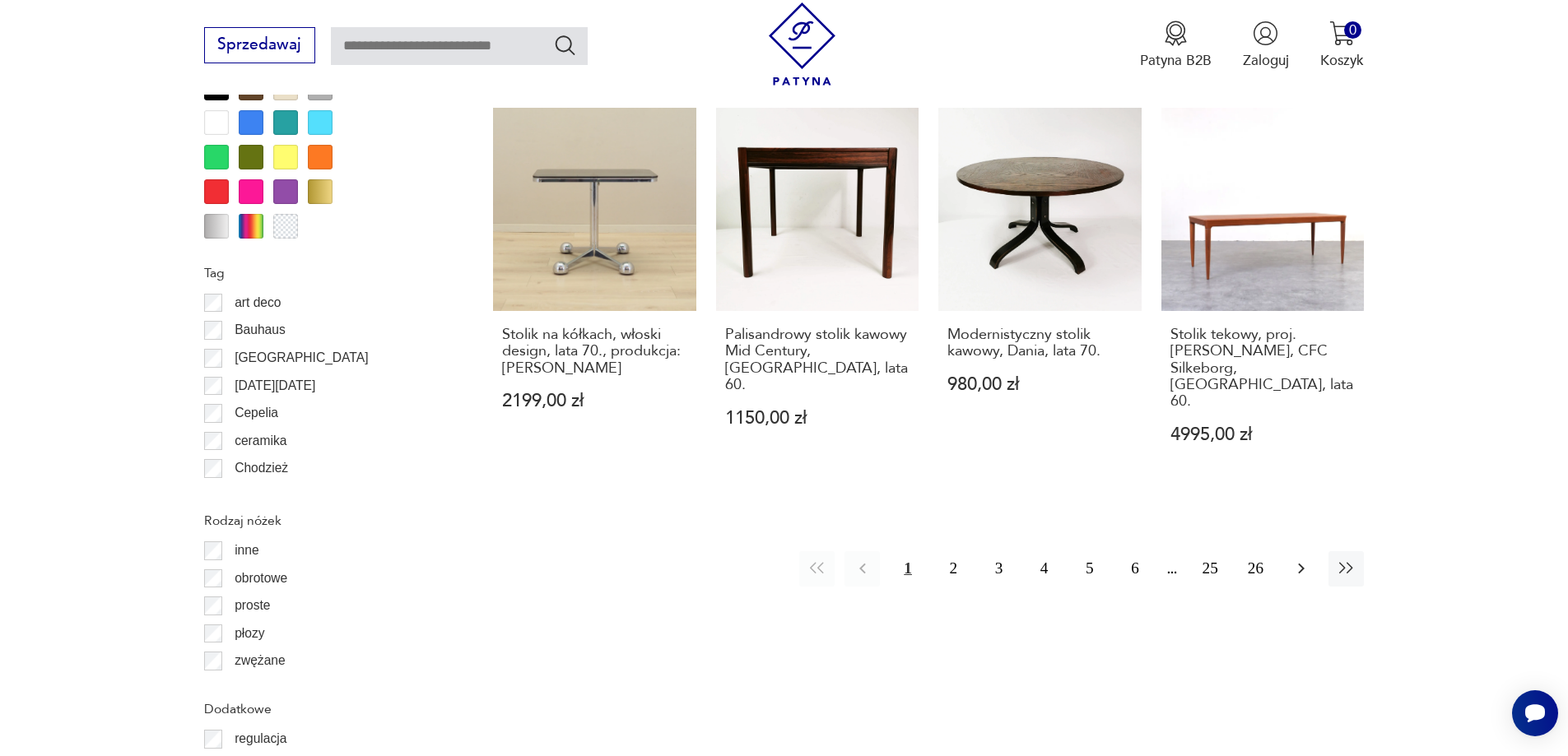
click at [1295, 559] on icon "button" at bounding box center [1301, 569] width 20 height 20
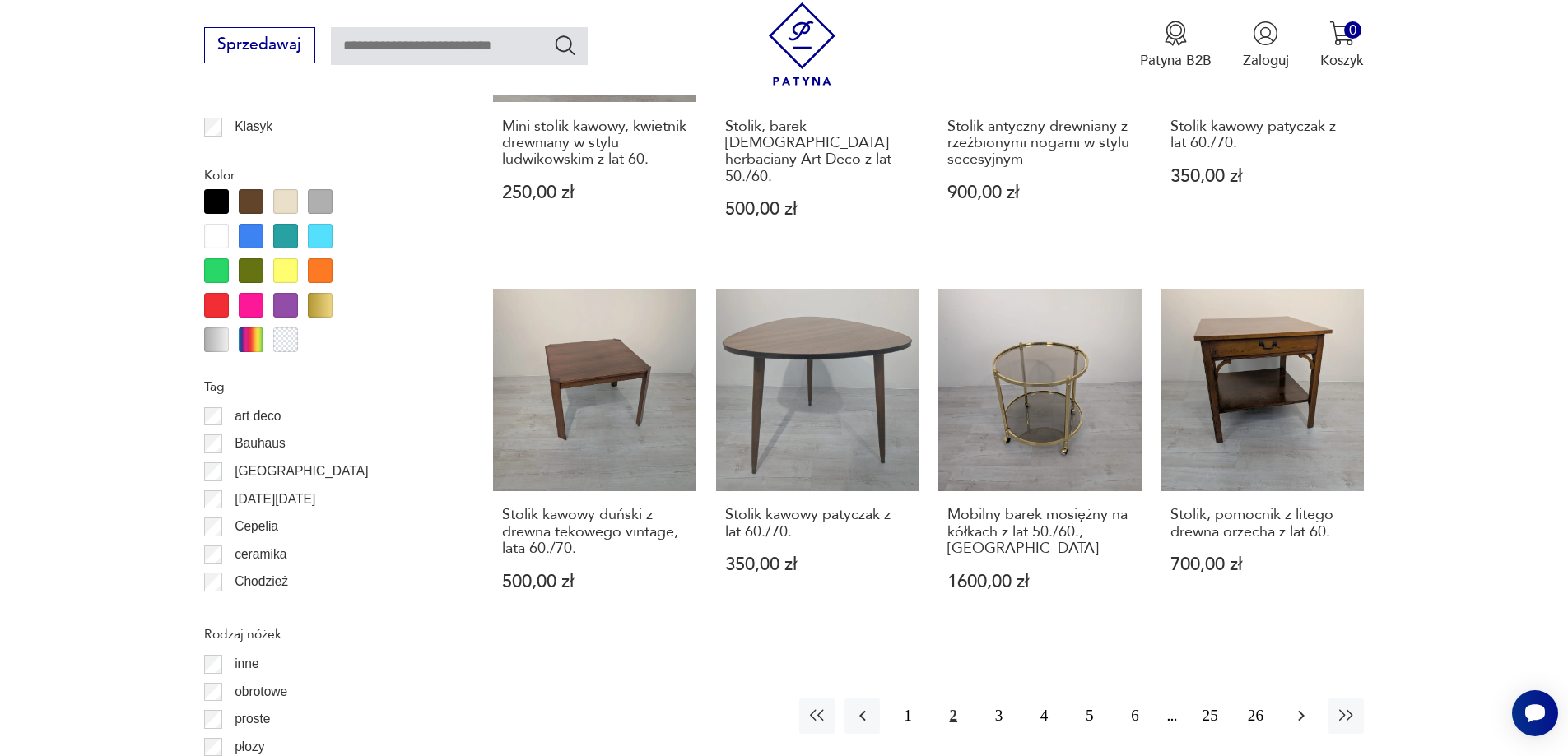
scroll to position [1946, 0]
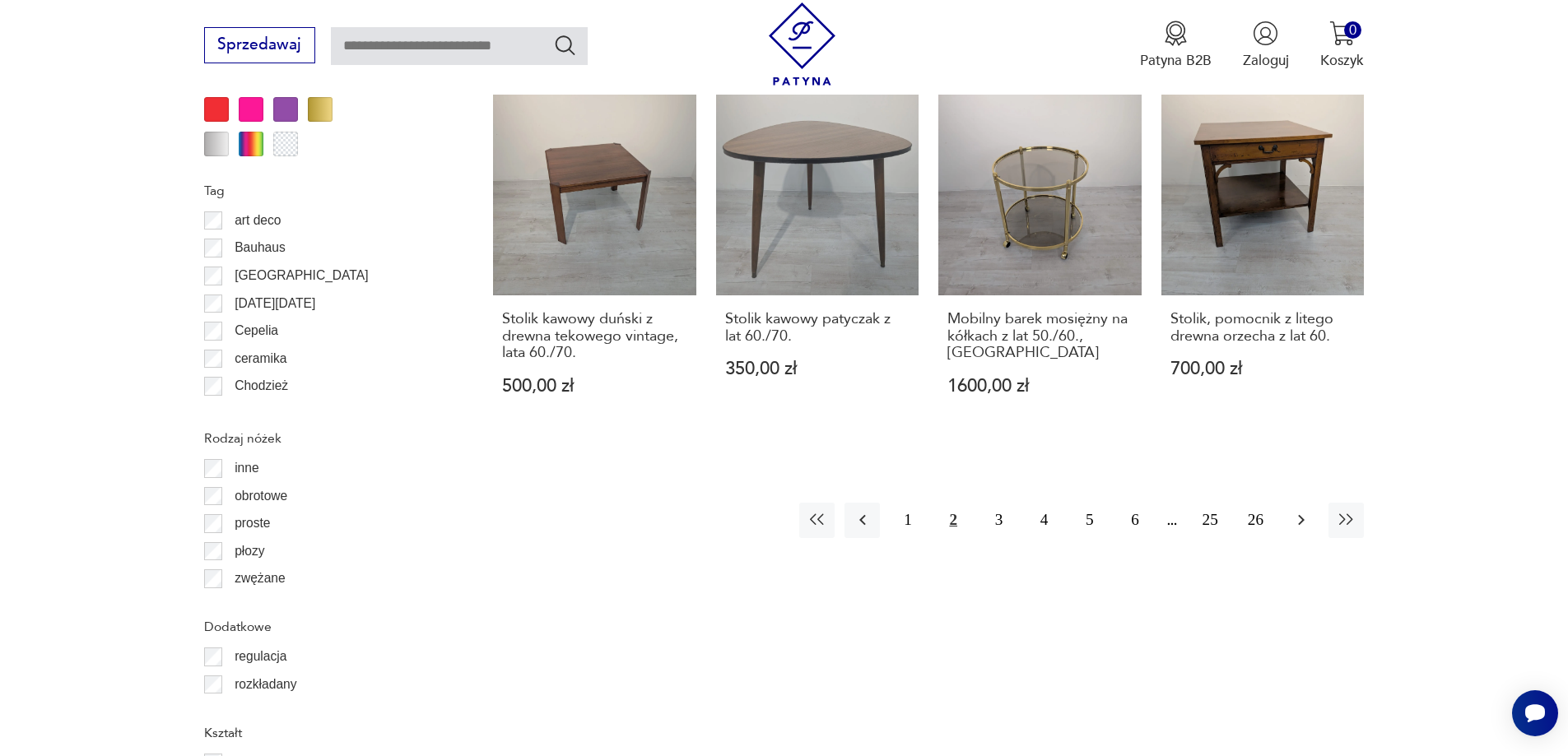
click at [1300, 510] on icon "button" at bounding box center [1301, 520] width 20 height 20
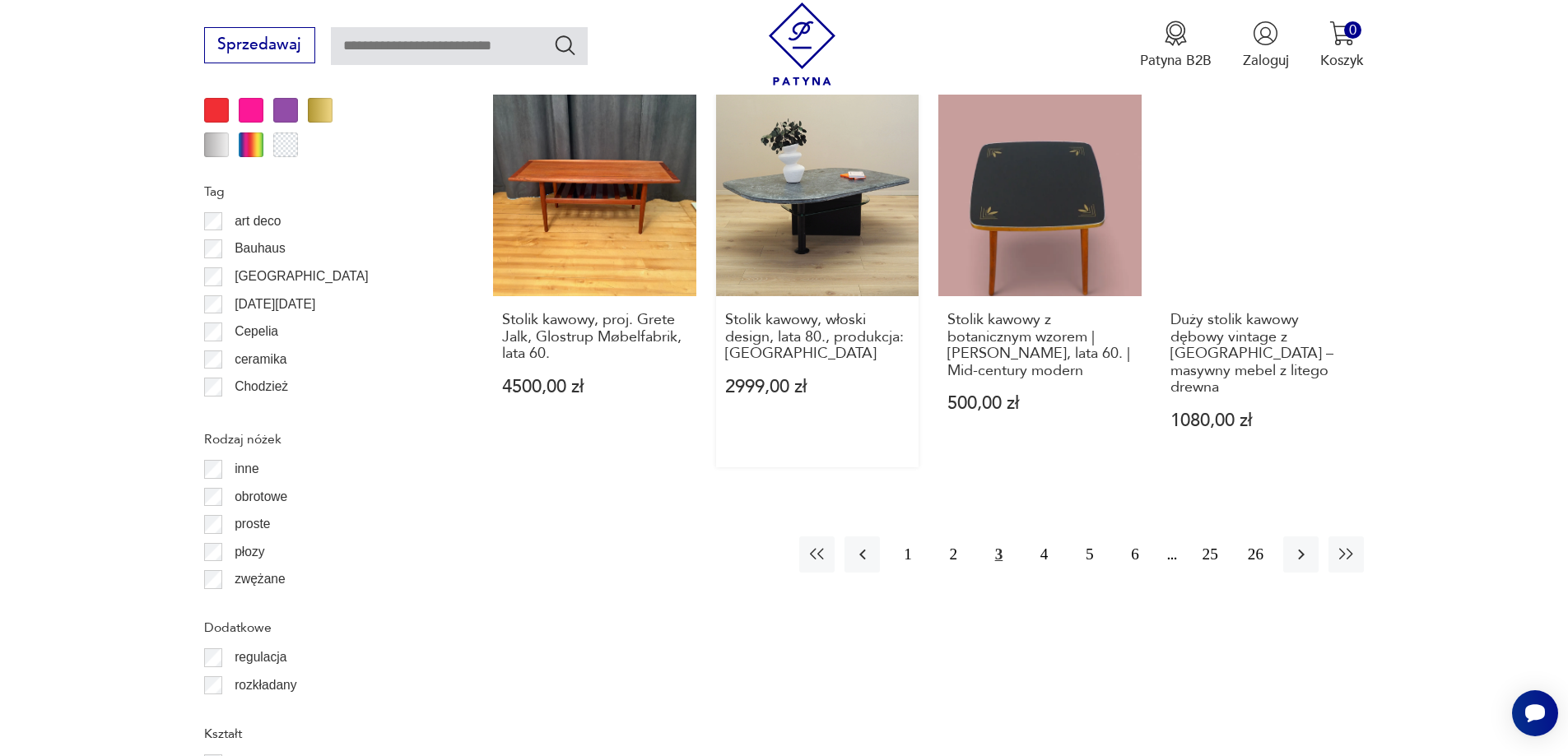
scroll to position [1946, 0]
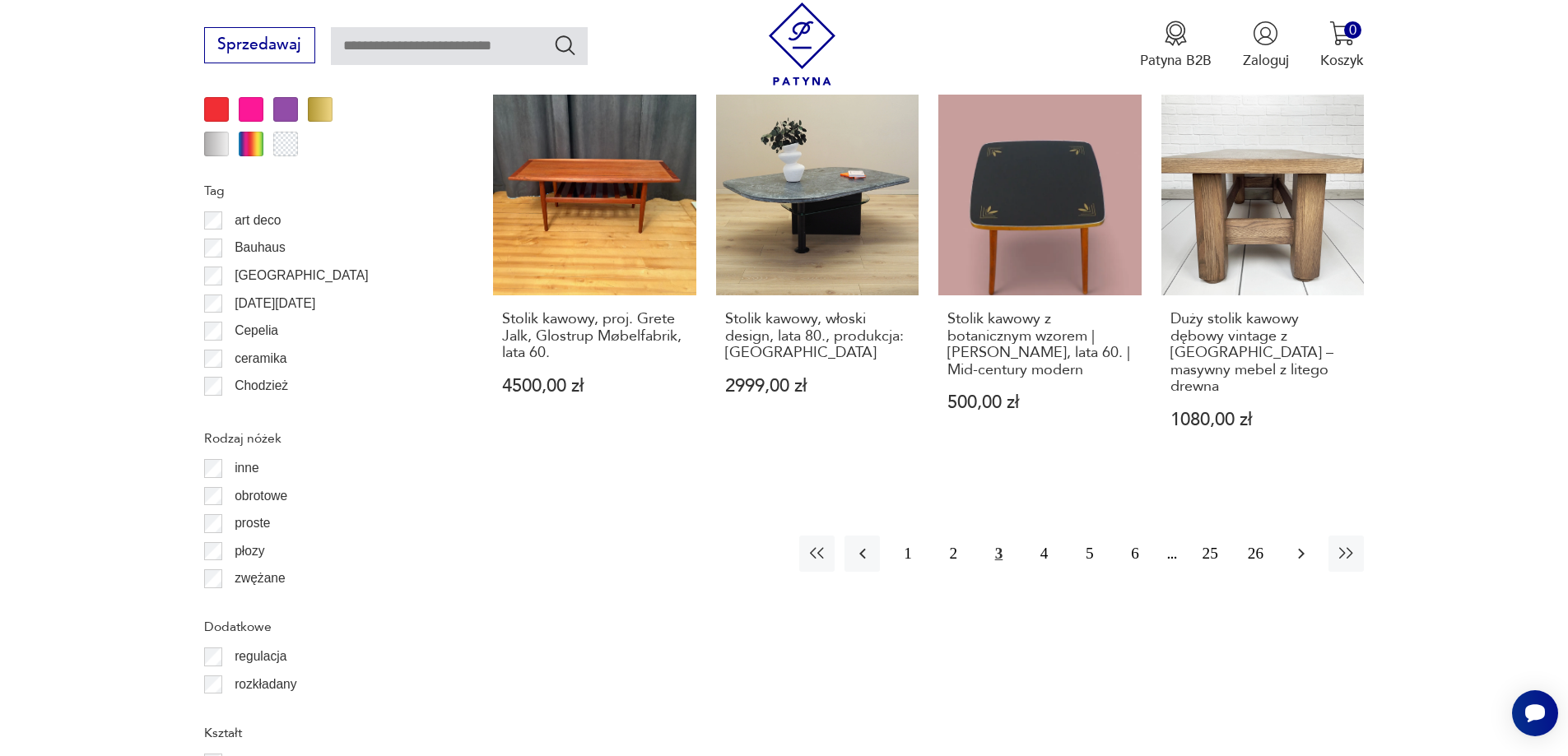
click at [1295, 544] on icon "button" at bounding box center [1301, 554] width 20 height 20
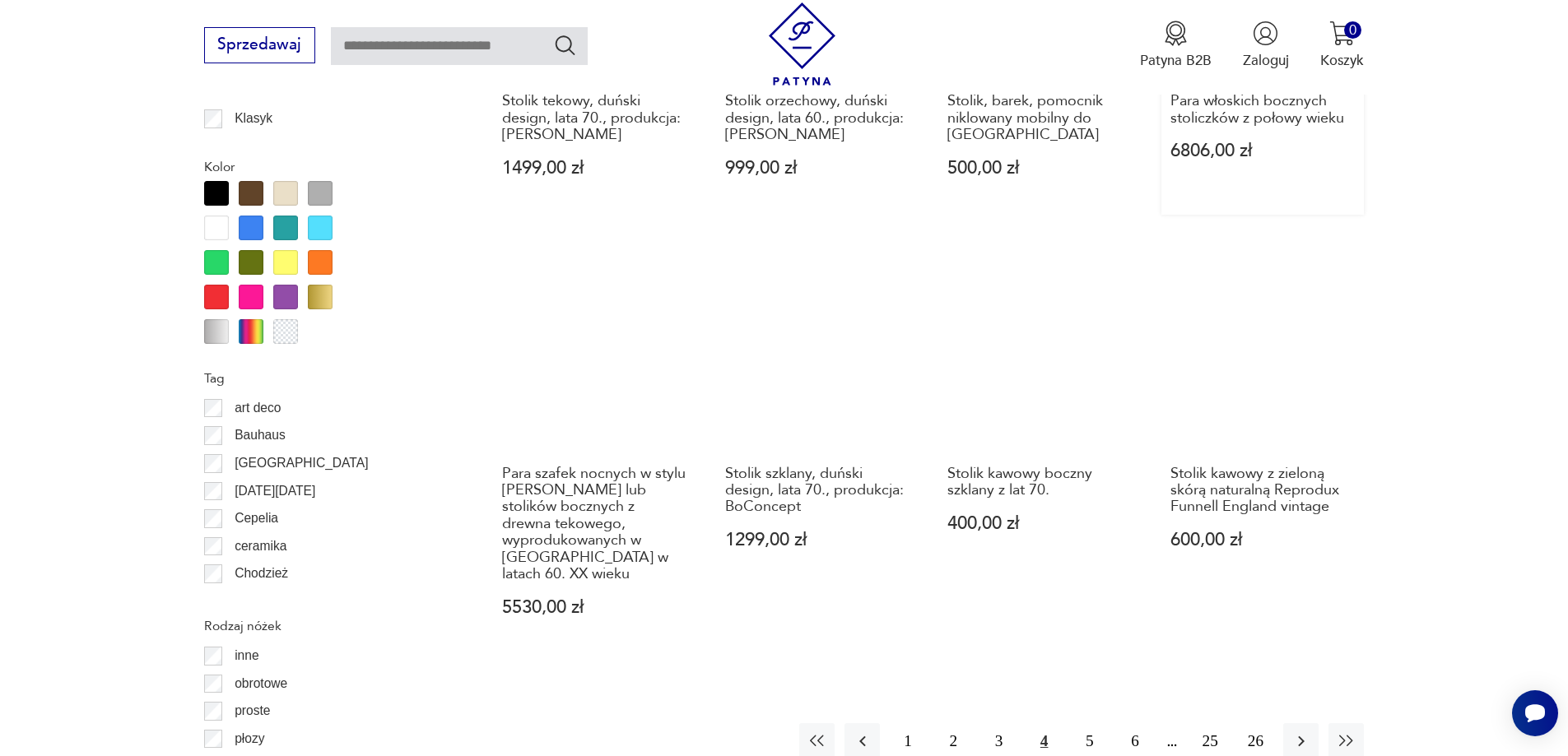
scroll to position [1864, 0]
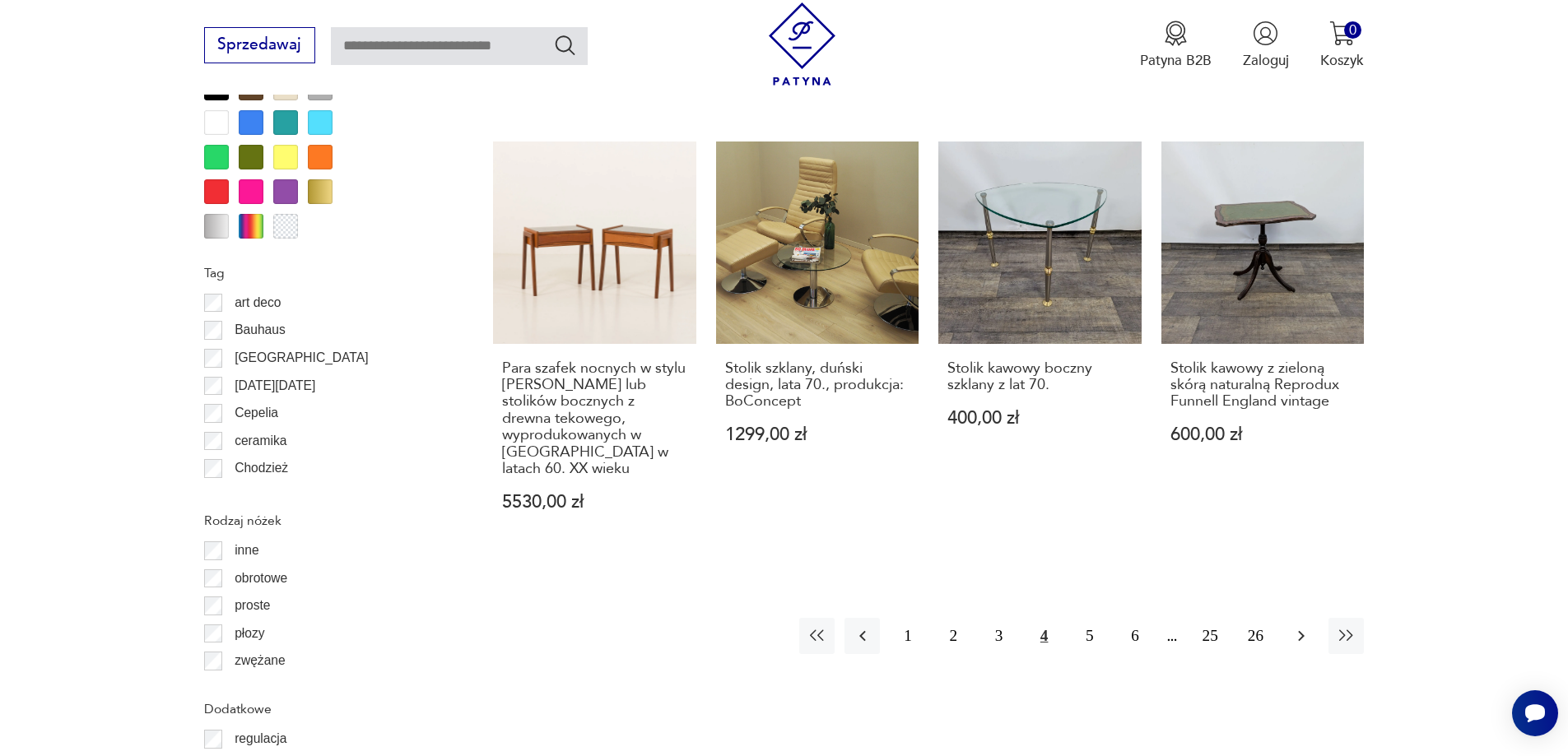
click at [1299, 626] on icon "button" at bounding box center [1301, 636] width 20 height 20
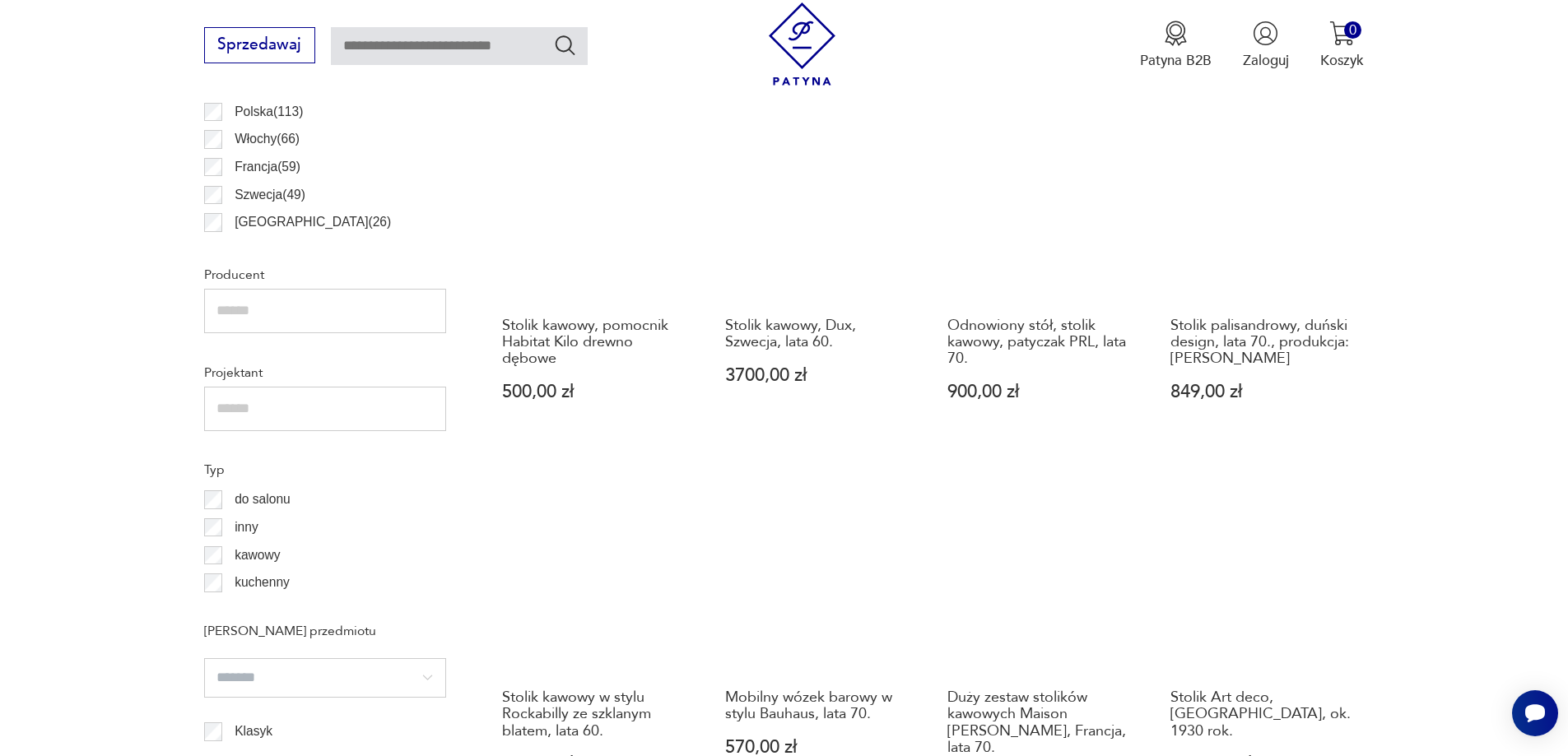
scroll to position [1206, 0]
